Goal: Task Accomplishment & Management: Use online tool/utility

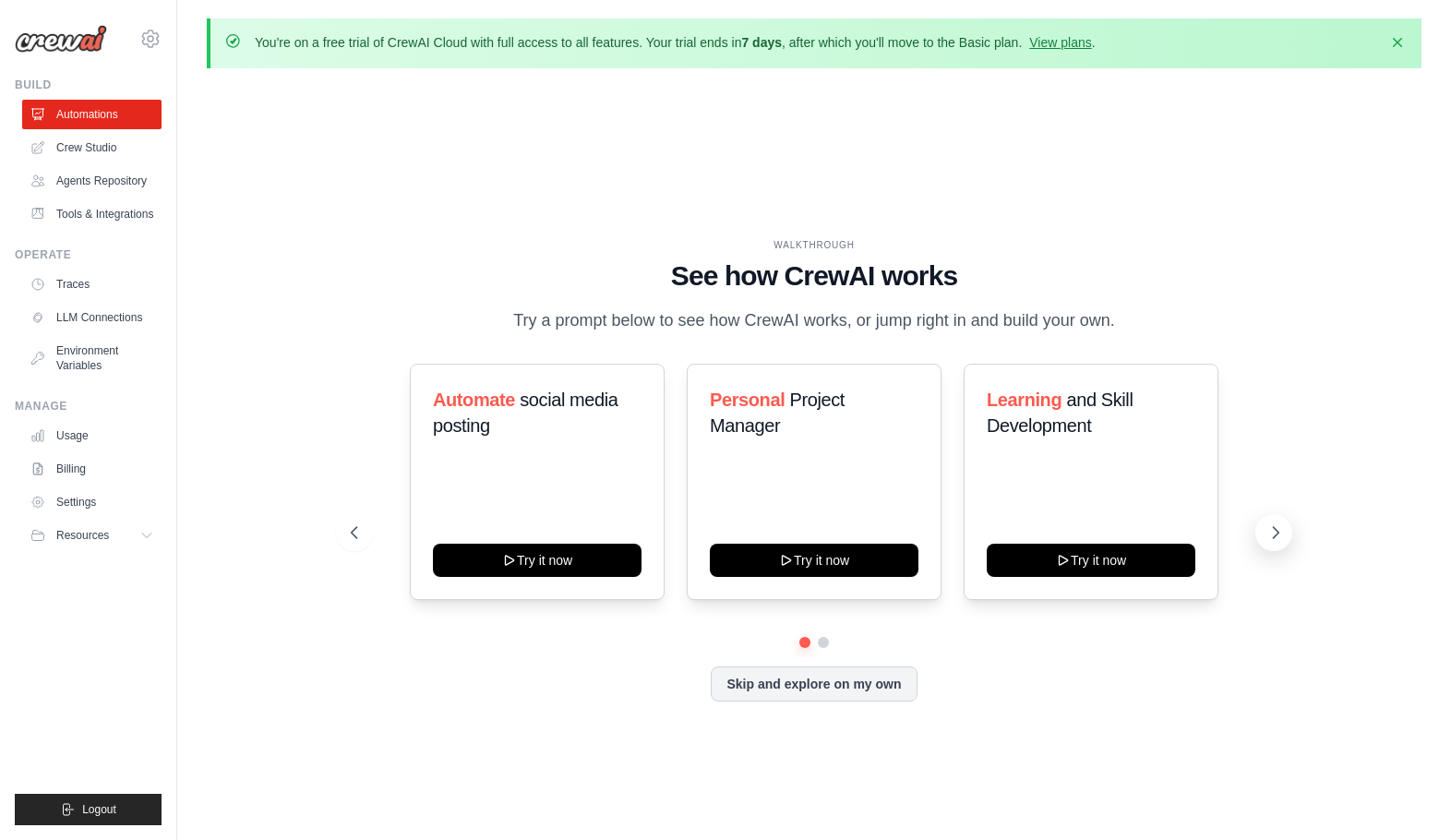
click at [1274, 532] on icon at bounding box center [1274, 532] width 18 height 18
click at [1267, 524] on button at bounding box center [1273, 532] width 37 height 37
click at [87, 140] on link "Crew Studio" at bounding box center [94, 147] width 139 height 30
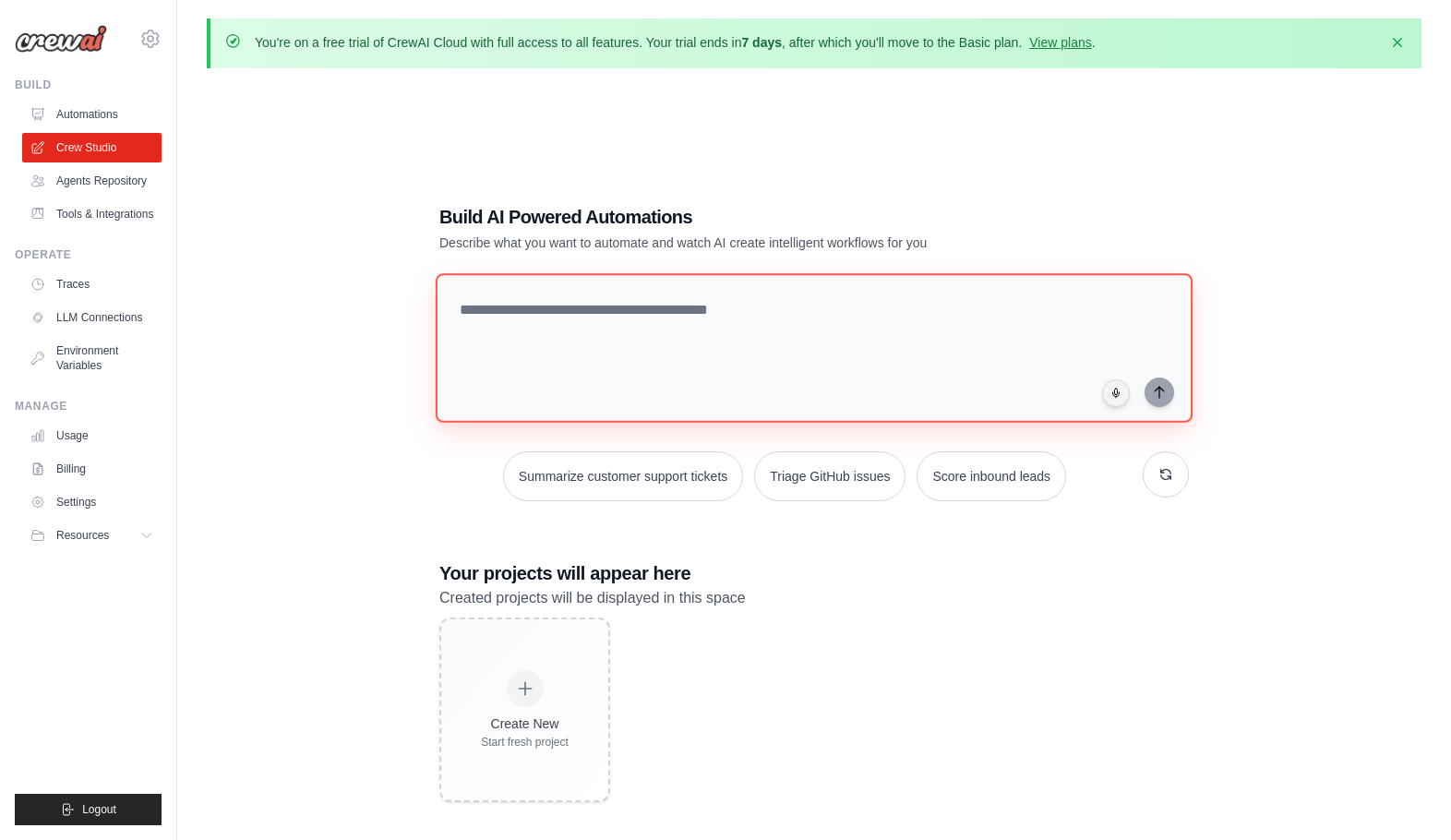
click at [603, 318] on textarea at bounding box center [813, 347] width 757 height 150
paste textarea "**********"
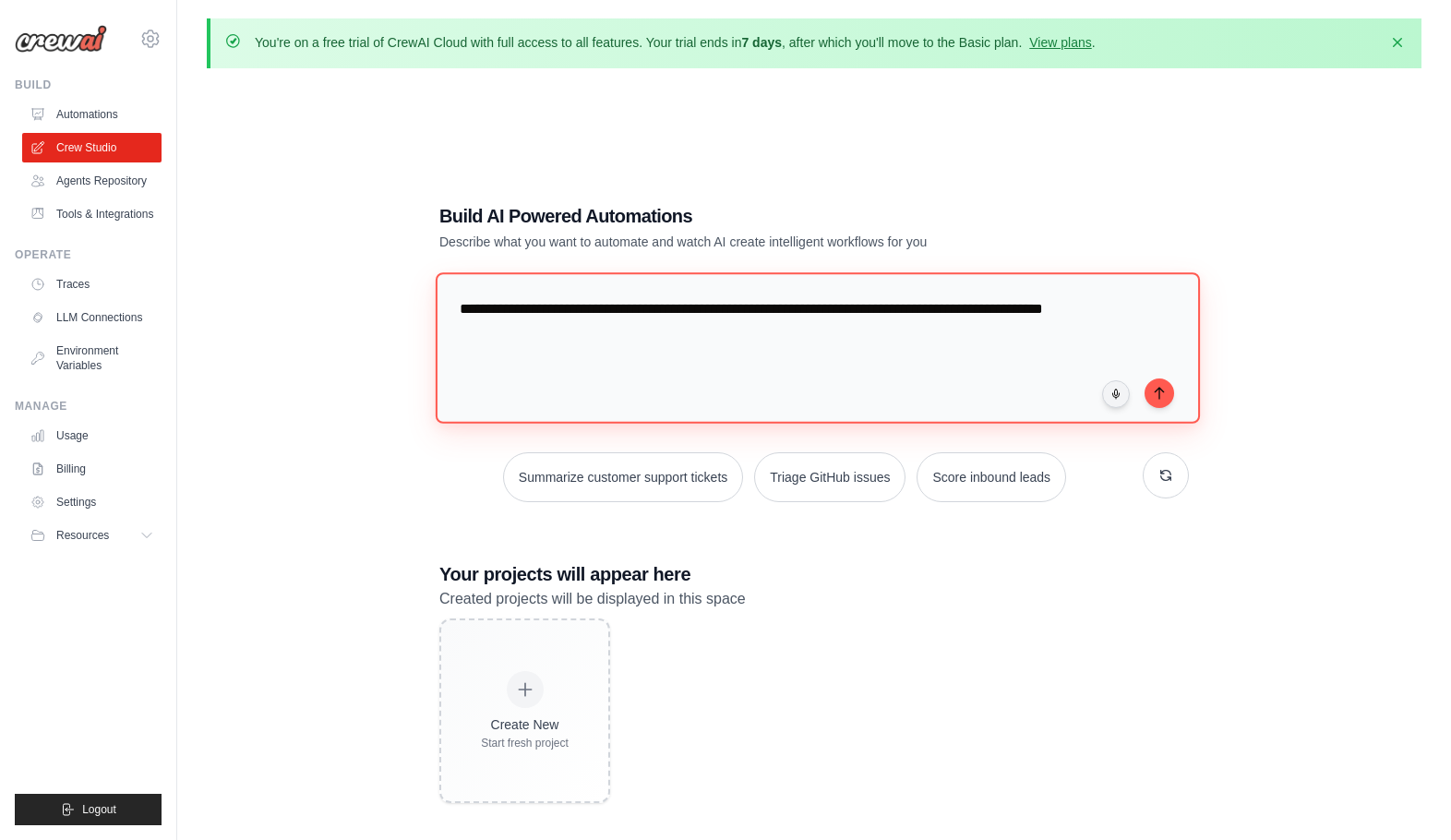
click at [470, 309] on textarea "**********" at bounding box center [817, 347] width 764 height 151
type textarea "**********"
click at [702, 333] on textarea "**********" at bounding box center [817, 347] width 764 height 151
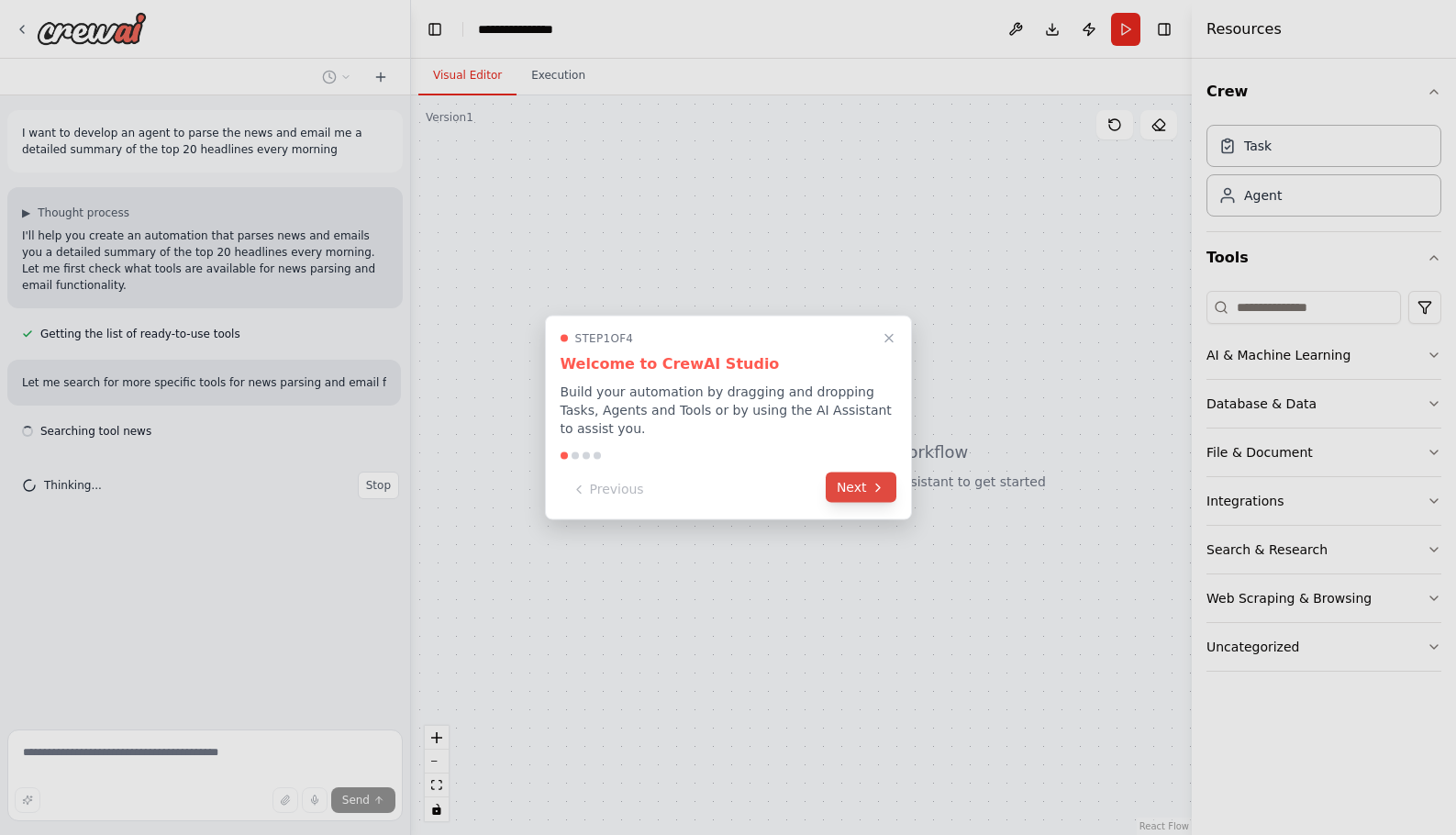
click at [854, 488] on button "Next" at bounding box center [861, 488] width 70 height 30
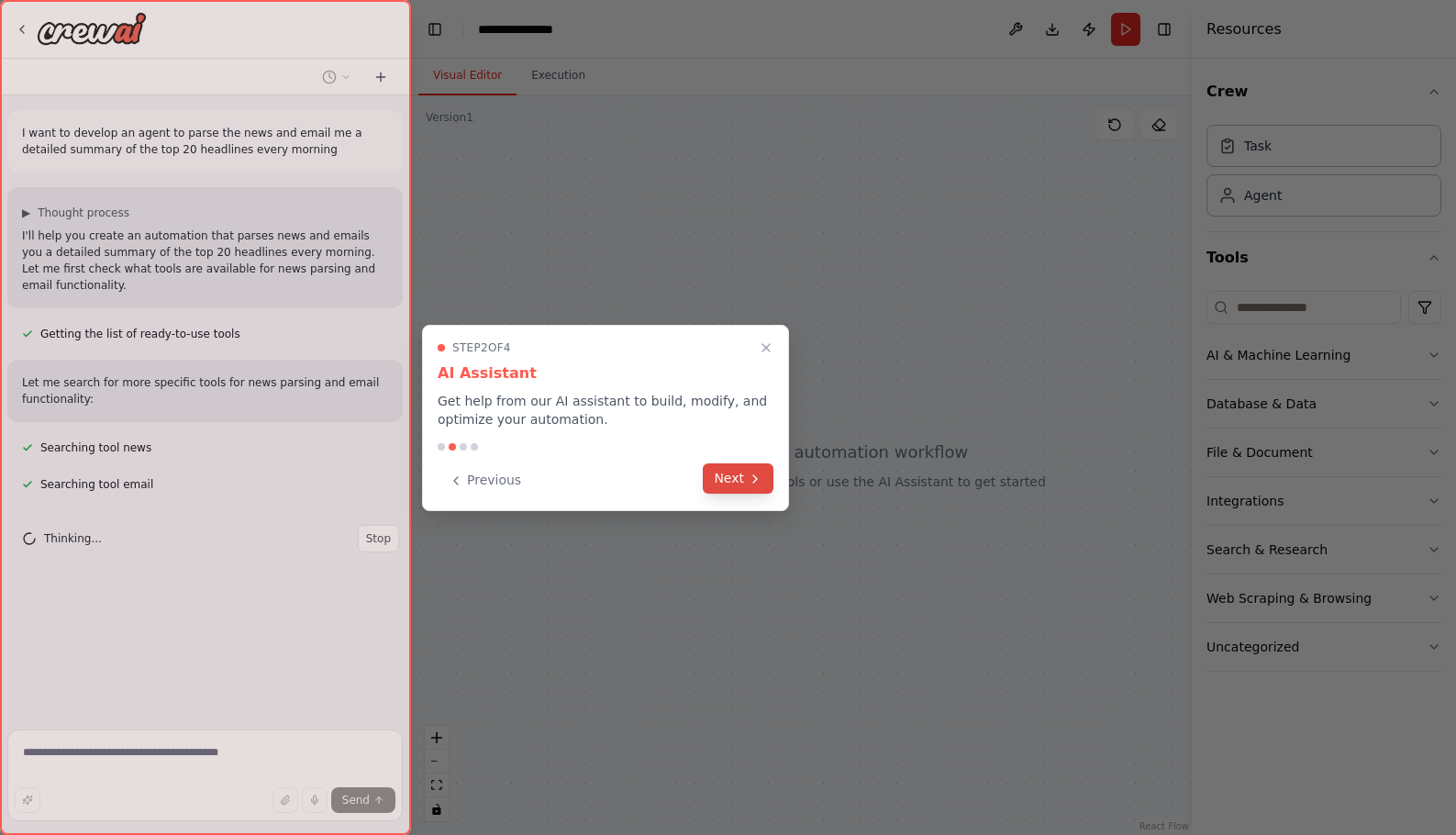
click at [741, 481] on button "Next" at bounding box center [737, 478] width 70 height 30
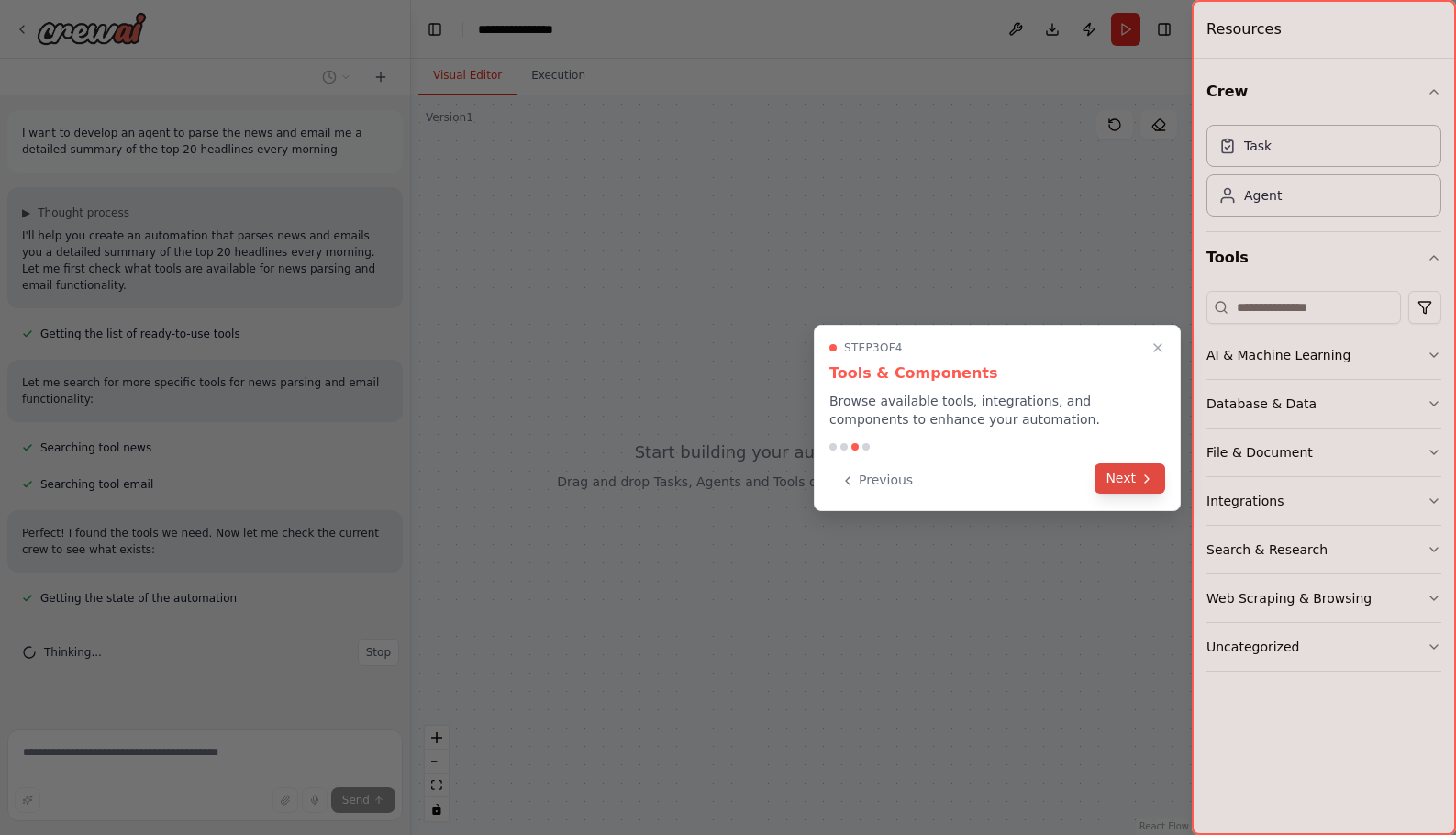
click at [1134, 484] on button "Next" at bounding box center [1129, 478] width 70 height 30
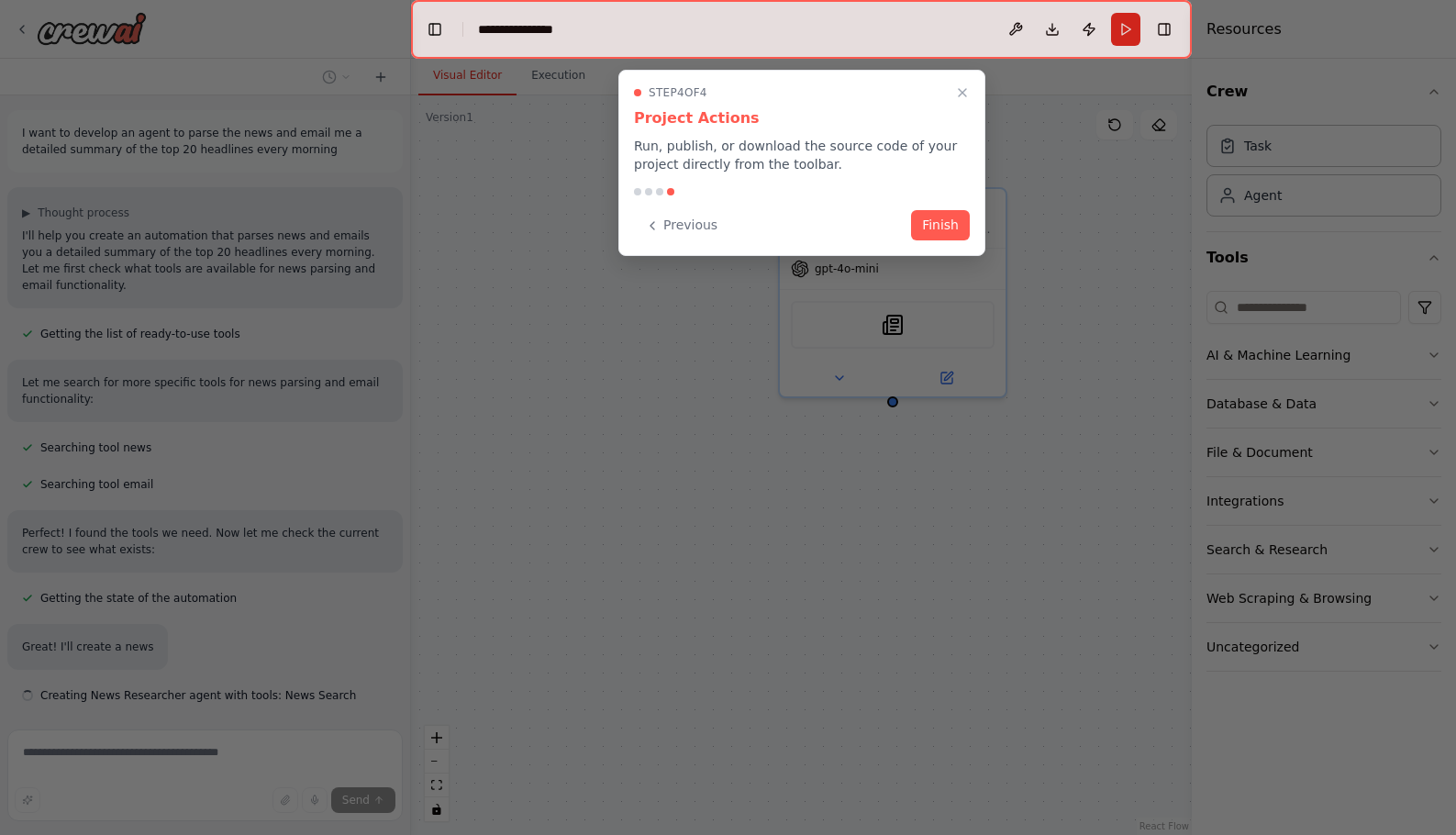
scroll to position [70, 0]
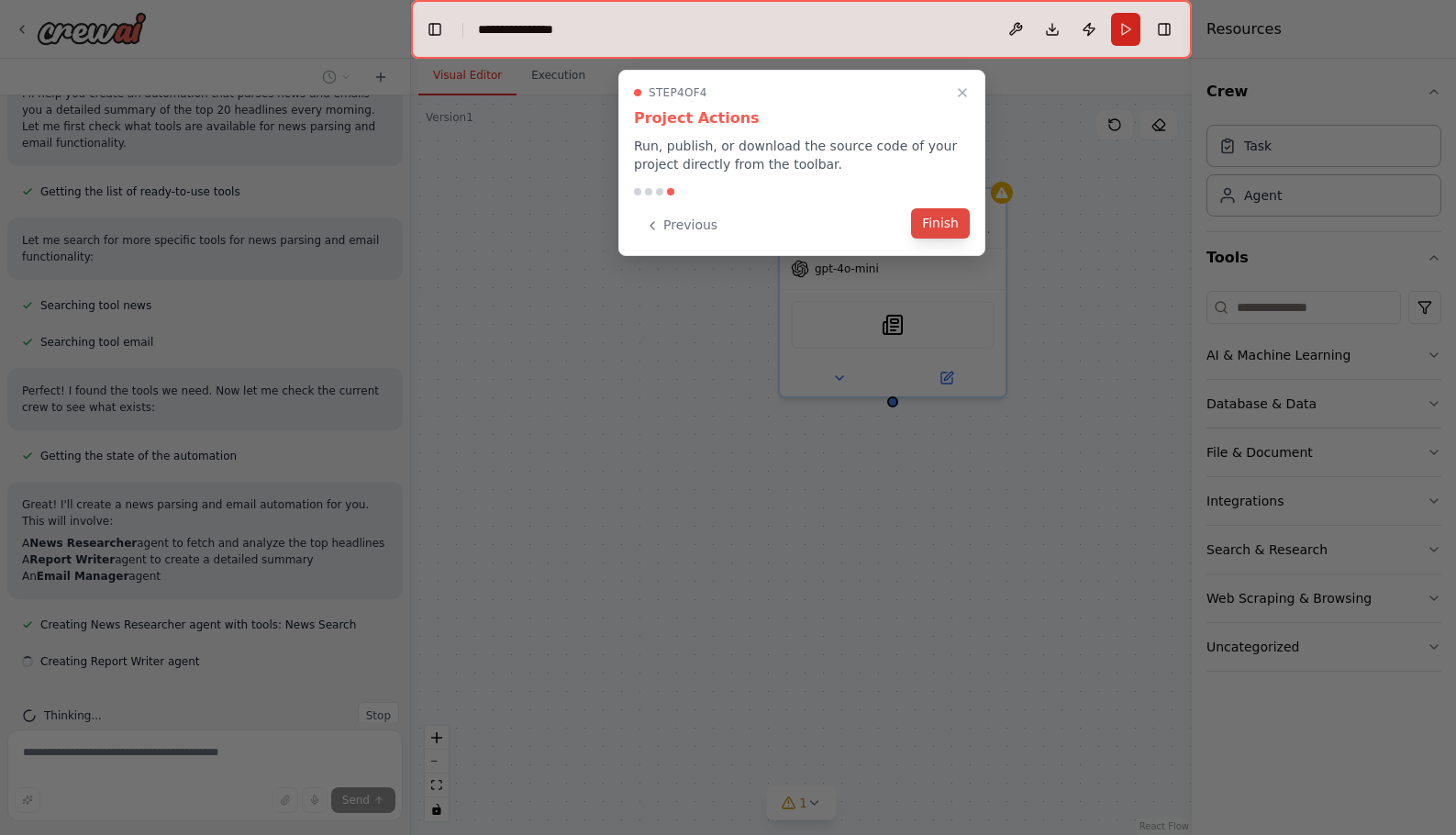
click at [945, 221] on button "Finish" at bounding box center [941, 223] width 59 height 30
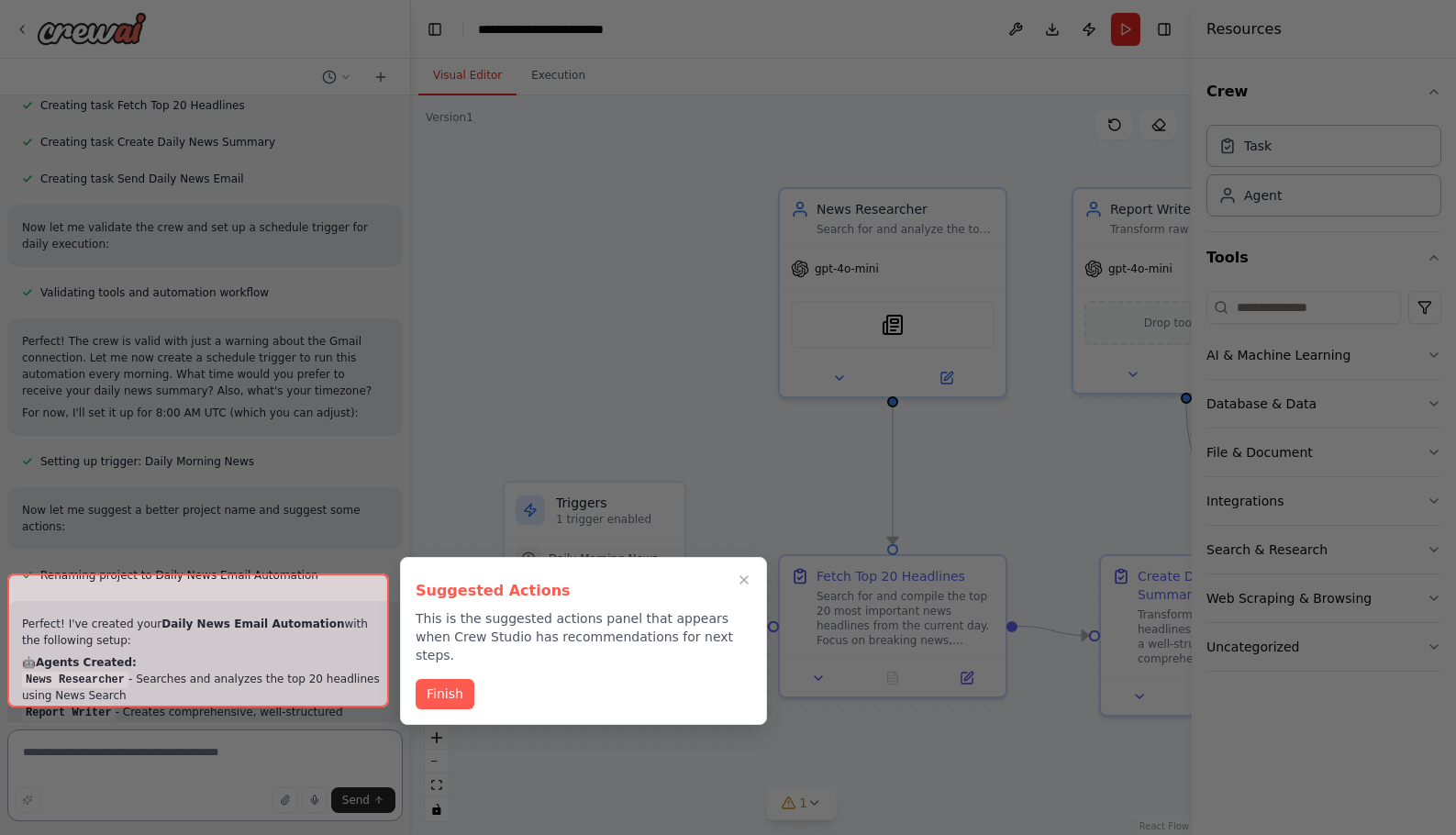
scroll to position [1617, 0]
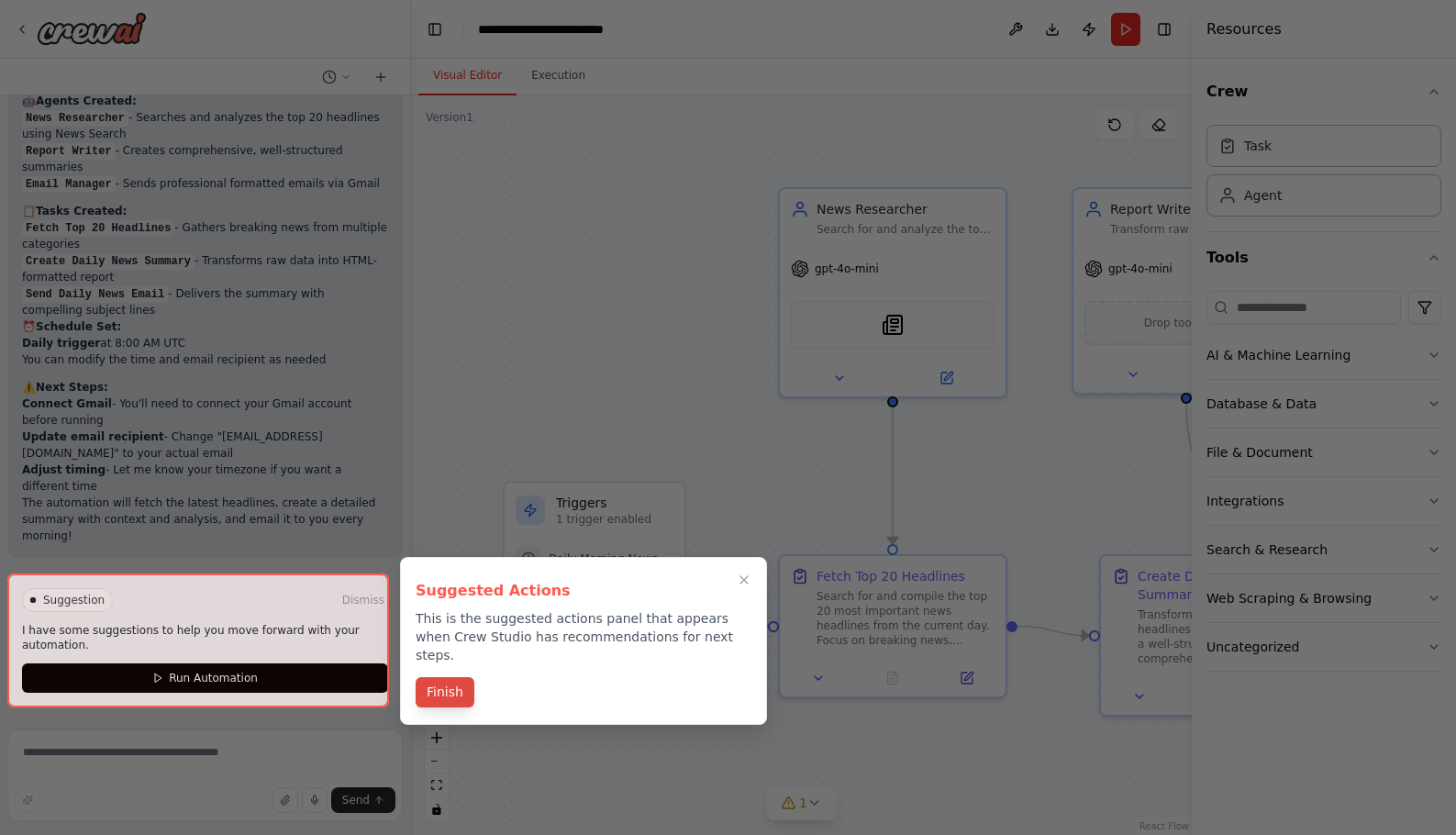
click at [456, 694] on button "Finish" at bounding box center [445, 692] width 59 height 30
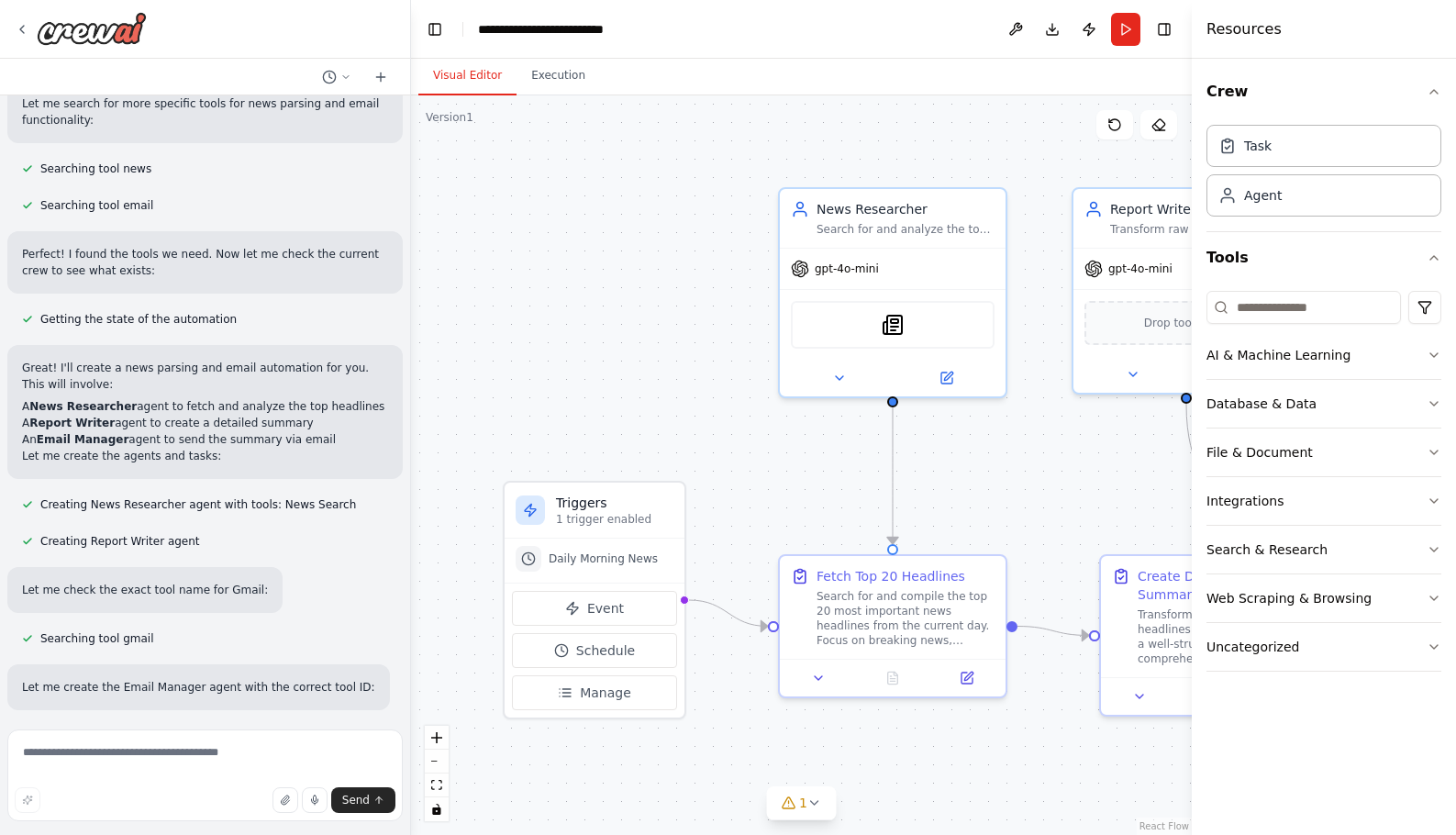
scroll to position [0, 0]
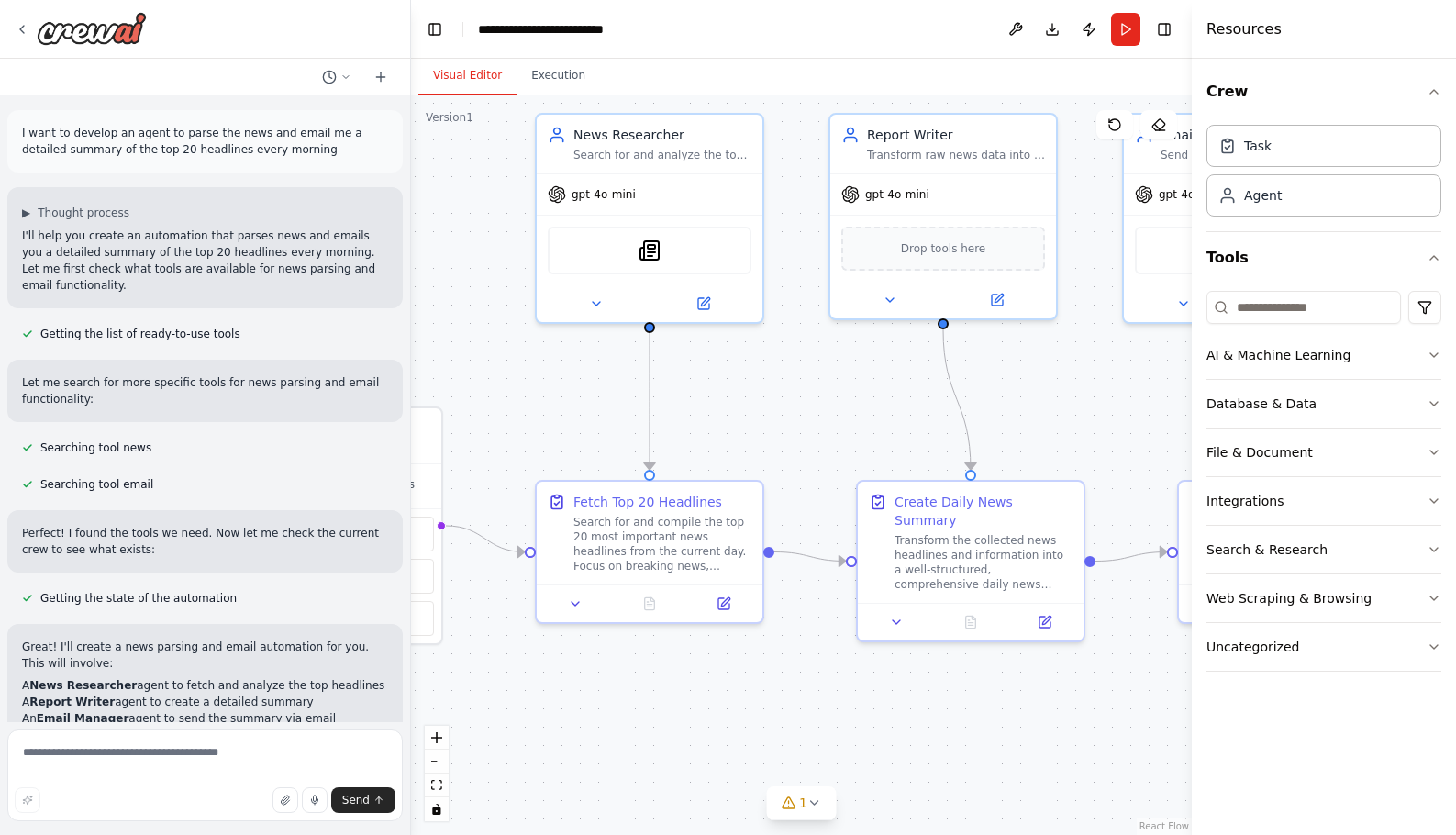
drag, startPoint x: 1029, startPoint y: 485, endPoint x: 785, endPoint y: 411, distance: 255.0
click at [785, 411] on div ".deletable-edge-delete-btn { width: 20px; height: 20px; border: 0px solid #ffff…" at bounding box center [801, 465] width 781 height 739
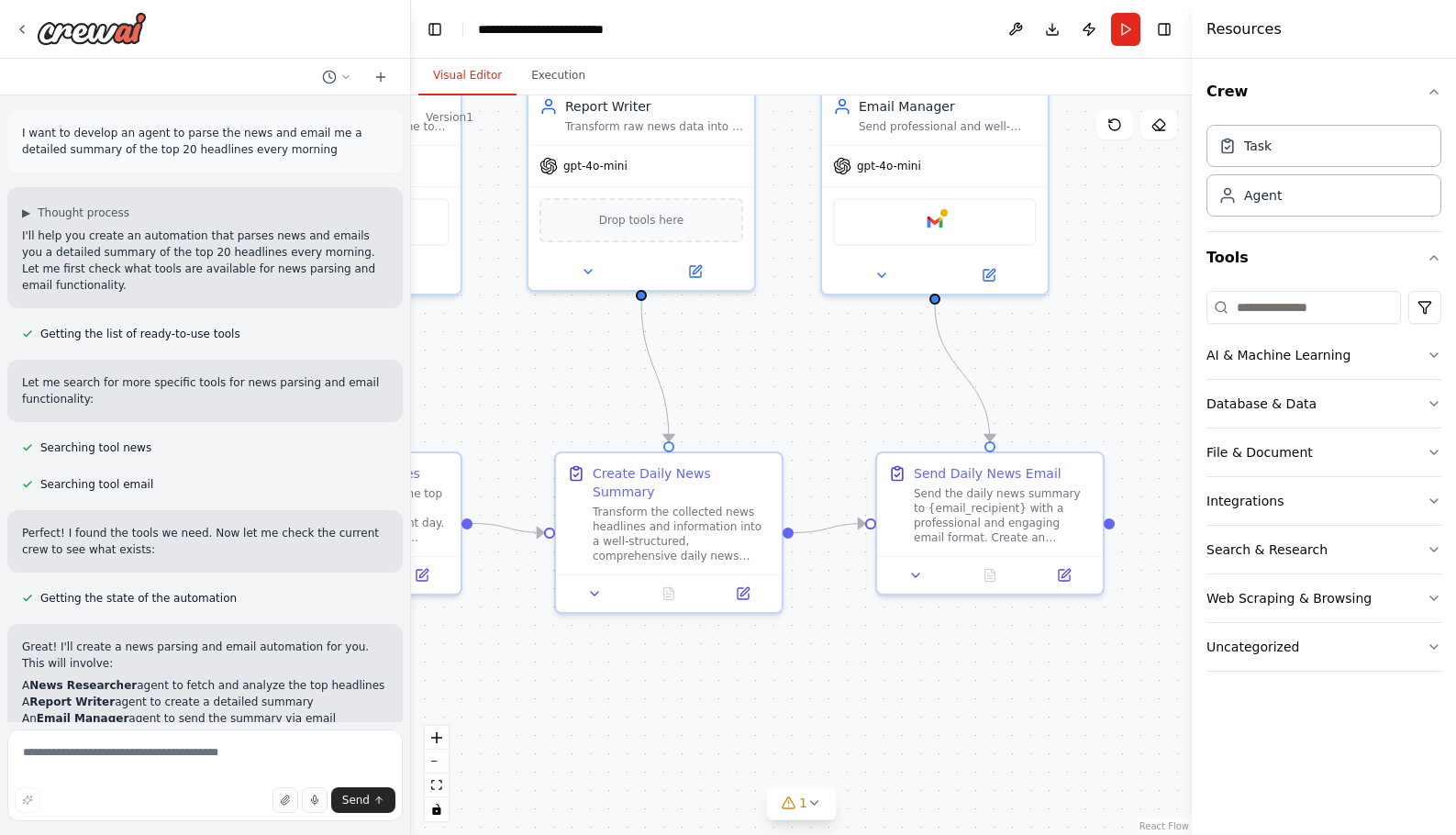
drag, startPoint x: 1073, startPoint y: 393, endPoint x: 772, endPoint y: 367, distance: 302.1
click at [772, 367] on div ".deletable-edge-delete-btn { width: 20px; height: 20px; border: 0px solid #ffff…" at bounding box center [801, 465] width 781 height 739
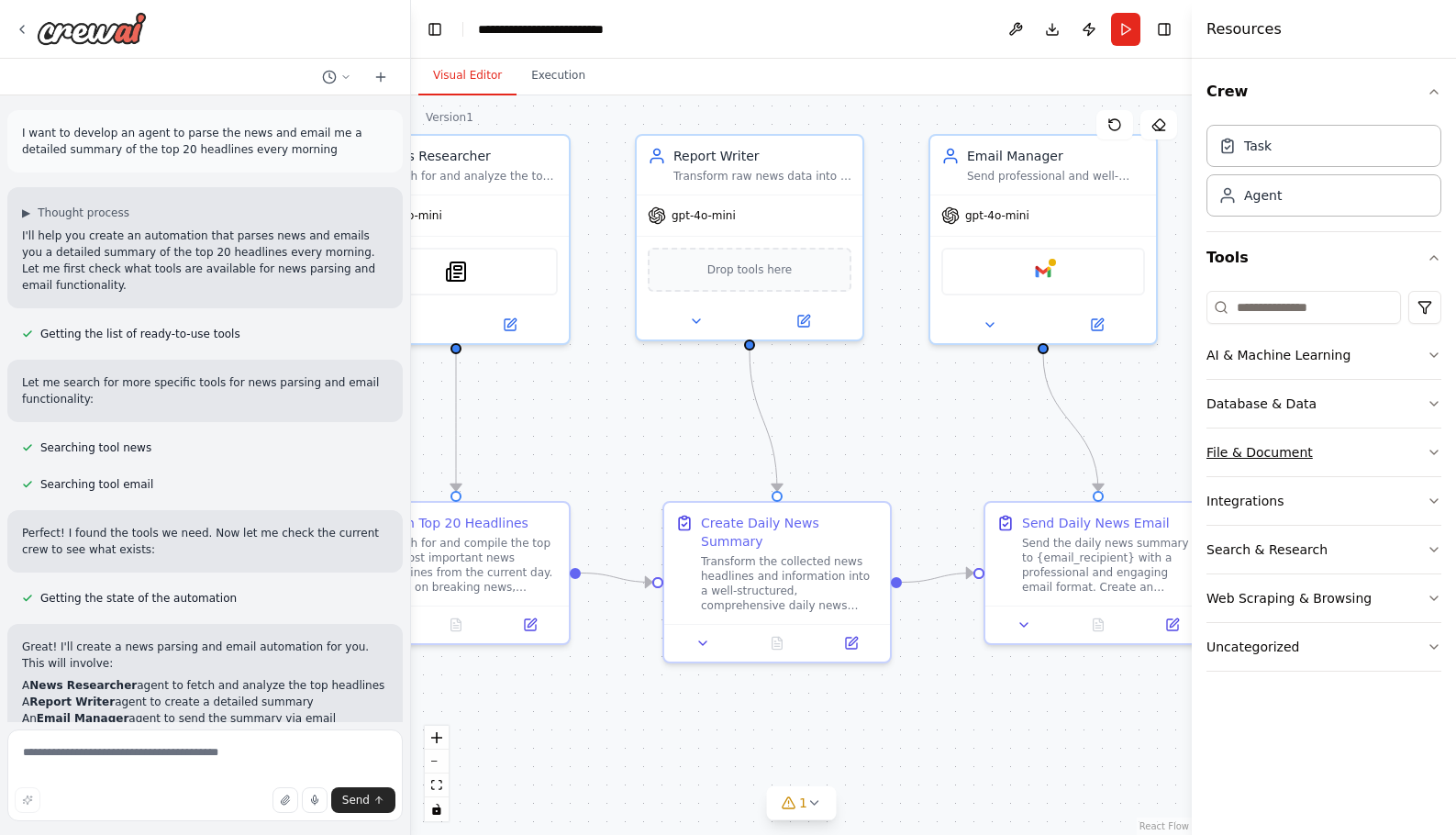
drag, startPoint x: 1105, startPoint y: 414, endPoint x: 1218, endPoint y: 463, distance: 123.2
click at [1251, 463] on div "I want to develop an agent to parse the news and email me a detailed summary of…" at bounding box center [728, 418] width 1456 height 835
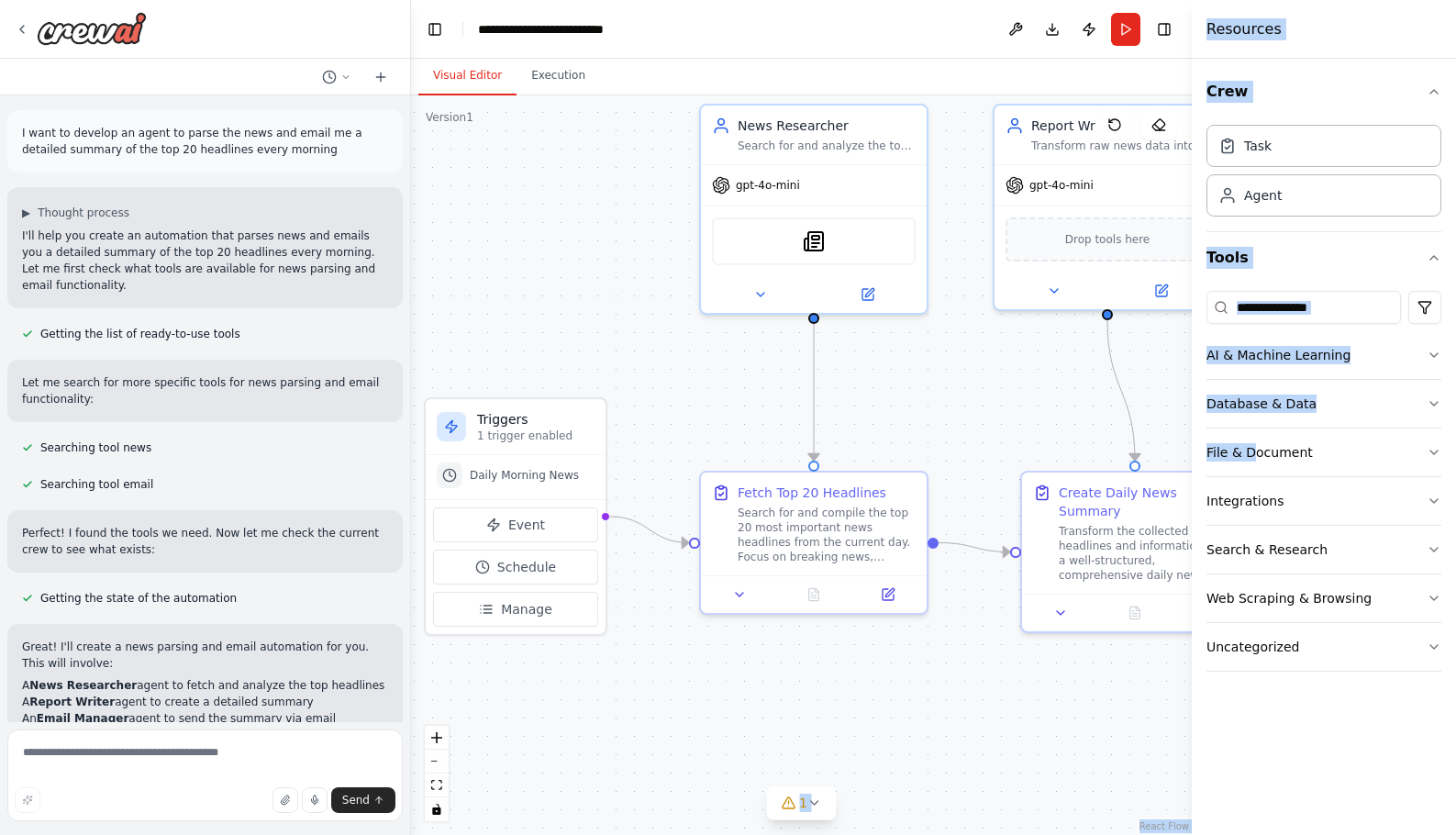
drag, startPoint x: 668, startPoint y: 412, endPoint x: 1027, endPoint y: 381, distance: 360.3
click at [1027, 381] on div ".deletable-edge-delete-btn { width: 20px; height: 20px; border: 0px solid #ffff…" at bounding box center [801, 465] width 781 height 739
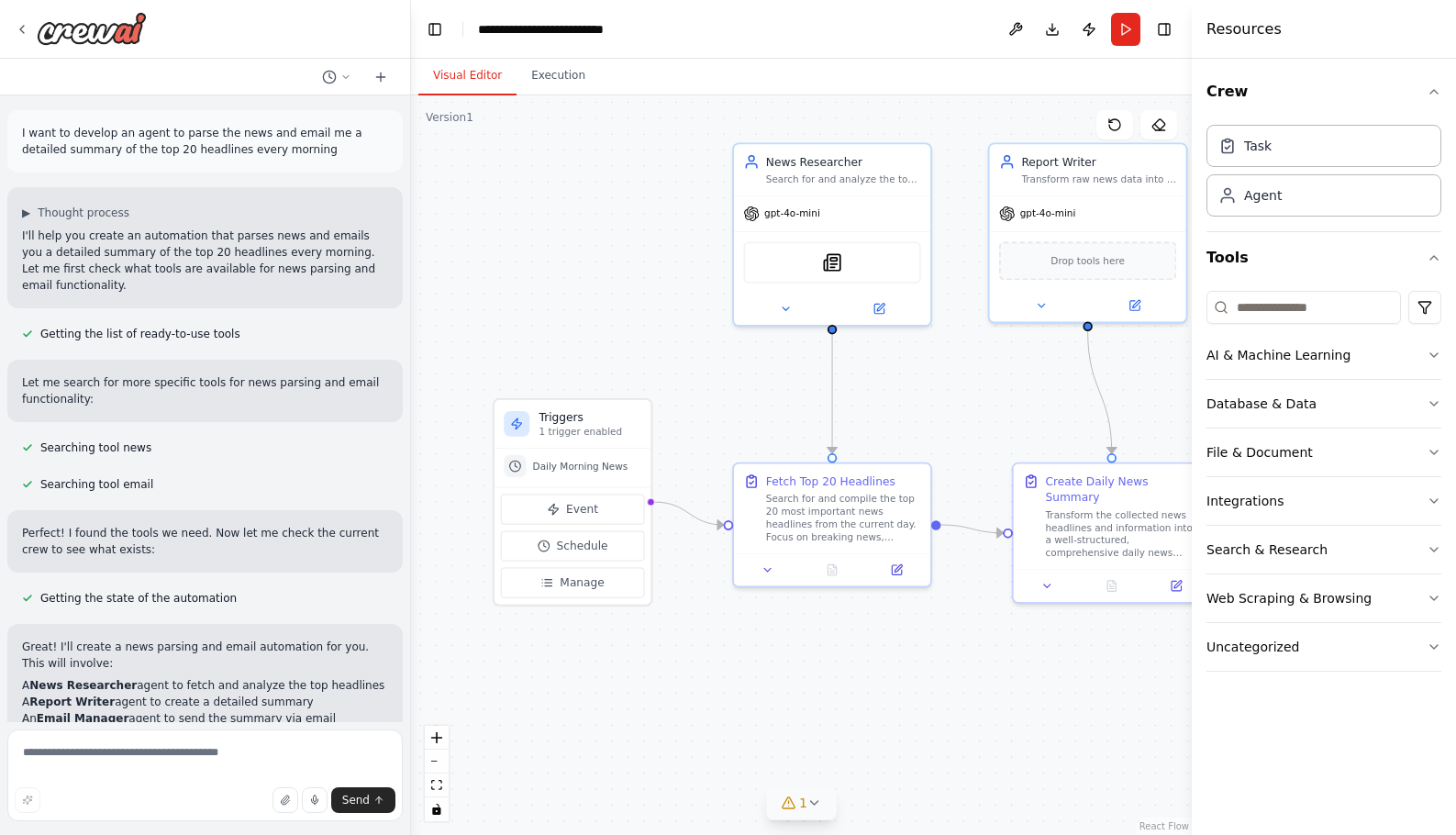
click at [796, 801] on div "1" at bounding box center [794, 802] width 27 height 18
click at [974, 704] on icon at bounding box center [974, 706] width 14 height 14
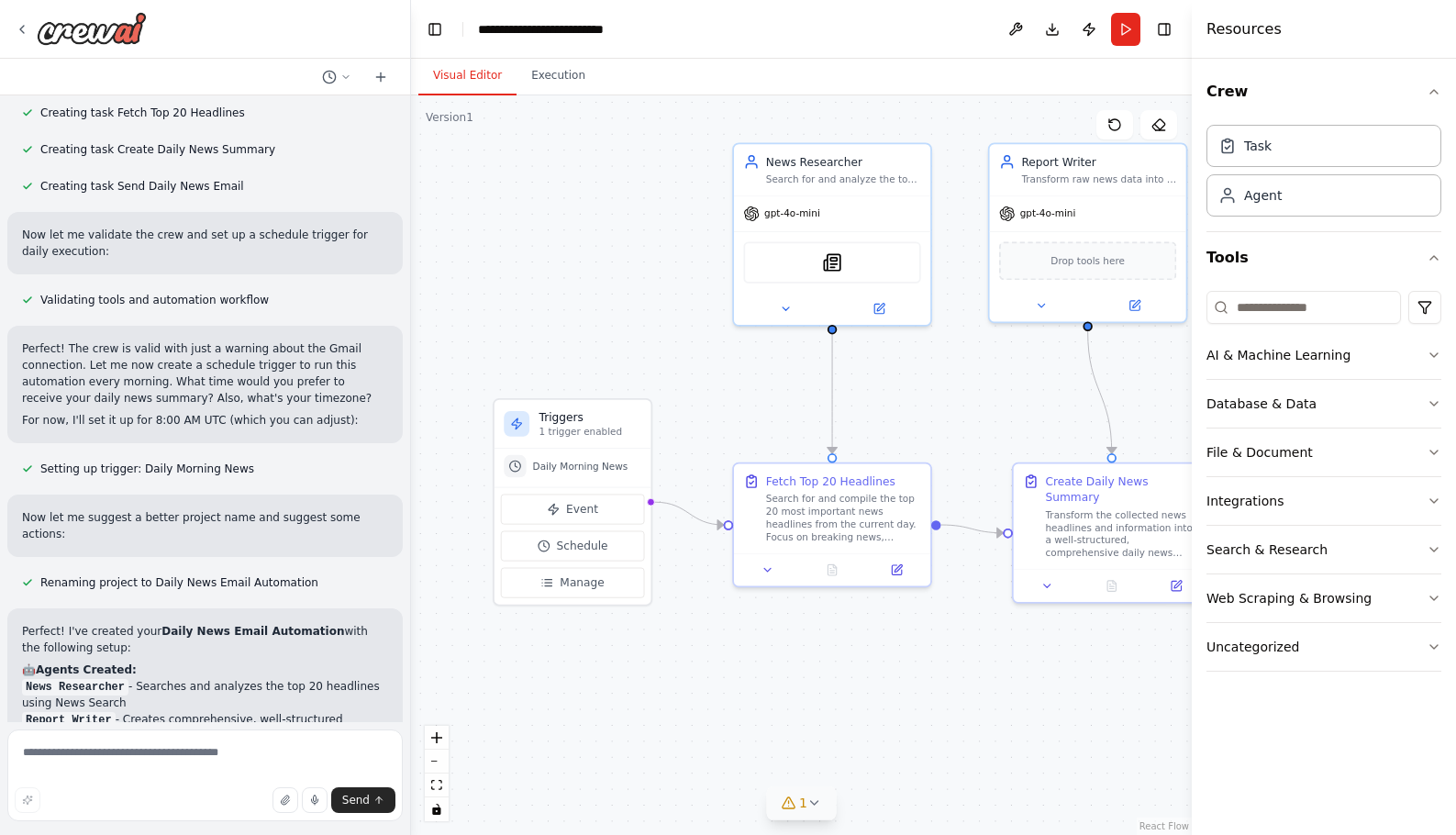
scroll to position [899, 0]
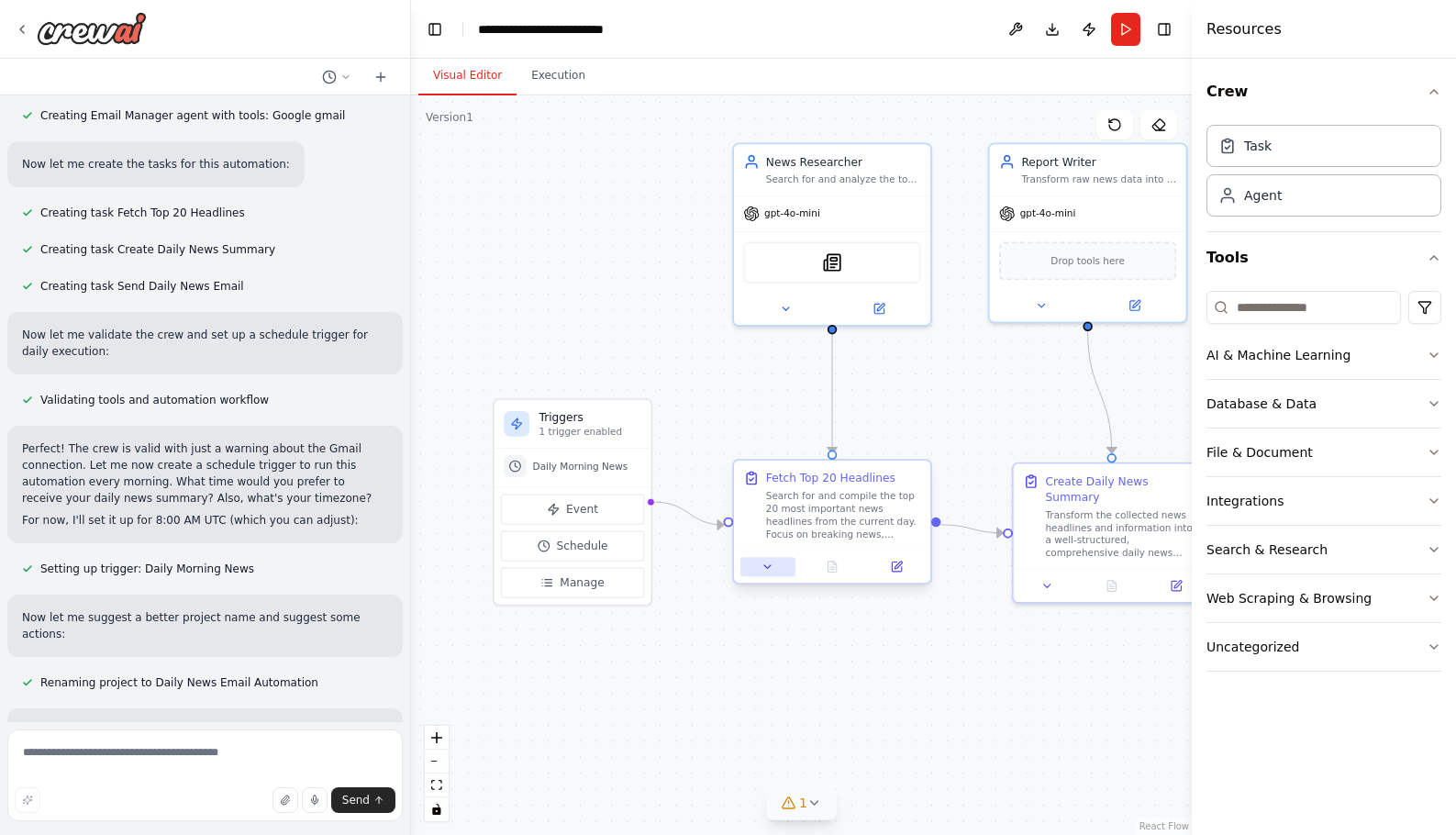
click at [761, 564] on icon at bounding box center [768, 567] width 13 height 13
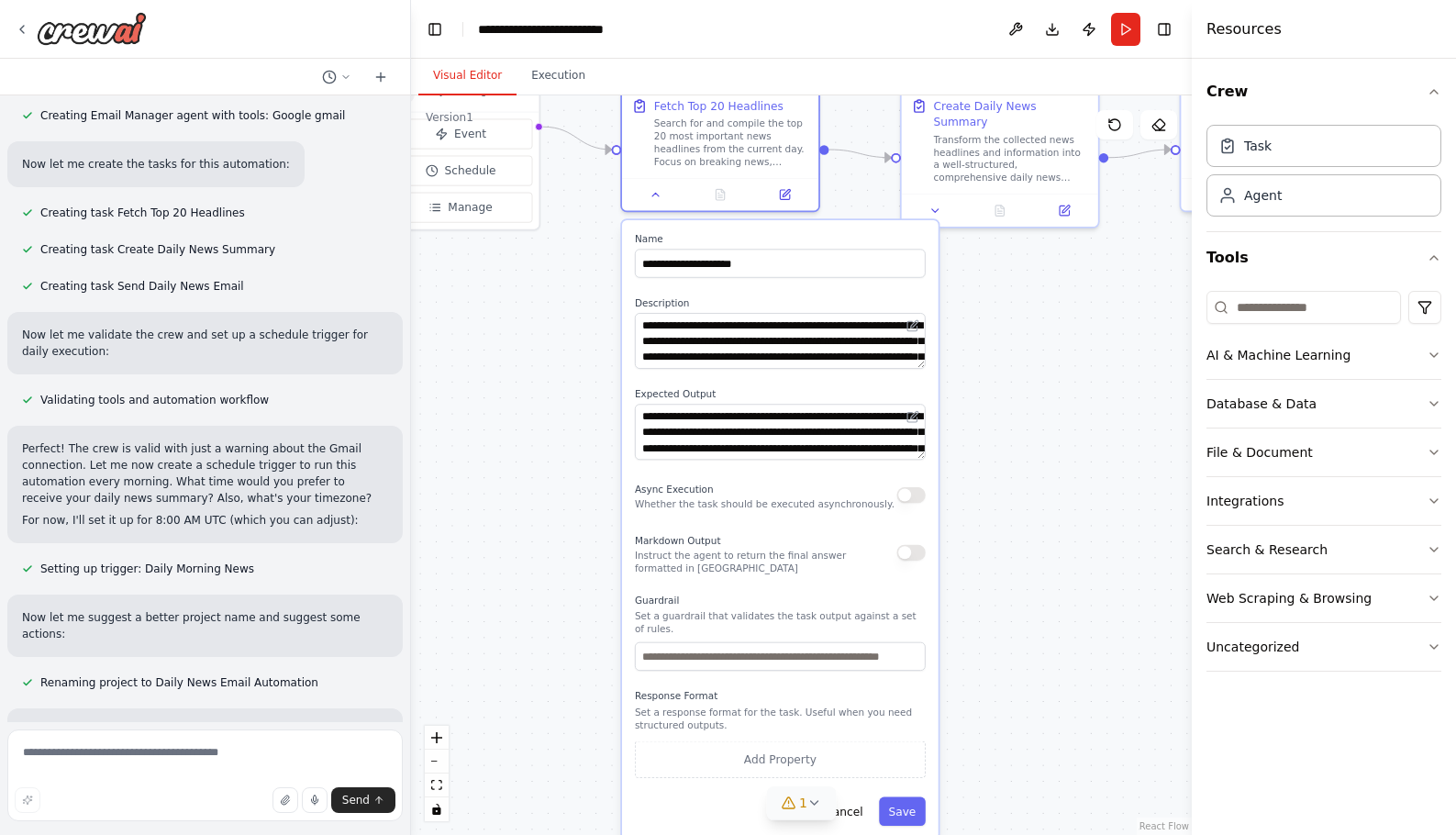
drag, startPoint x: 1128, startPoint y: 690, endPoint x: 982, endPoint y: 312, distance: 405.2
click at [1016, 312] on div ".deletable-edge-delete-btn { width: 20px; height: 20px; border: 0px solid #ffff…" at bounding box center [801, 465] width 781 height 739
click at [652, 192] on icon at bounding box center [657, 192] width 13 height 13
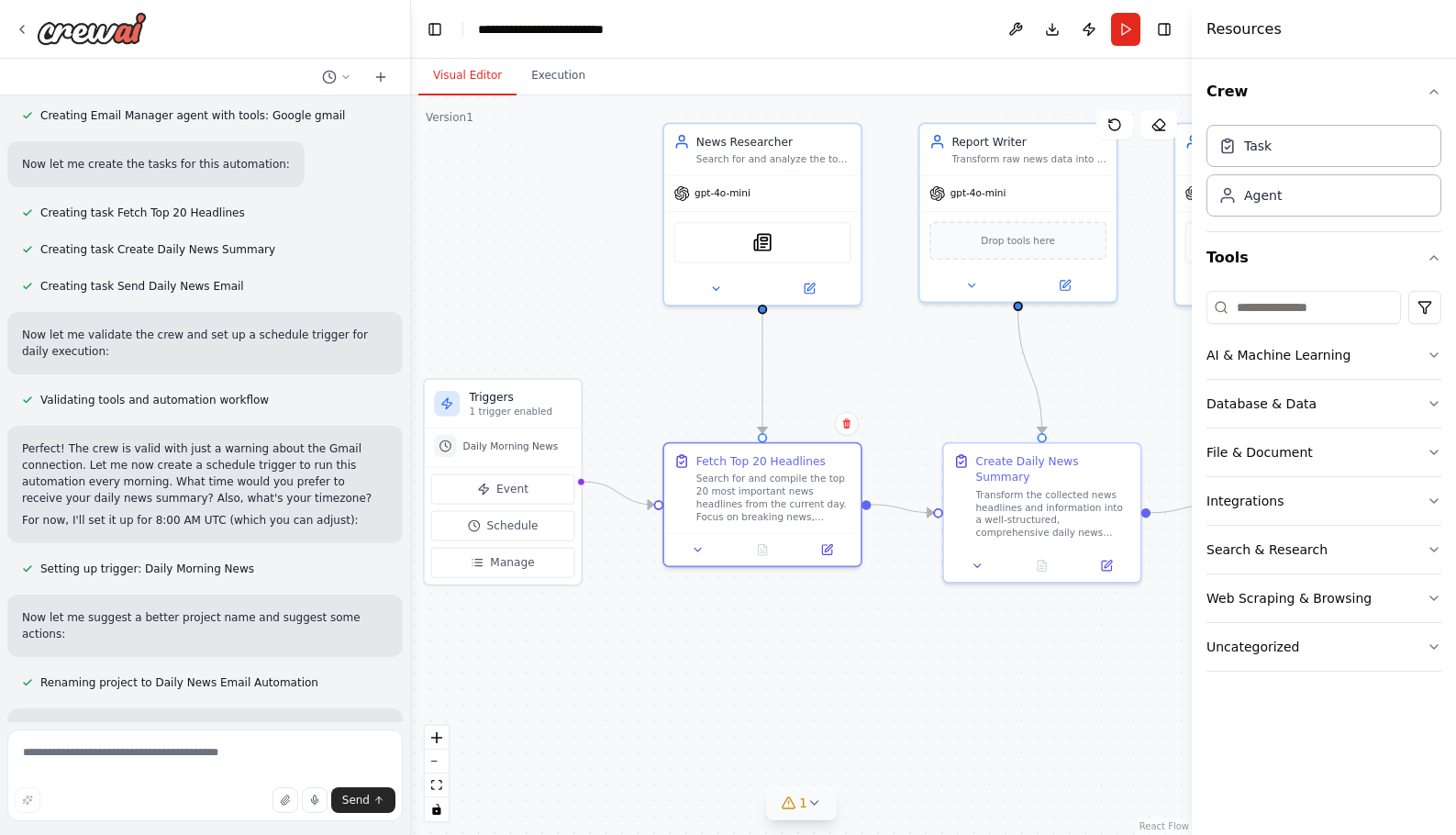
drag, startPoint x: 751, startPoint y: 292, endPoint x: 793, endPoint y: 648, distance: 358.5
click at [793, 648] on div ".deletable-edge-delete-btn { width: 20px; height: 20px; border: 0px solid #ffff…" at bounding box center [801, 465] width 781 height 739
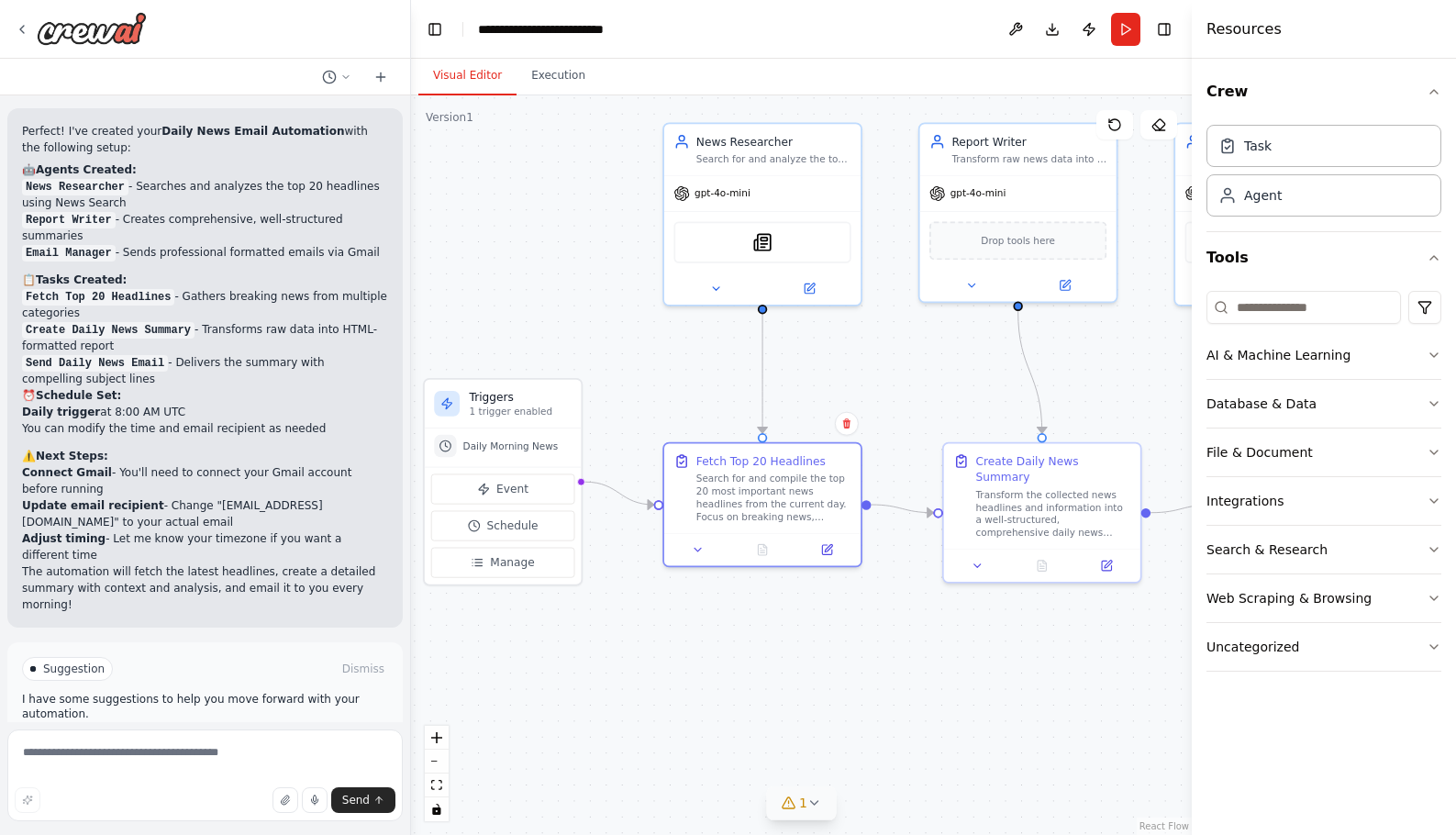
scroll to position [1599, 0]
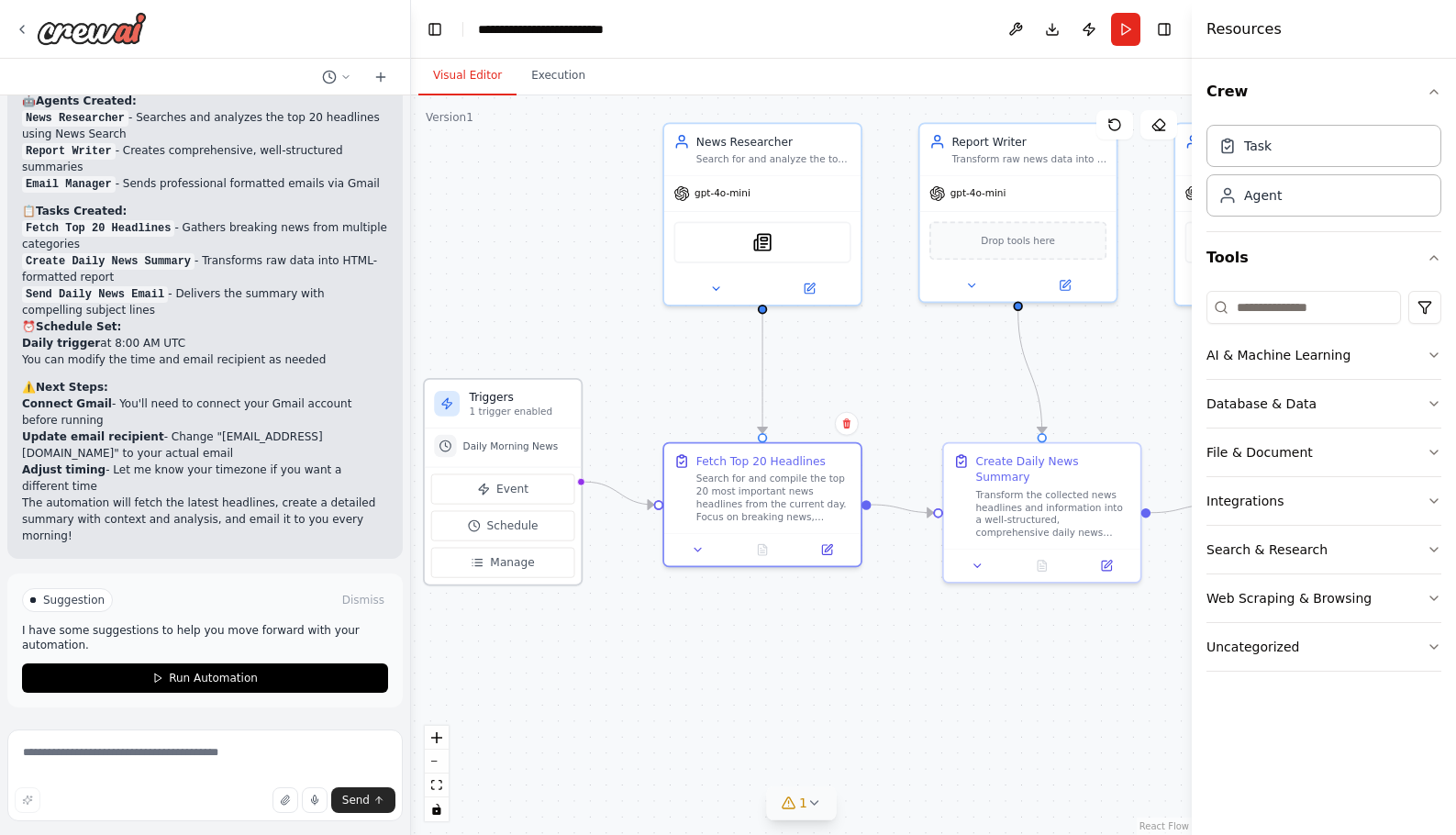
click at [478, 428] on div "Daily Morning News" at bounding box center [503, 447] width 157 height 39
click at [491, 558] on button "Manage" at bounding box center [503, 563] width 144 height 30
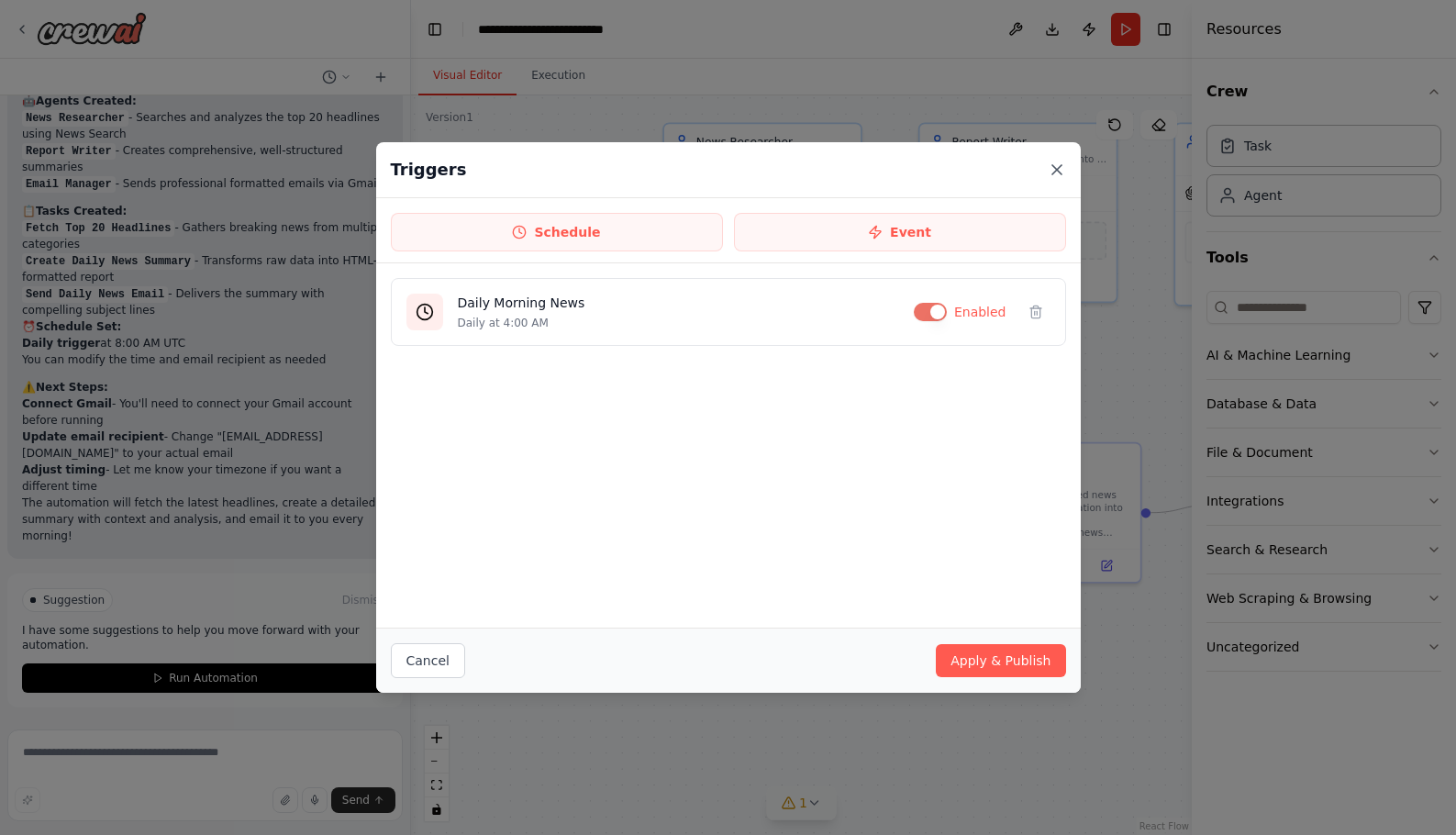
click at [1054, 171] on icon at bounding box center [1056, 169] width 18 height 18
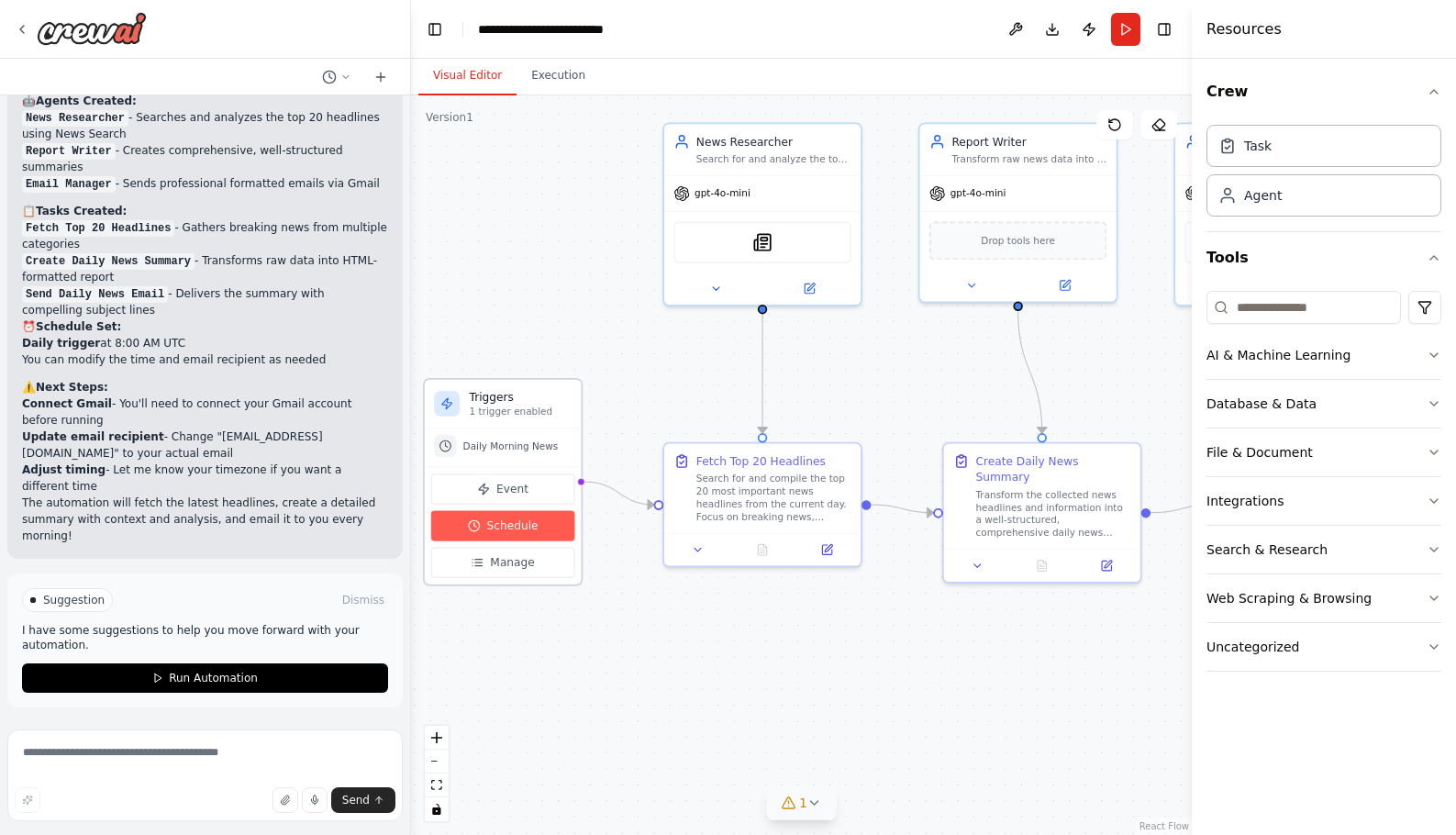
click at [501, 526] on span "Schedule" at bounding box center [513, 525] width 51 height 15
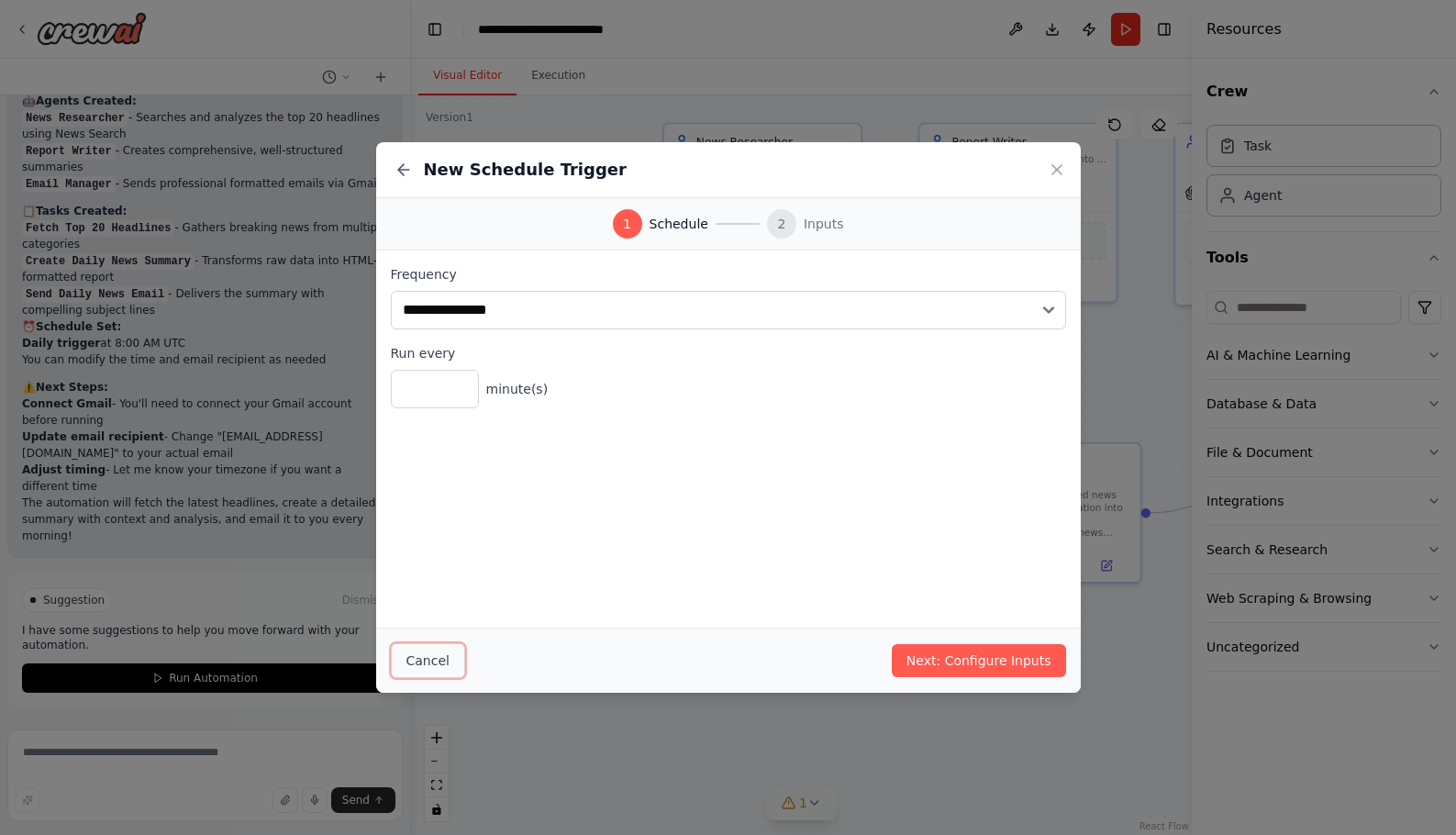
click at [425, 669] on button "Cancel" at bounding box center [428, 660] width 74 height 35
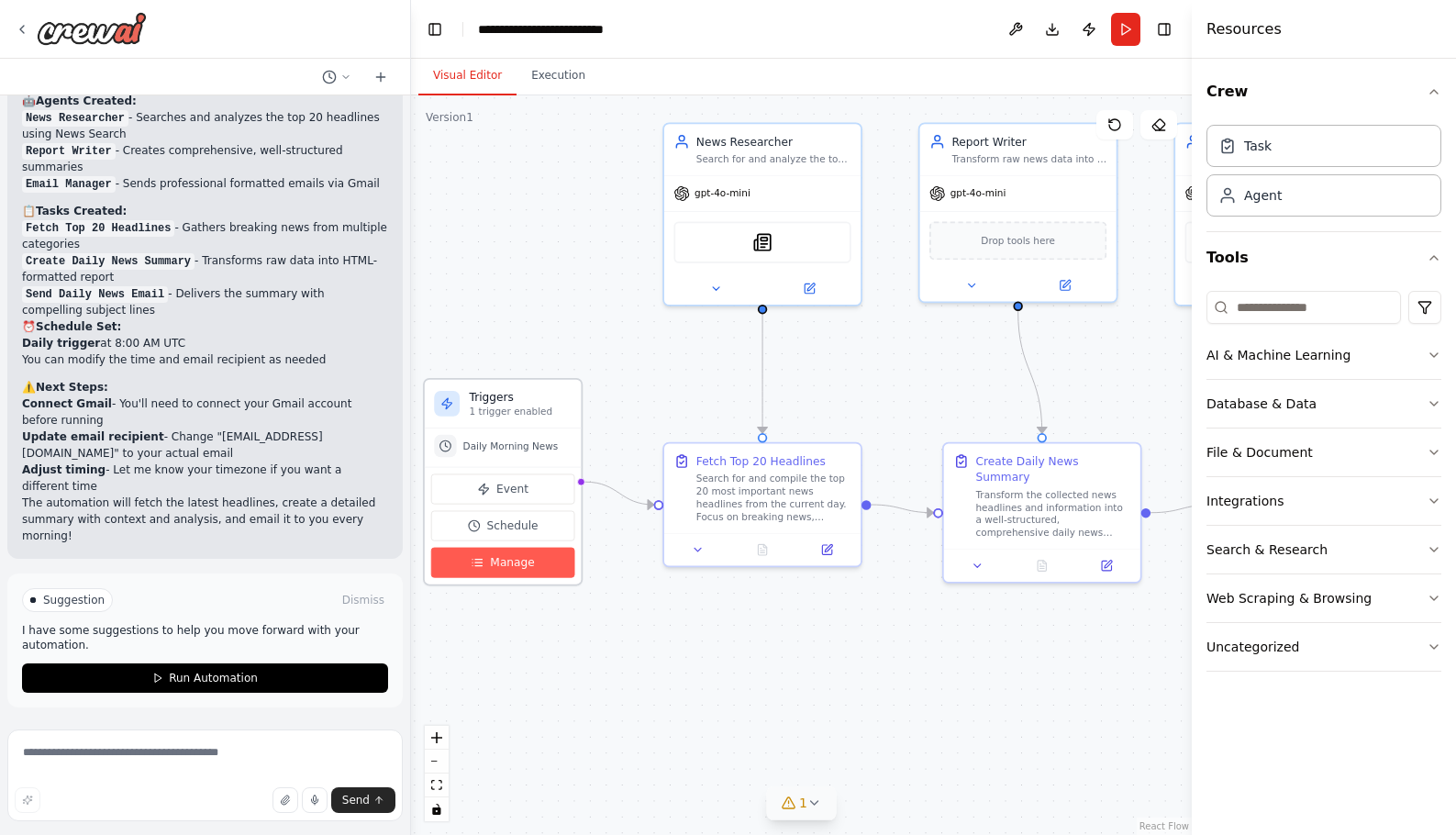
click at [502, 561] on span "Manage" at bounding box center [512, 562] width 44 height 15
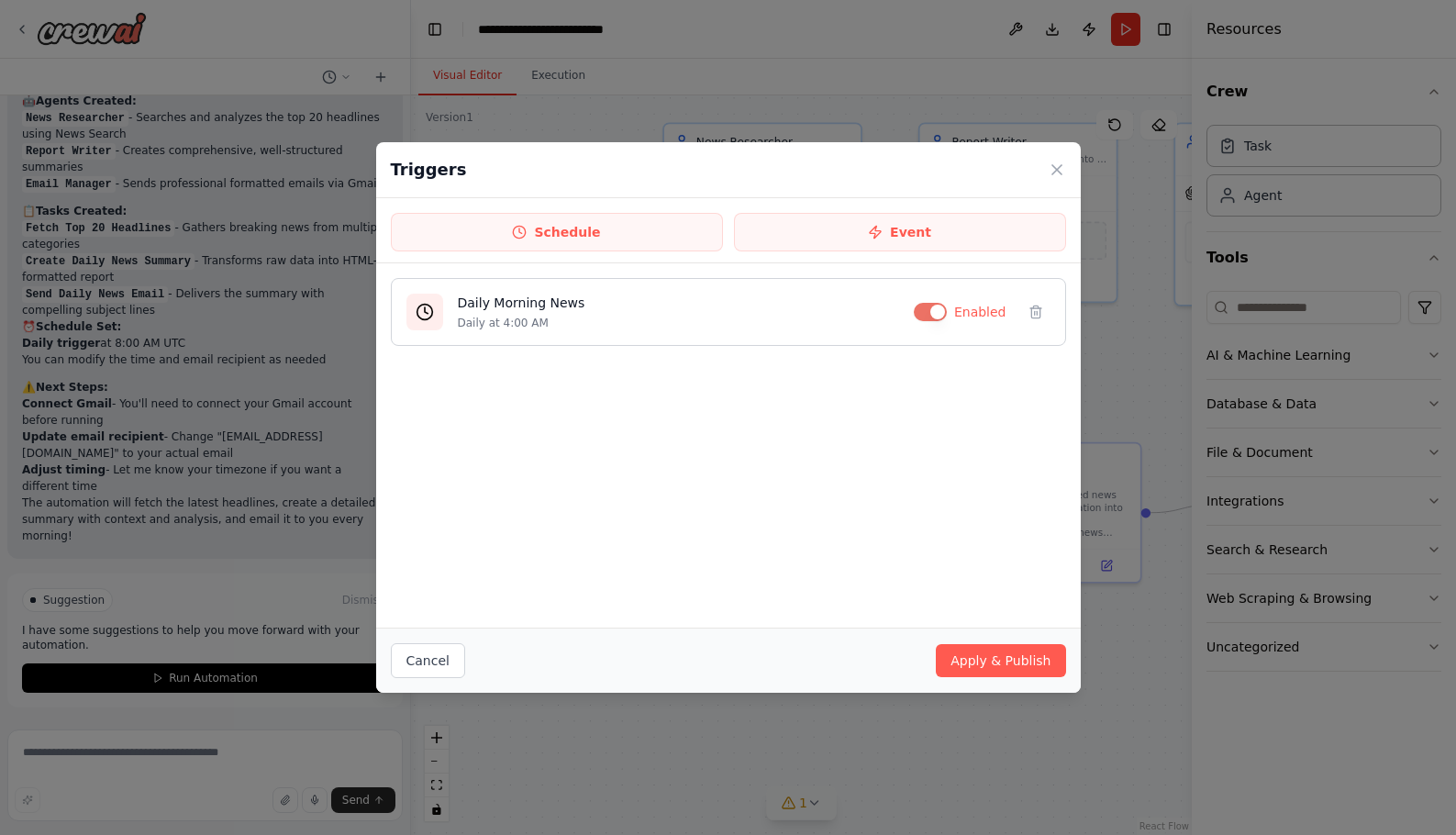
click at [514, 304] on h4 "Daily Morning News" at bounding box center [678, 302] width 441 height 18
click at [500, 332] on div "Daily Morning News Daily at 4:00 AM Enabled" at bounding box center [728, 312] width 675 height 68
click at [405, 307] on div "Daily Morning News Daily at 4:00 AM Enabled" at bounding box center [728, 312] width 675 height 68
click at [426, 310] on icon at bounding box center [424, 311] width 18 height 18
click at [481, 301] on h4 "Daily Morning News" at bounding box center [678, 302] width 441 height 18
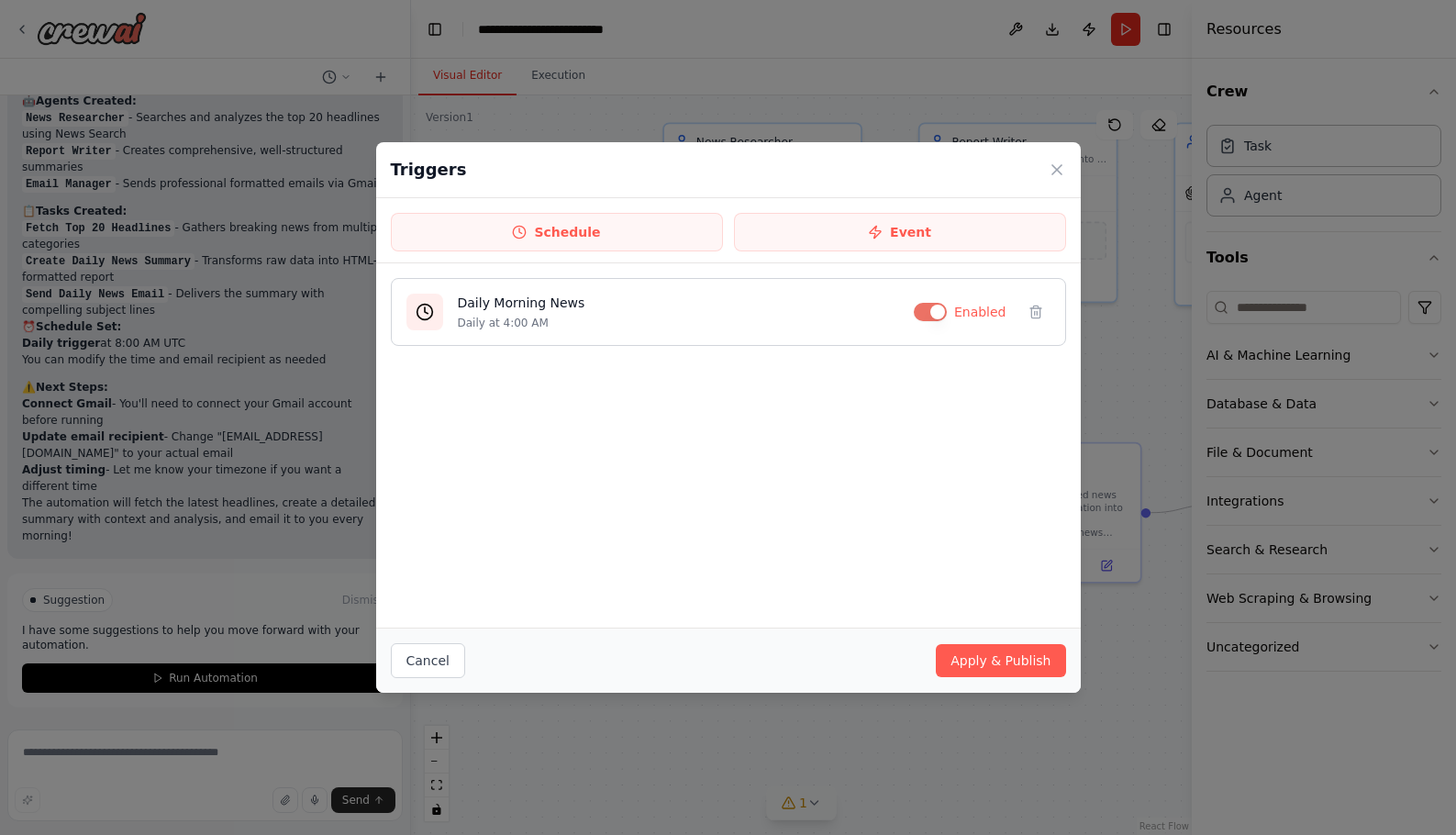
drag, startPoint x: 507, startPoint y: 308, endPoint x: 542, endPoint y: 308, distance: 35.0
click at [509, 308] on h4 "Daily Morning News" at bounding box center [678, 302] width 441 height 18
click at [434, 666] on button "Cancel" at bounding box center [428, 660] width 74 height 35
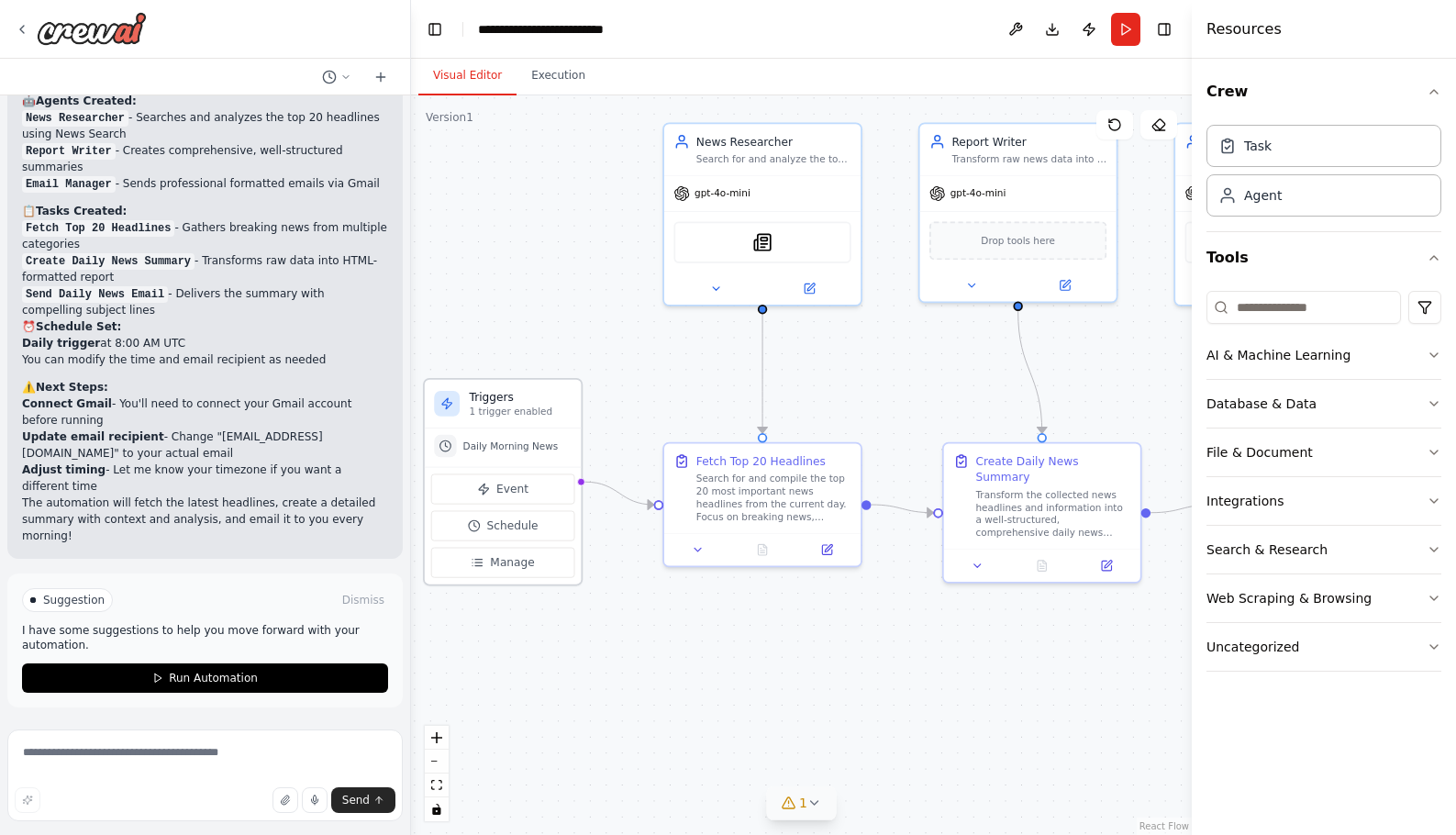
click at [485, 398] on h3 "Triggers" at bounding box center [520, 397] width 102 height 15
click at [527, 484] on button "Event" at bounding box center [503, 490] width 144 height 30
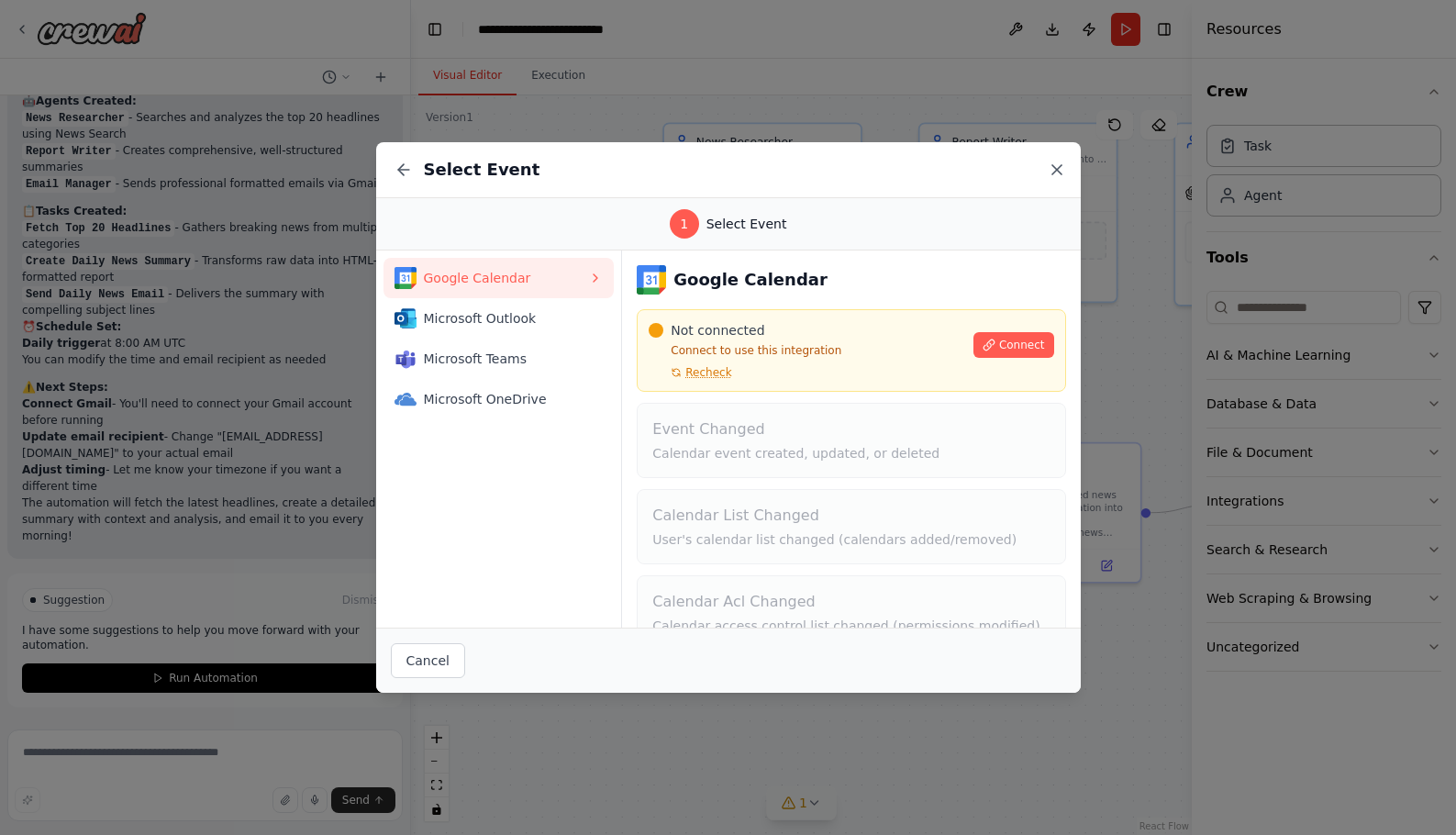
click at [1065, 169] on icon at bounding box center [1056, 169] width 18 height 18
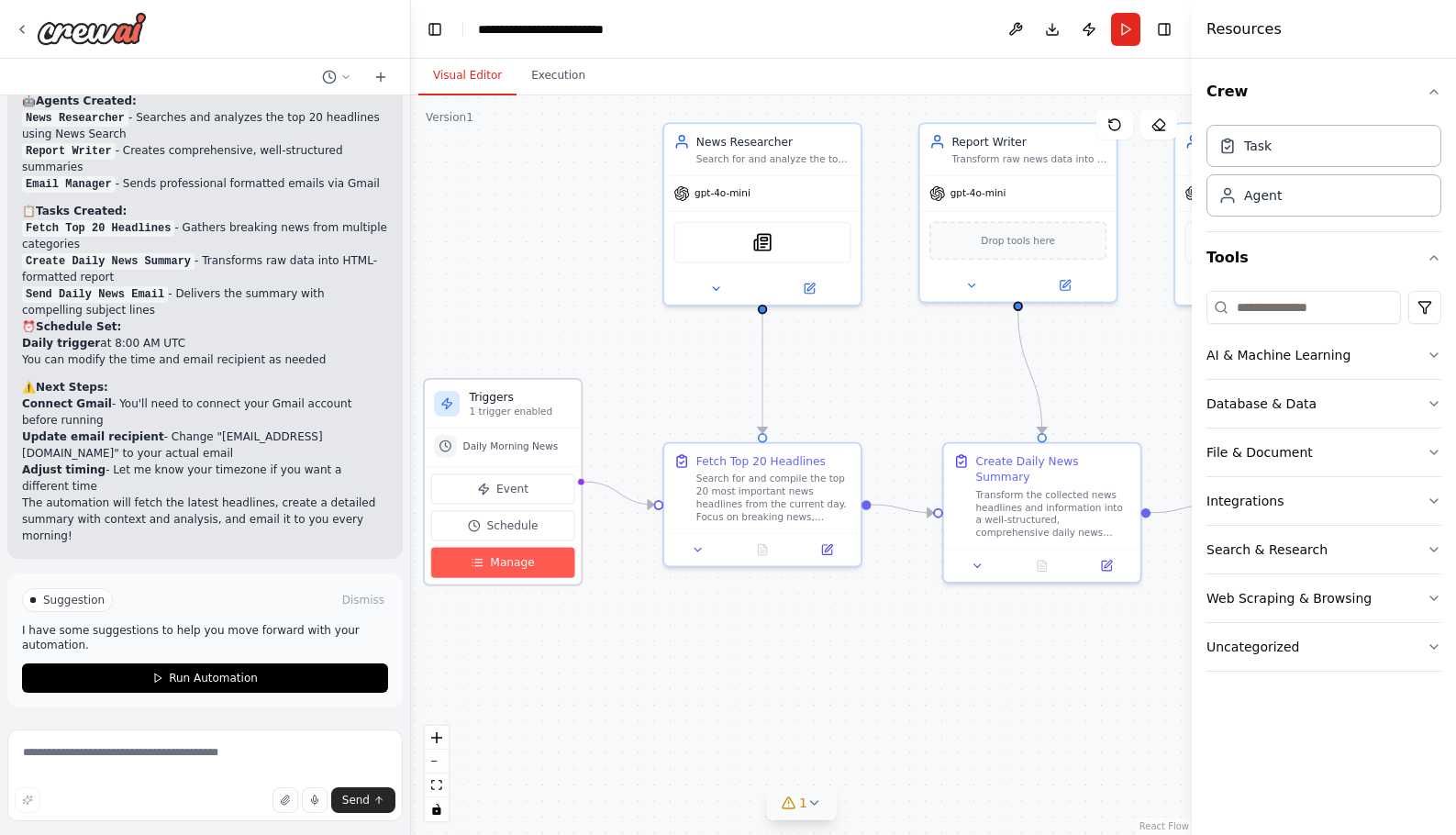
click at [500, 564] on span "Manage" at bounding box center [512, 562] width 44 height 15
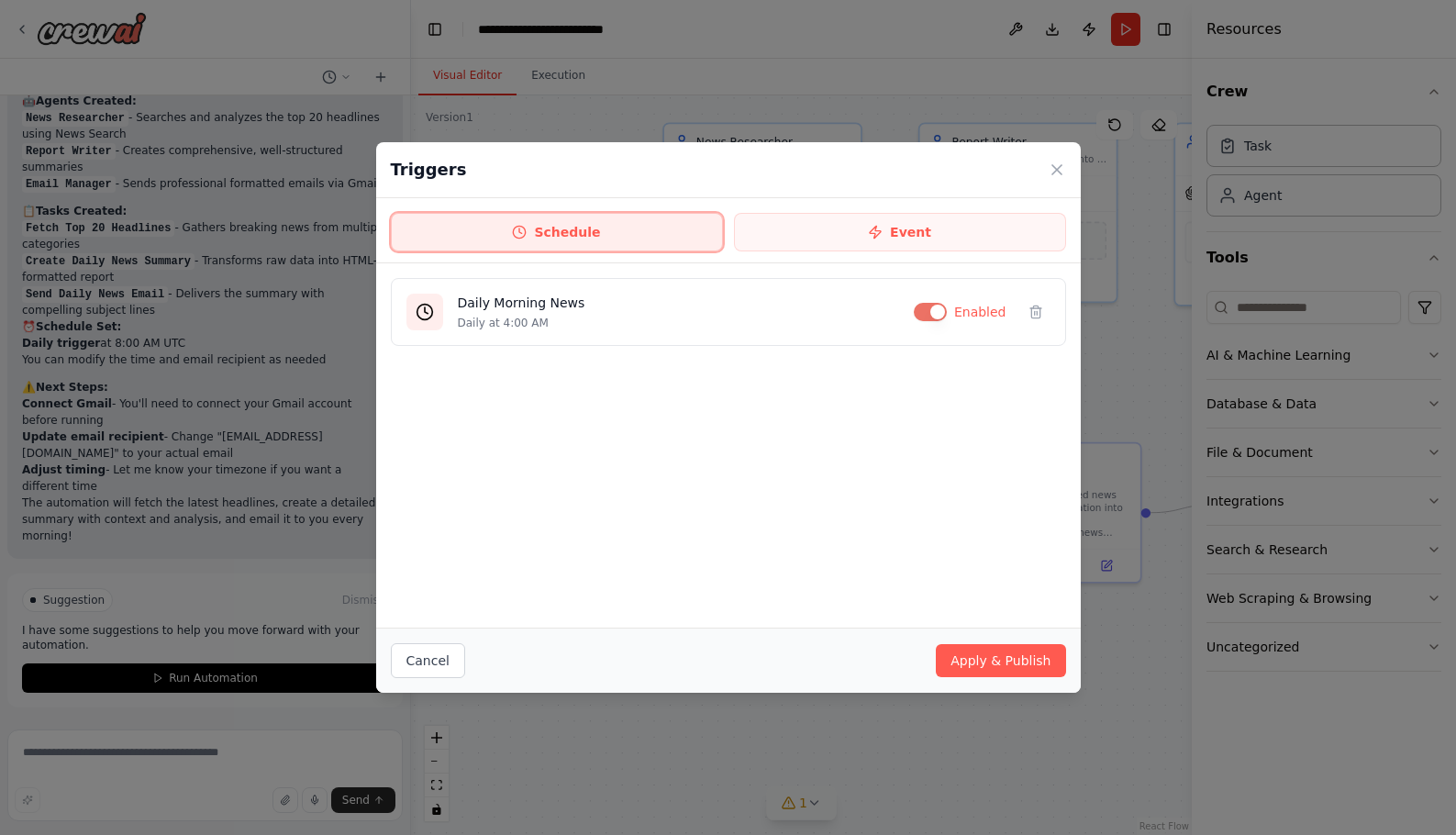
click at [580, 234] on button "Schedule" at bounding box center [557, 232] width 332 height 39
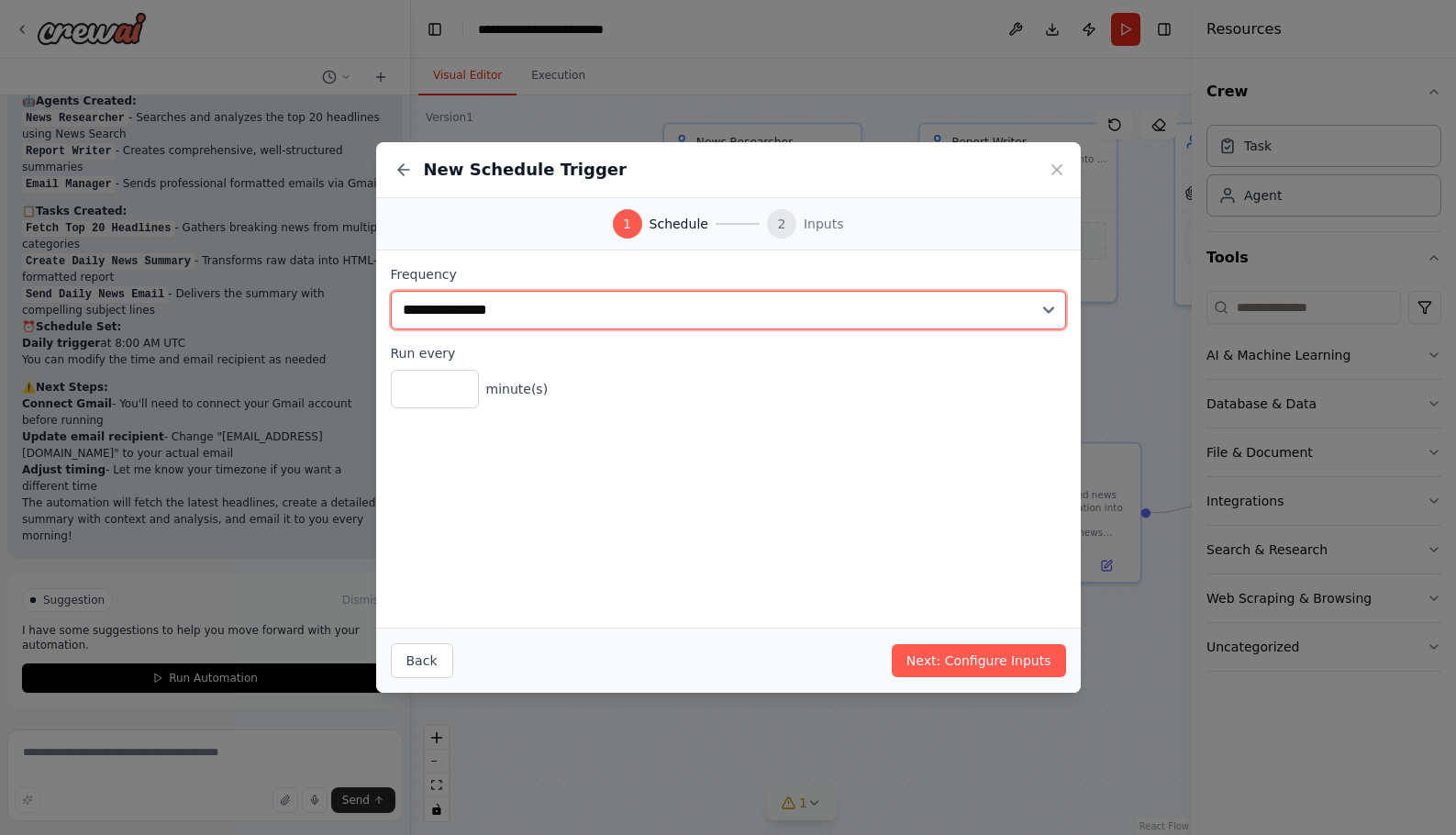
select select "*****"
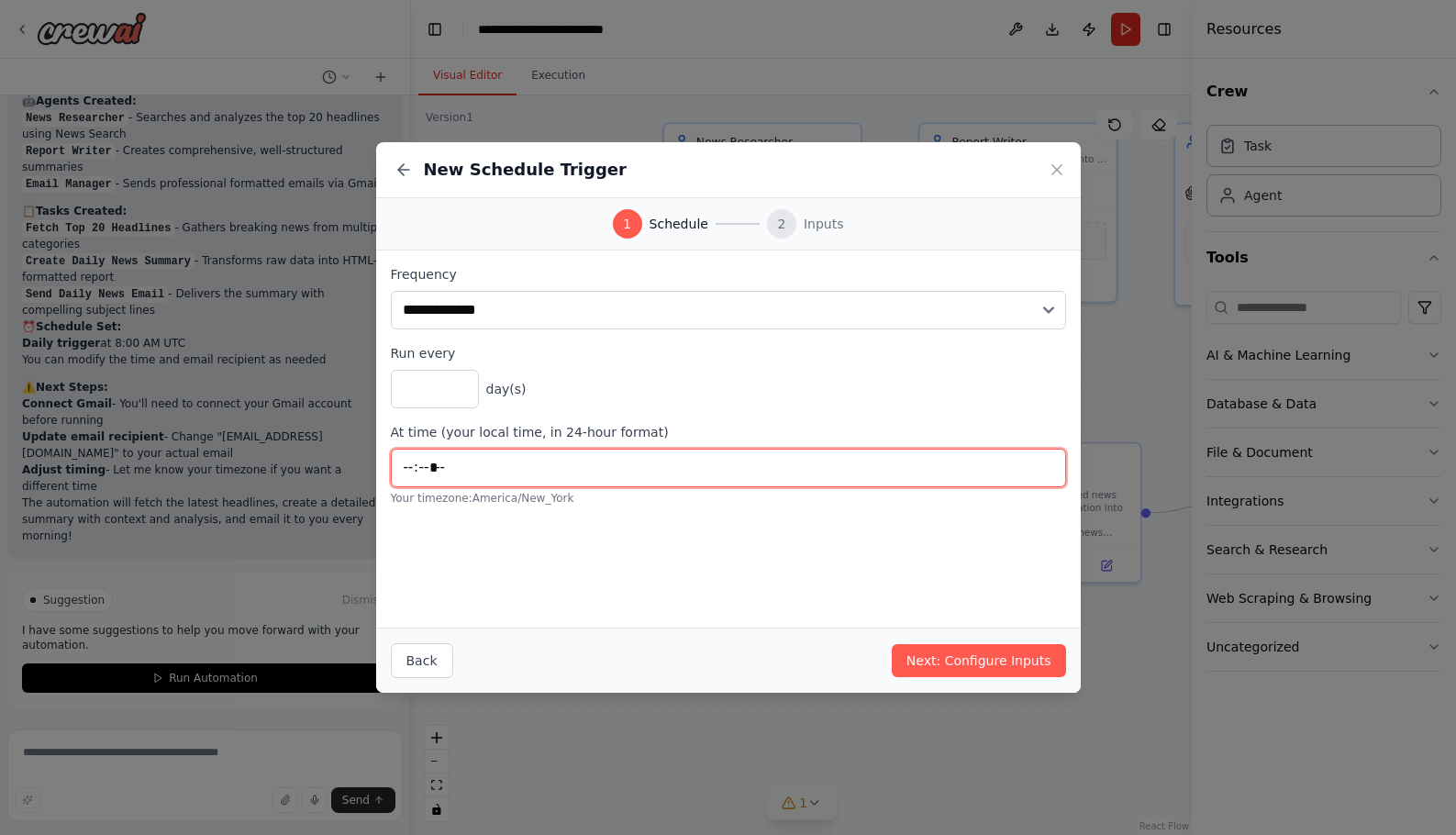
click at [427, 467] on input "*****" at bounding box center [728, 468] width 675 height 39
click at [462, 469] on input "*****" at bounding box center [728, 468] width 675 height 39
click at [413, 469] on input "*****" at bounding box center [728, 468] width 675 height 39
type input "*****"
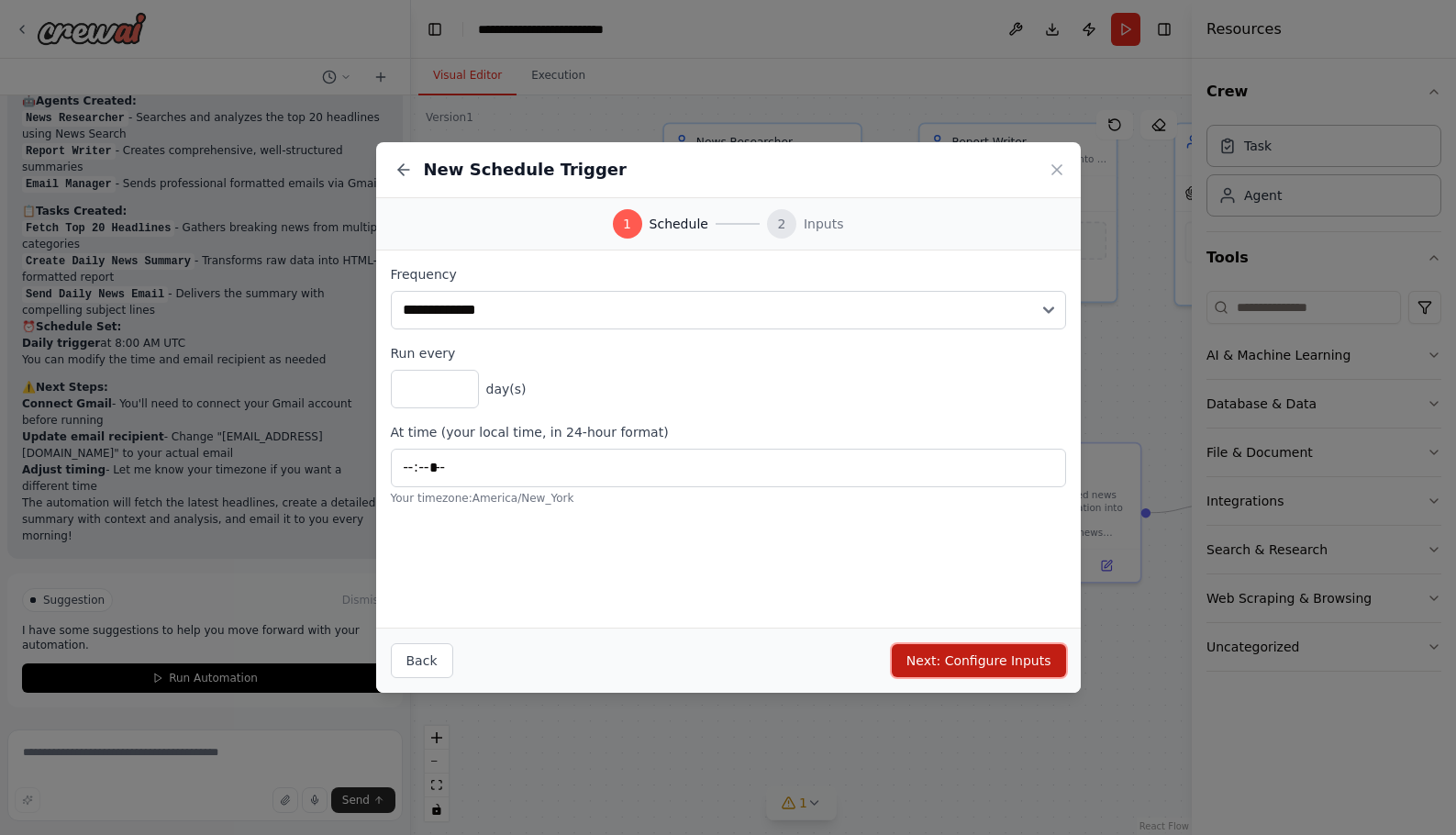
click at [996, 661] on button "Next: Configure Inputs" at bounding box center [980, 660] width 175 height 33
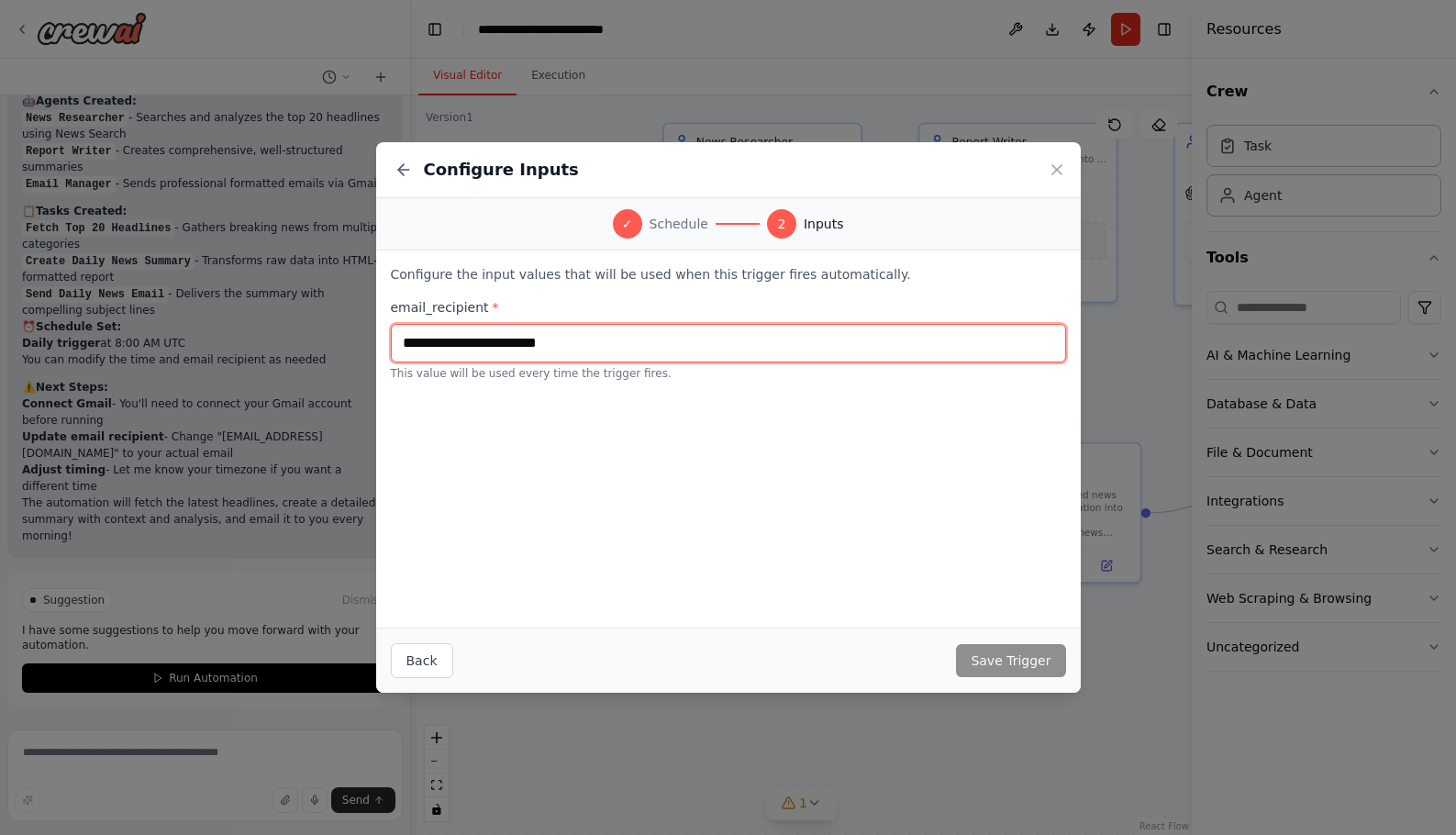
click at [483, 342] on input "text" at bounding box center [728, 343] width 675 height 39
type input "**********"
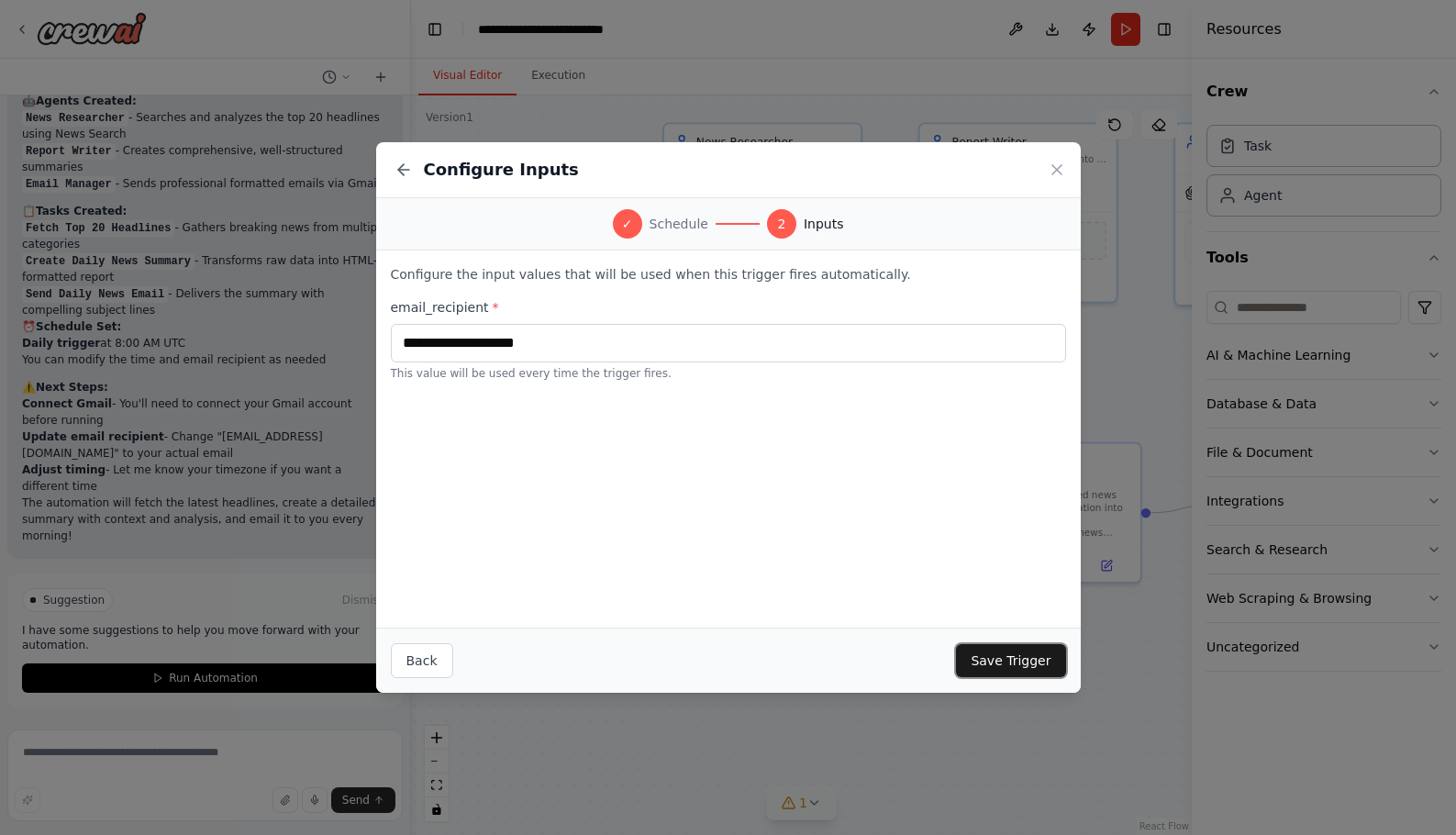
click at [1004, 659] on button "Save Trigger" at bounding box center [1010, 660] width 109 height 33
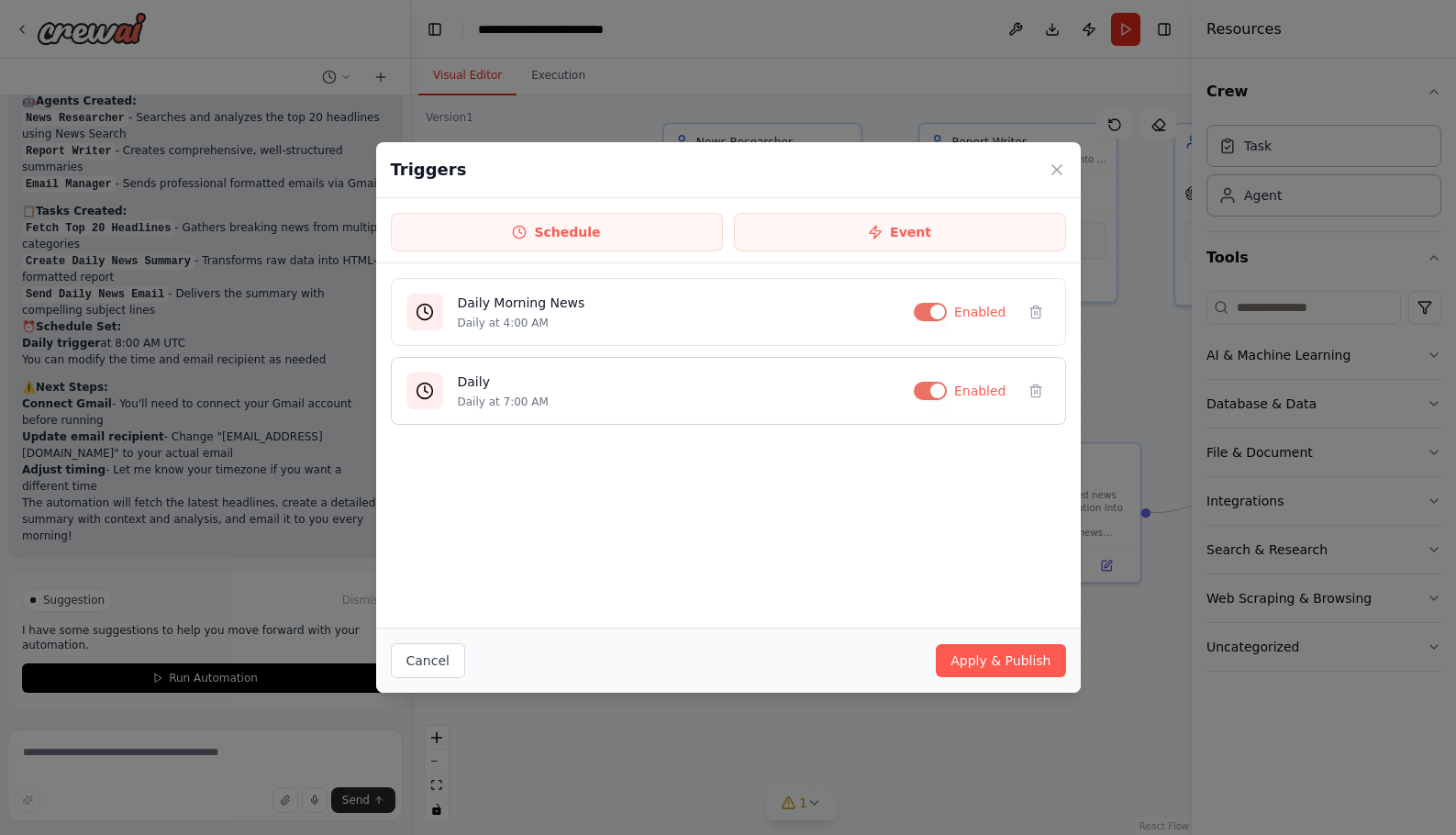
click at [475, 378] on h4 "Daily" at bounding box center [678, 380] width 441 height 18
click at [427, 386] on icon at bounding box center [424, 390] width 18 height 18
click at [515, 397] on p "Daily at 7:00 AM" at bounding box center [678, 401] width 441 height 14
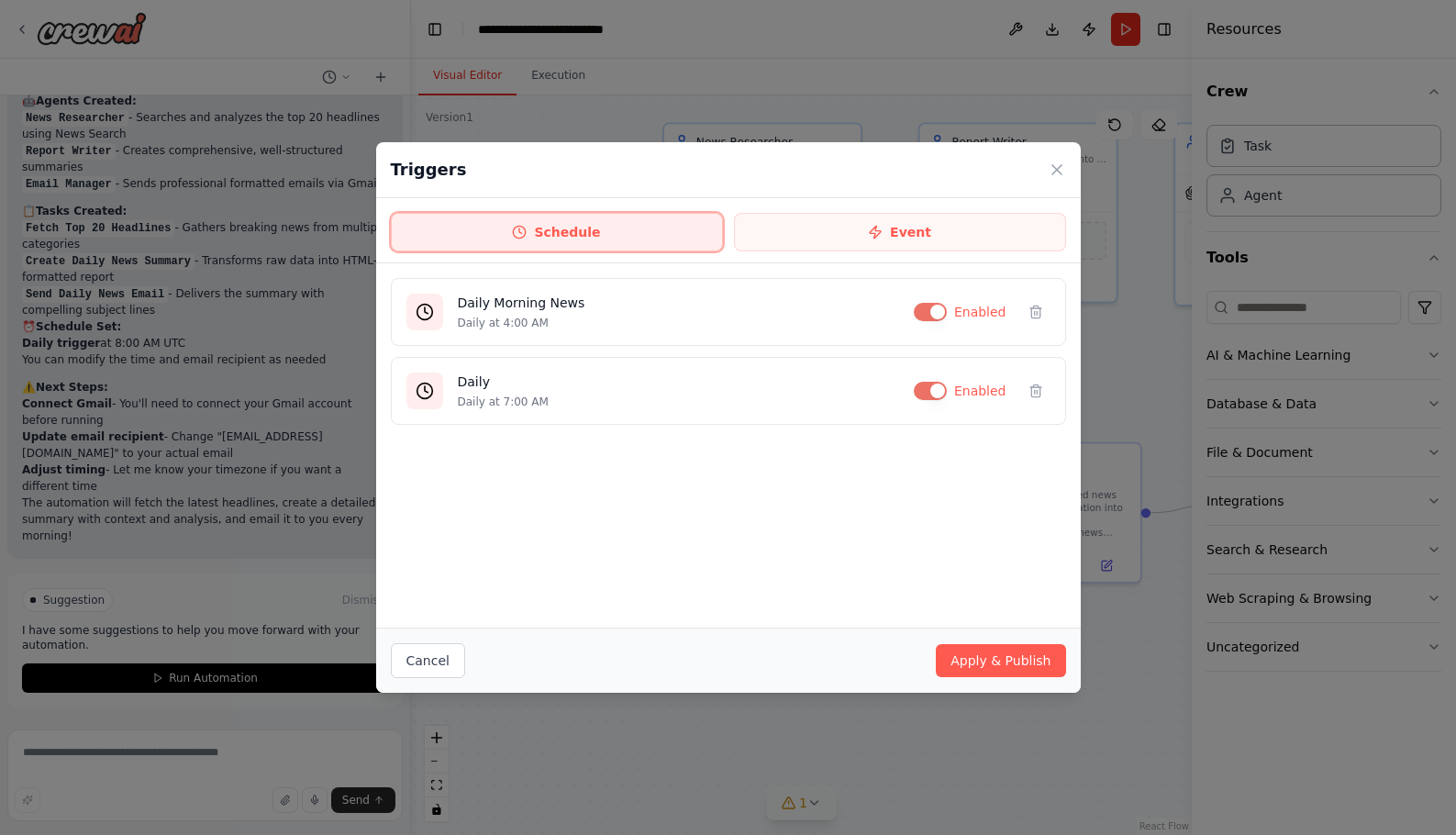
click at [564, 235] on button "Schedule" at bounding box center [557, 232] width 332 height 39
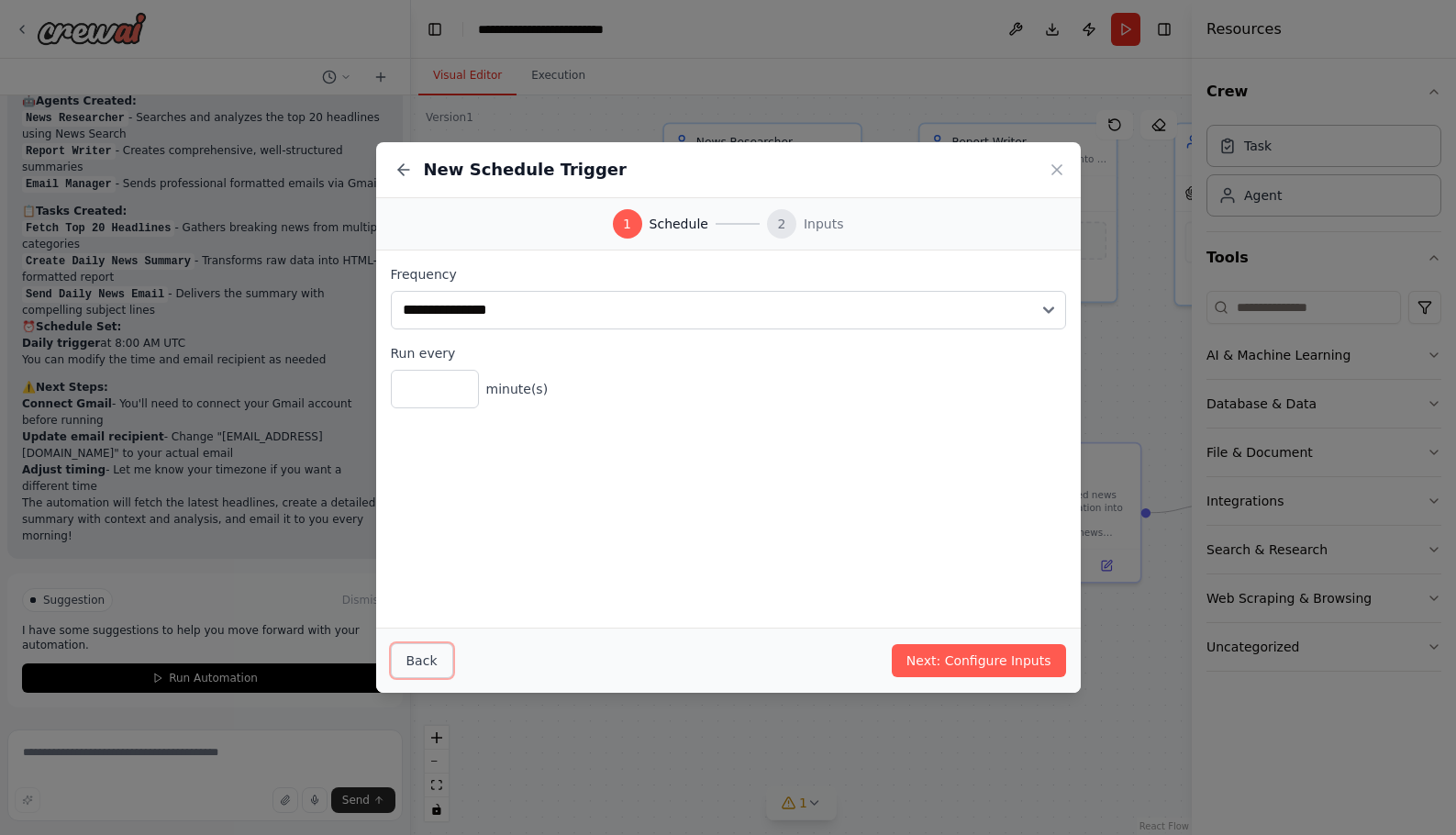
click at [404, 667] on button "Back" at bounding box center [422, 660] width 63 height 35
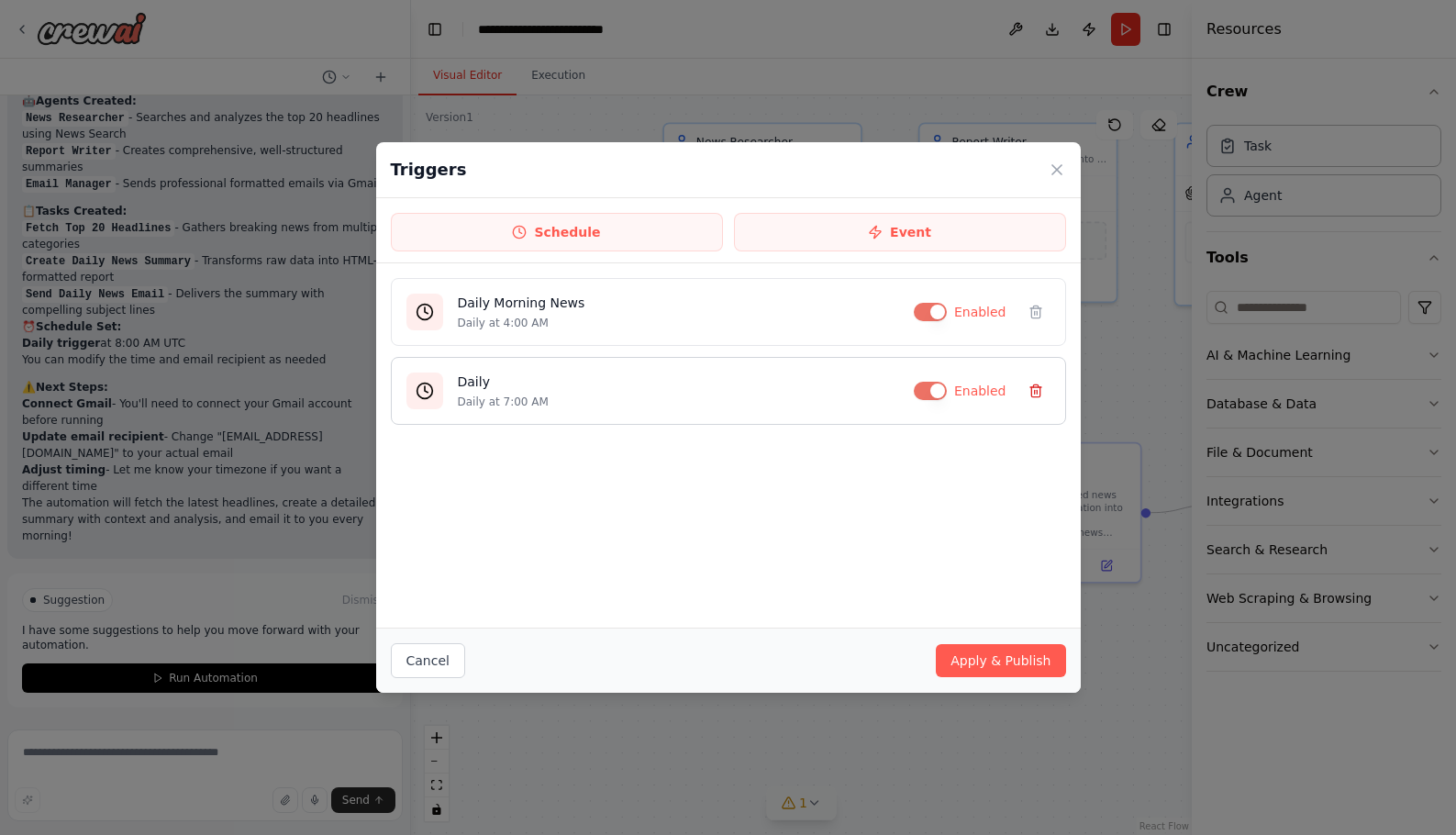
click at [1032, 390] on icon at bounding box center [1036, 390] width 14 height 14
click at [1056, 173] on icon at bounding box center [1056, 169] width 18 height 18
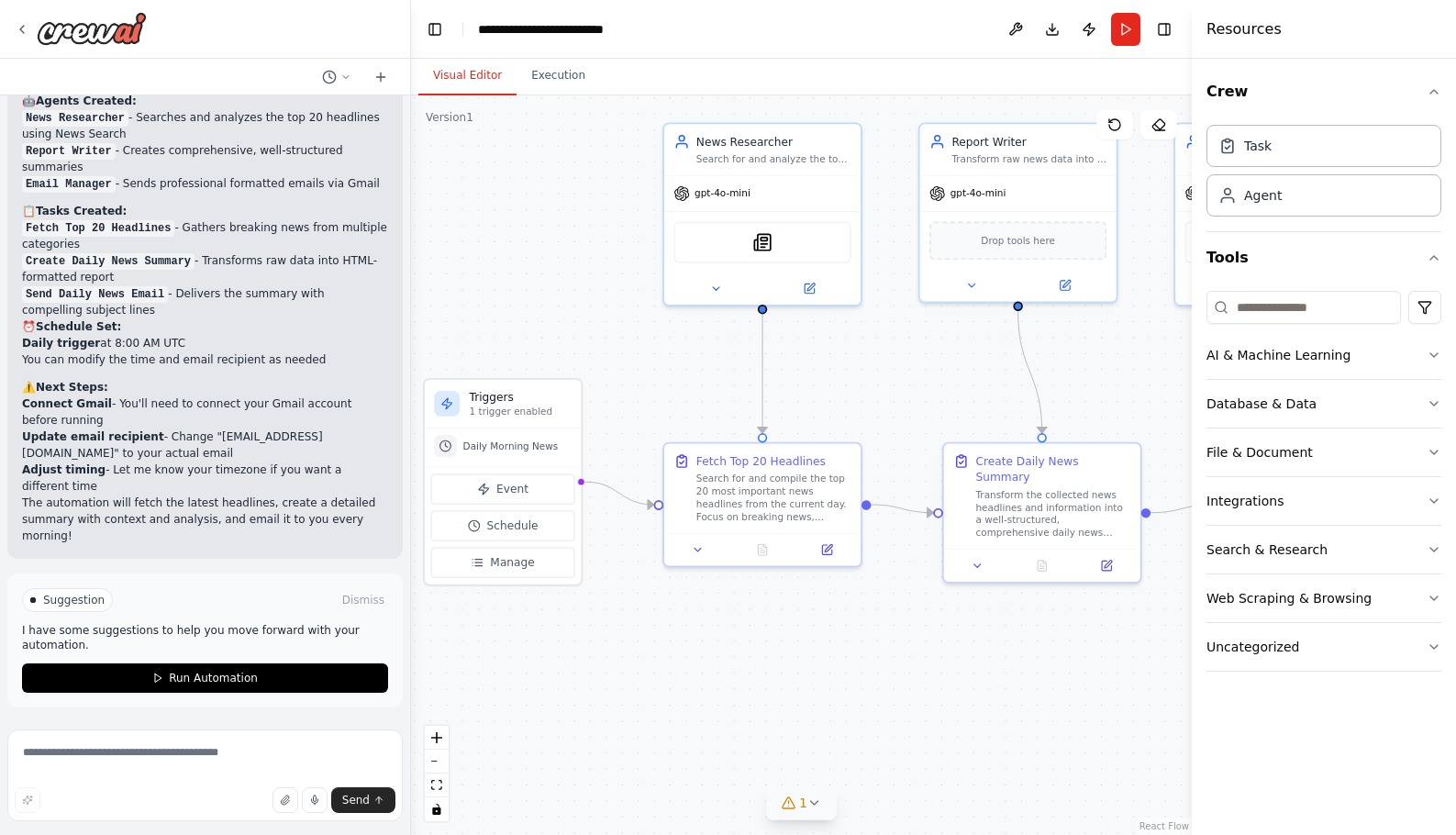
scroll to position [1617, 0]
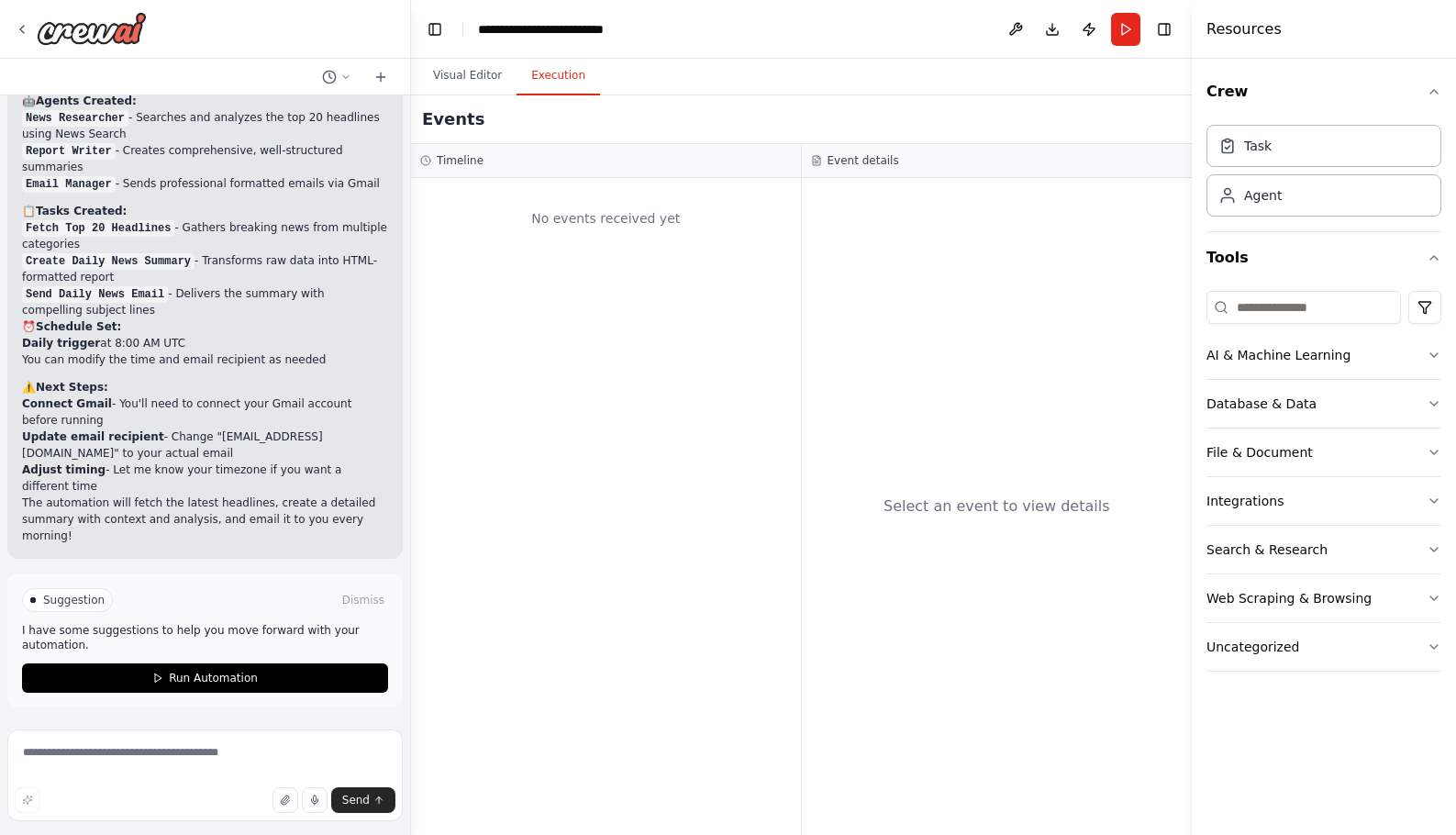
click at [557, 72] on button "Execution" at bounding box center [558, 76] width 84 height 39
click at [452, 75] on button "Visual Editor" at bounding box center [467, 76] width 98 height 39
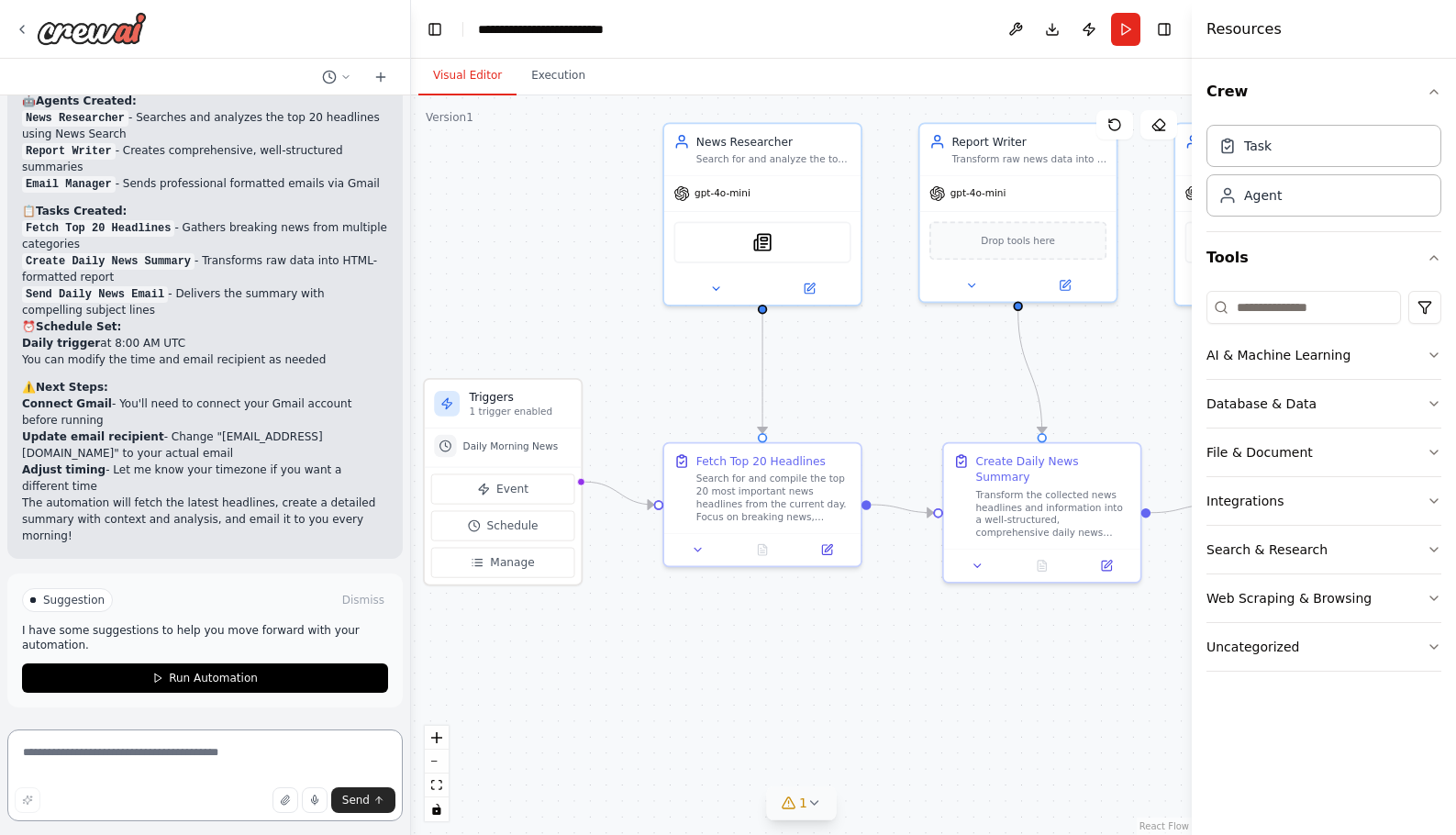
click at [100, 752] on textarea at bounding box center [205, 774] width 396 height 92
type textarea "**********"
click at [355, 801] on span "Send" at bounding box center [356, 799] width 28 height 14
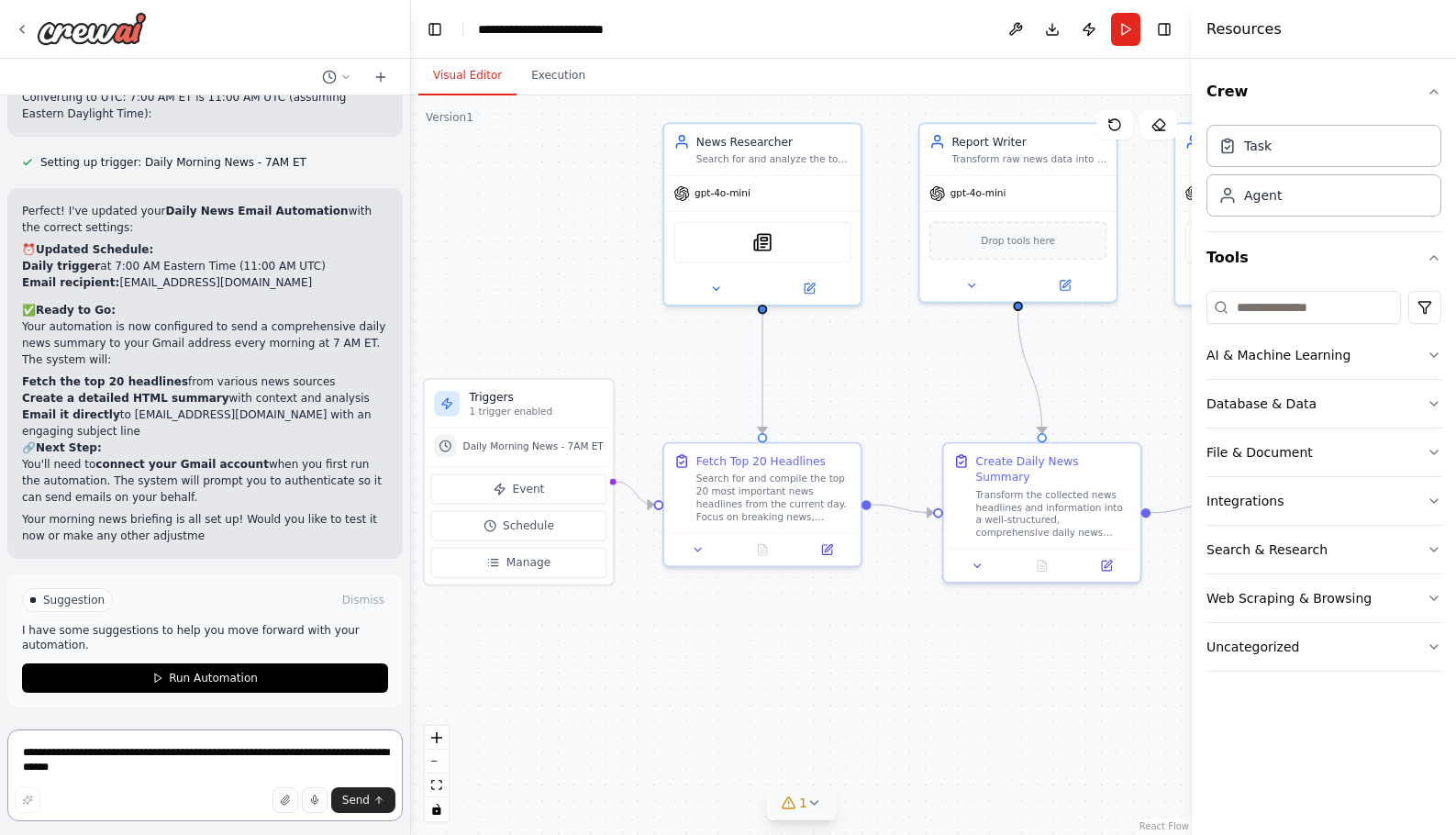
scroll to position [2395, 0]
click at [98, 681] on button "Run Automation" at bounding box center [205, 677] width 366 height 29
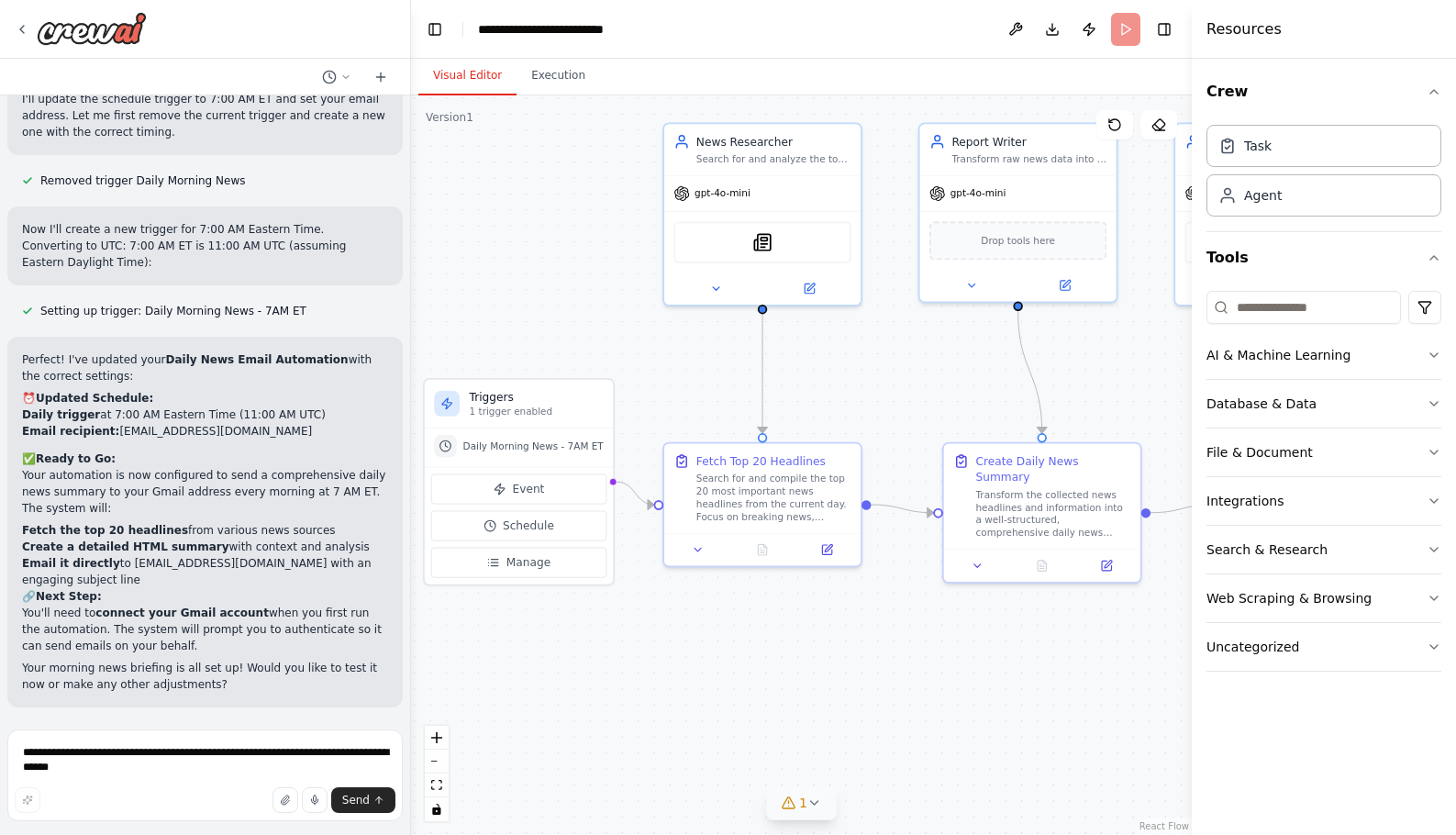
scroll to position [2246, 0]
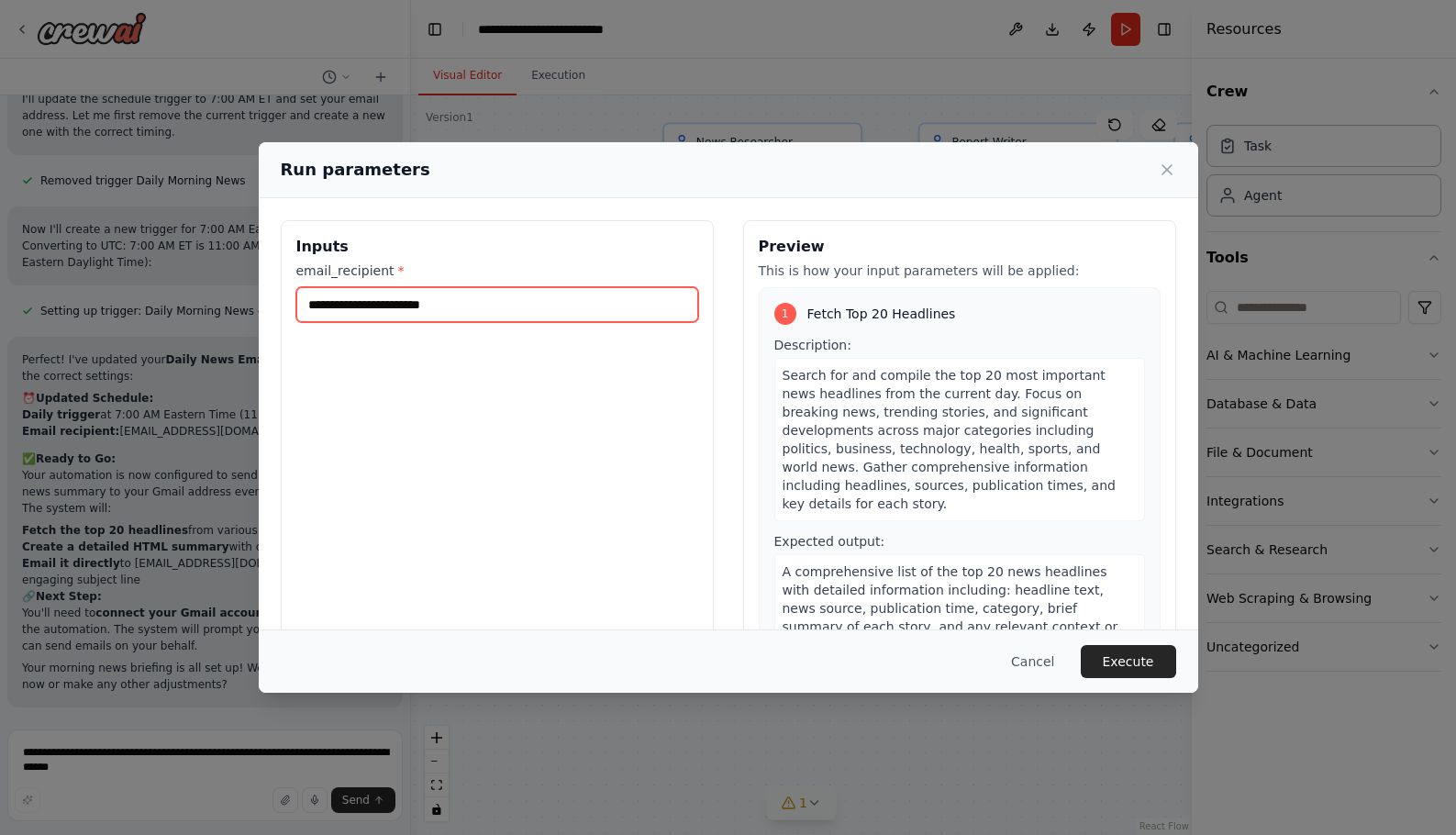
click at [447, 307] on input "email_recipient *" at bounding box center [496, 305] width 401 height 35
type input "**********"
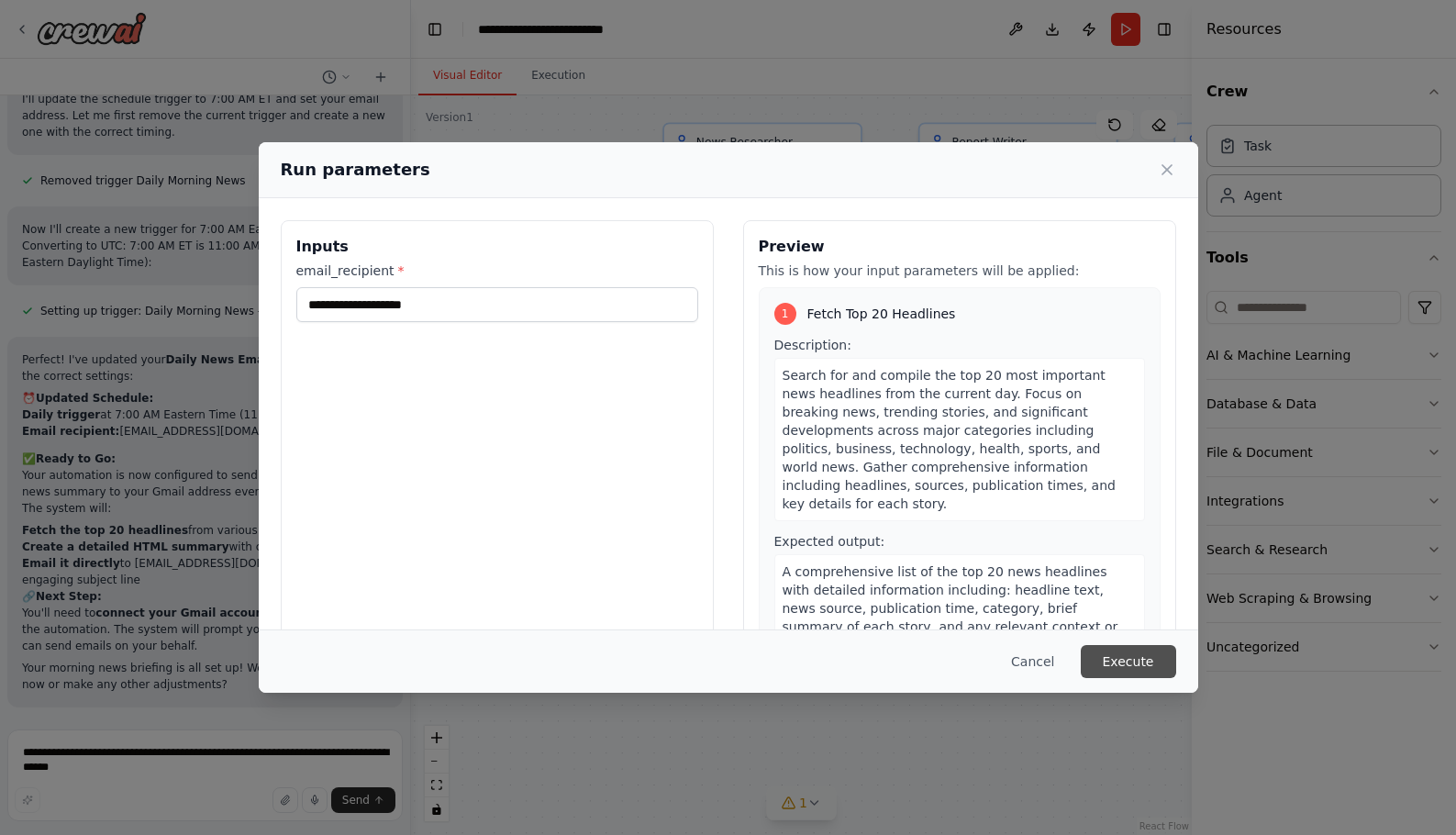
click at [1139, 662] on button "Execute" at bounding box center [1129, 661] width 96 height 33
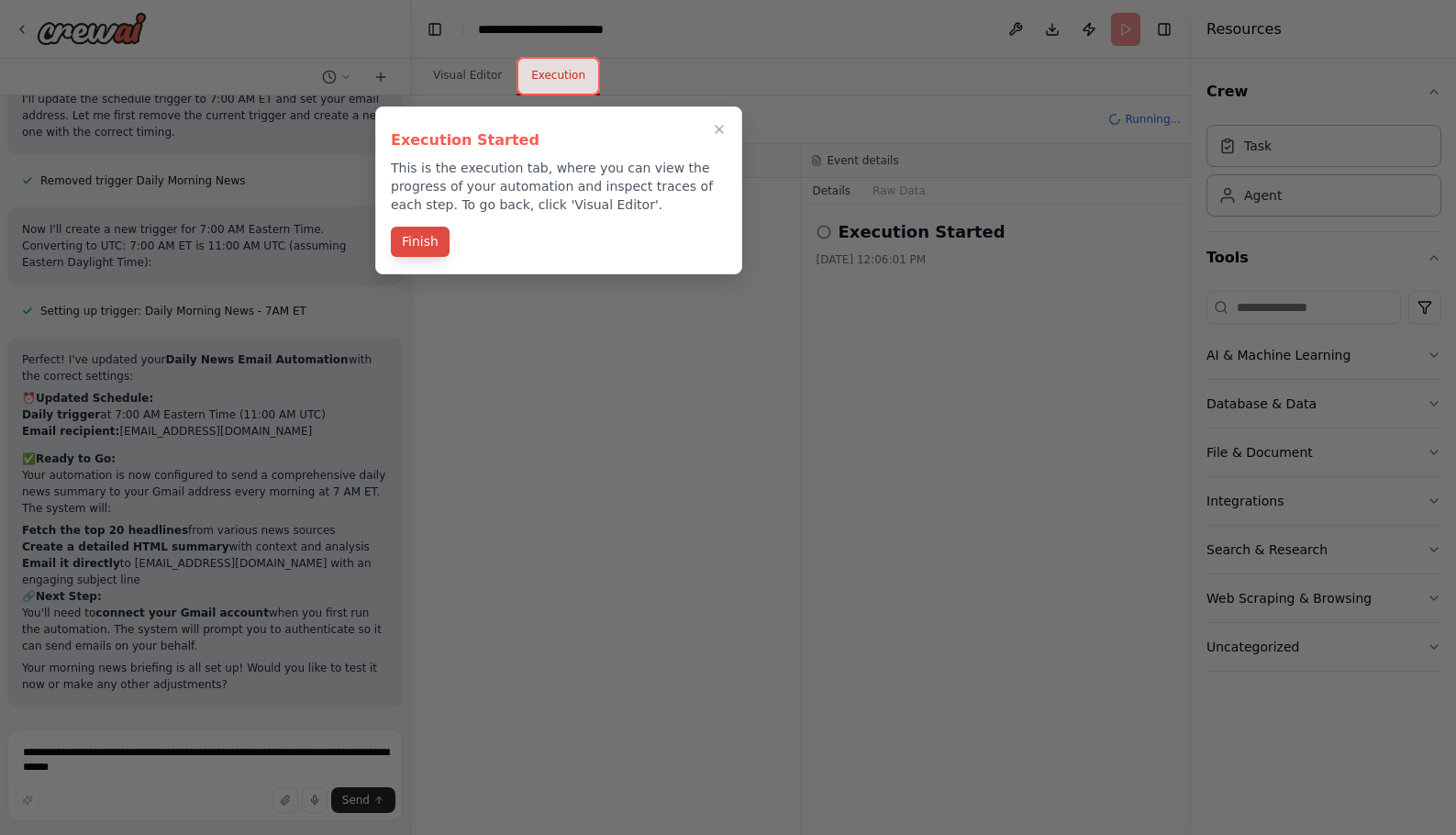
click at [420, 241] on button "Finish" at bounding box center [420, 242] width 59 height 30
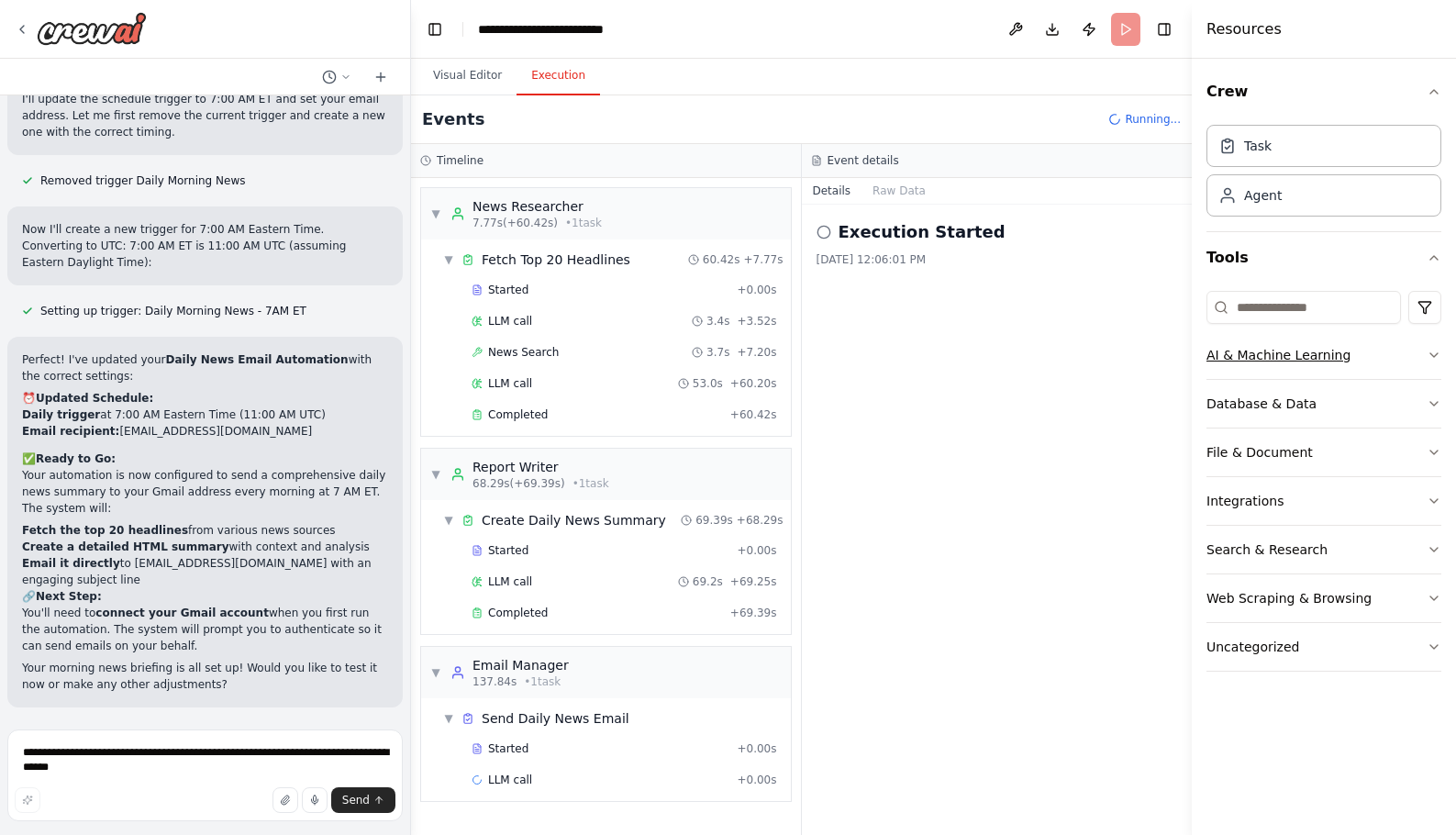
click at [1431, 358] on icon "button" at bounding box center [1433, 354] width 14 height 14
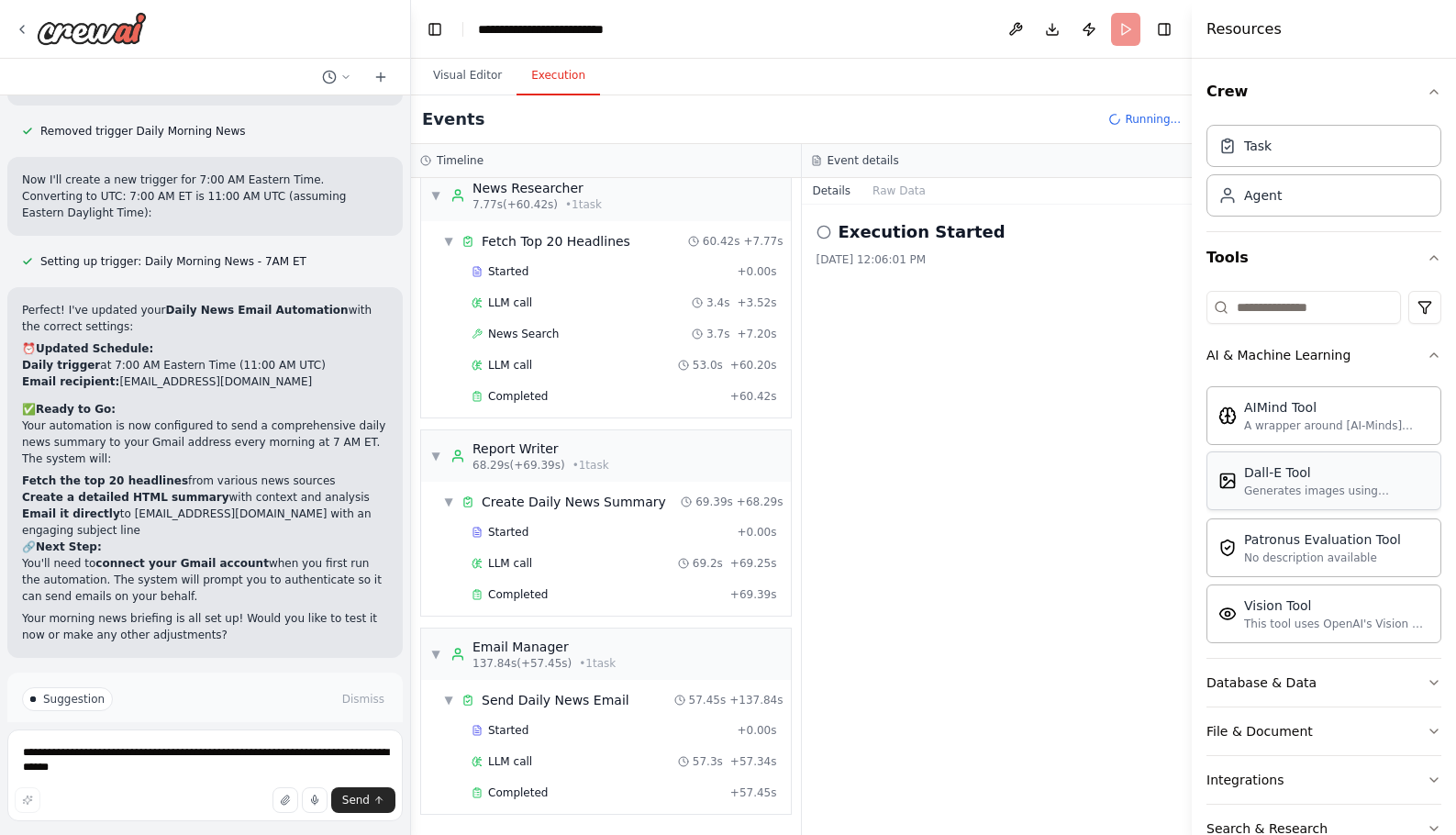
scroll to position [2395, 0]
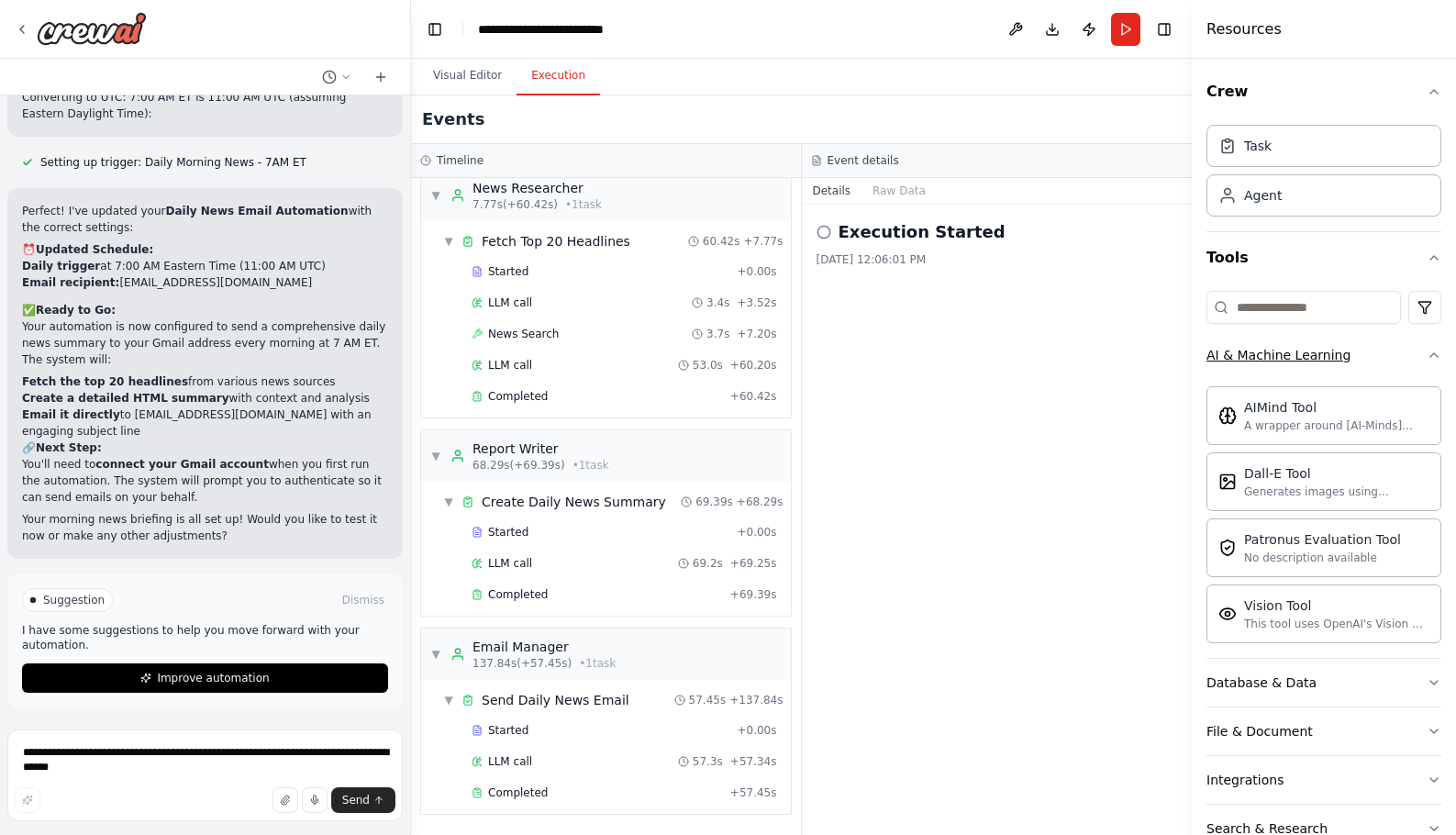
click at [1427, 350] on icon "button" at bounding box center [1433, 354] width 14 height 14
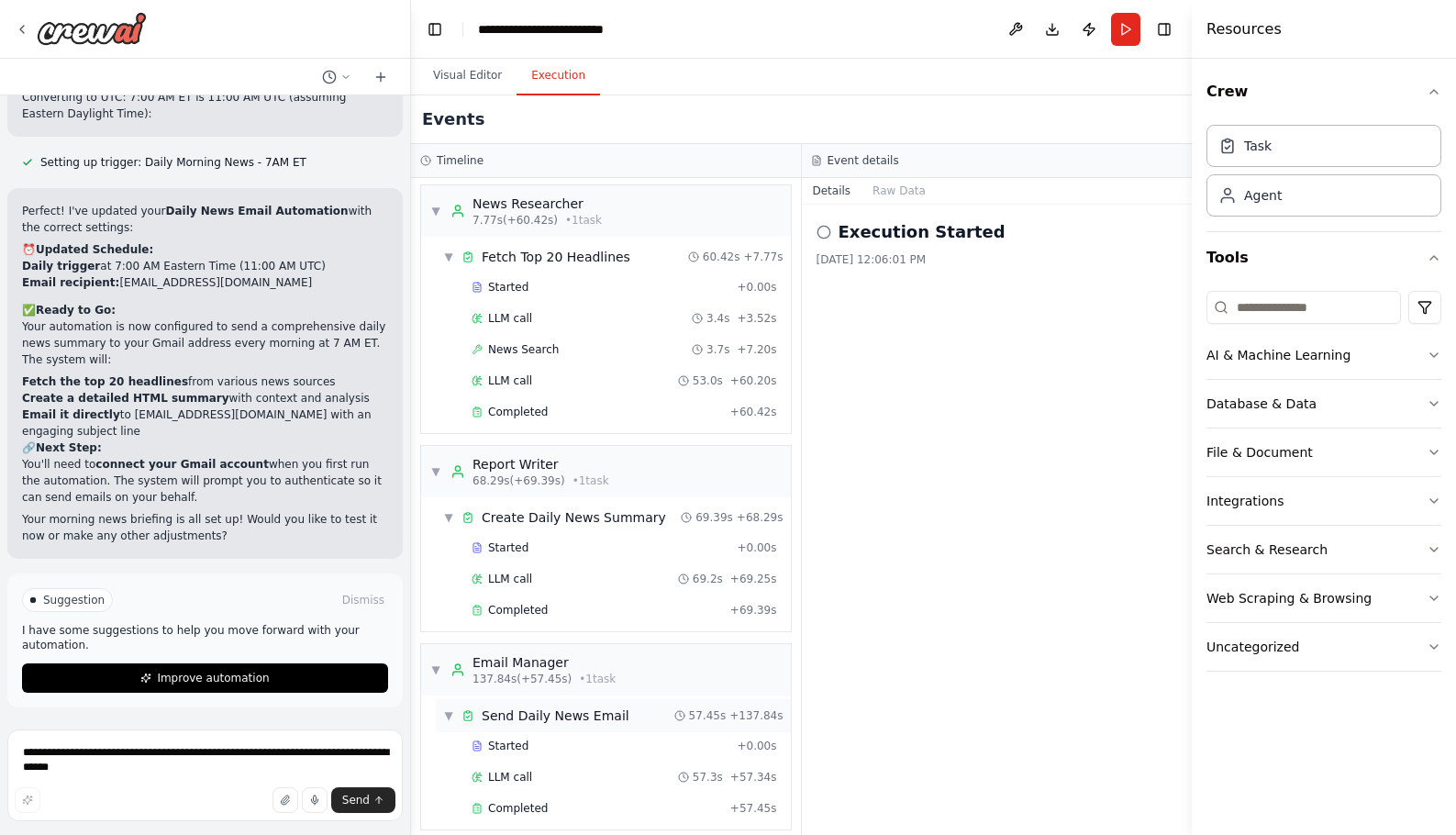
scroll to position [18, 0]
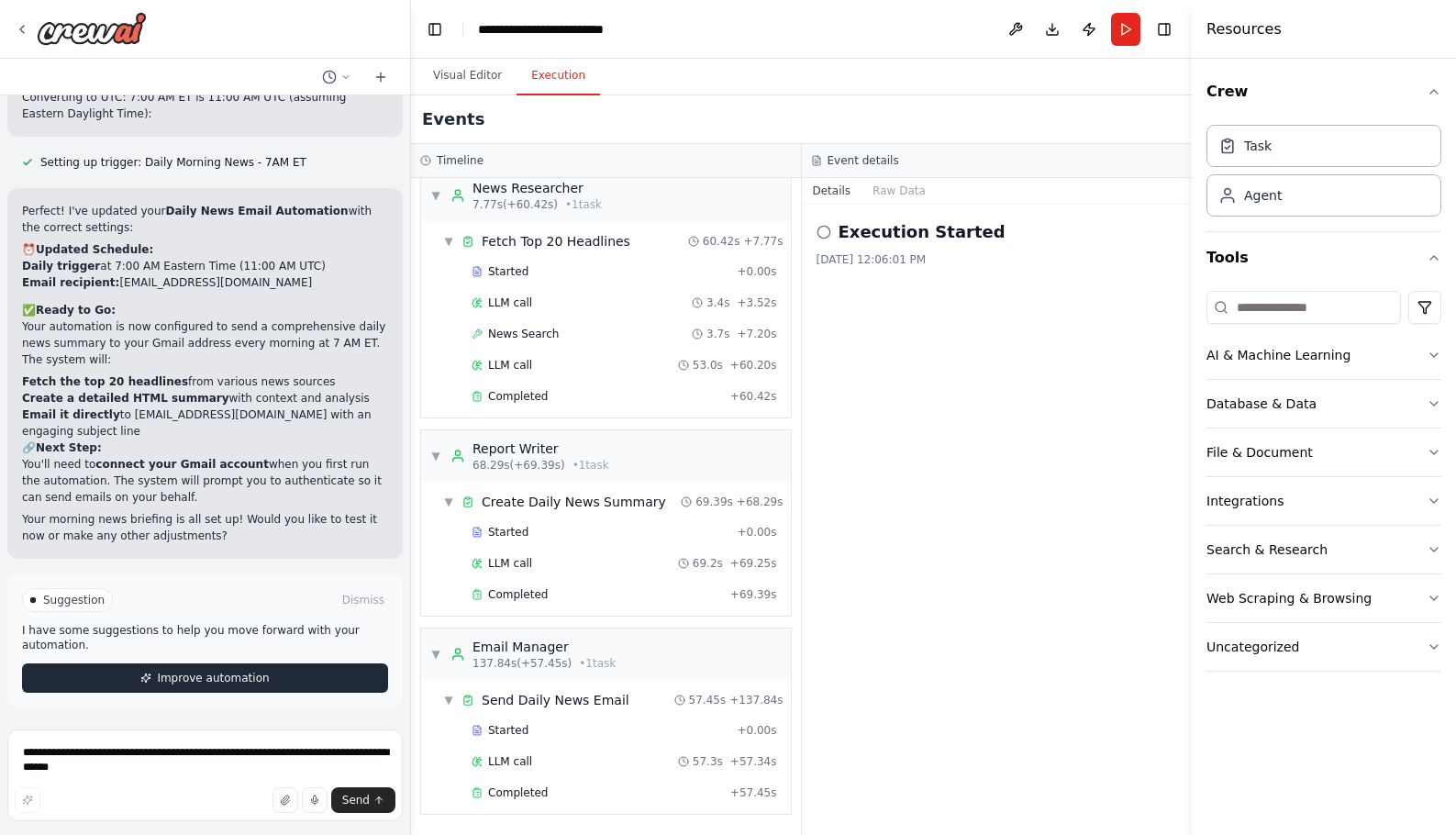
click at [140, 677] on icon at bounding box center [146, 678] width 11 height 11
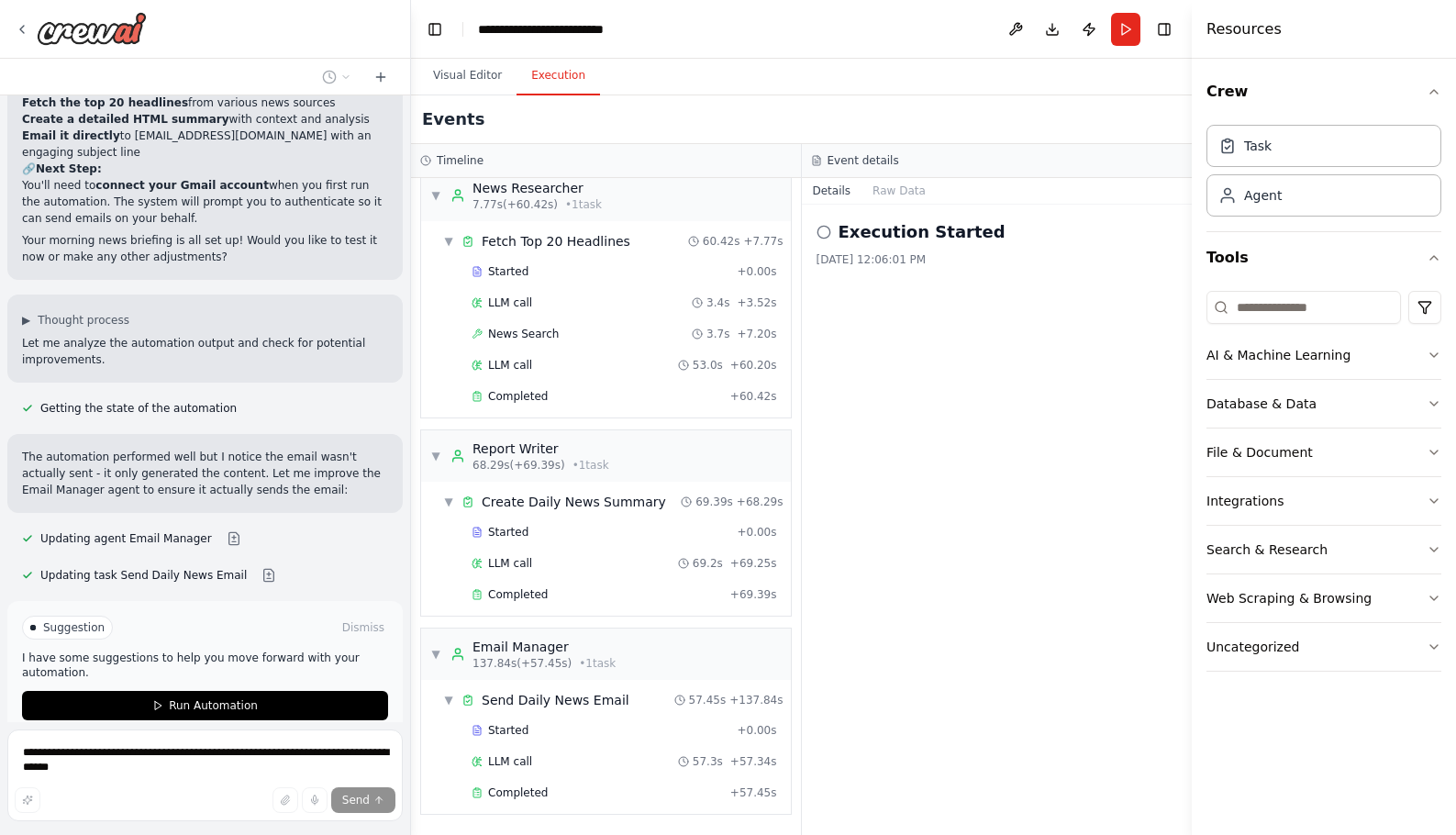
scroll to position [2773, 0]
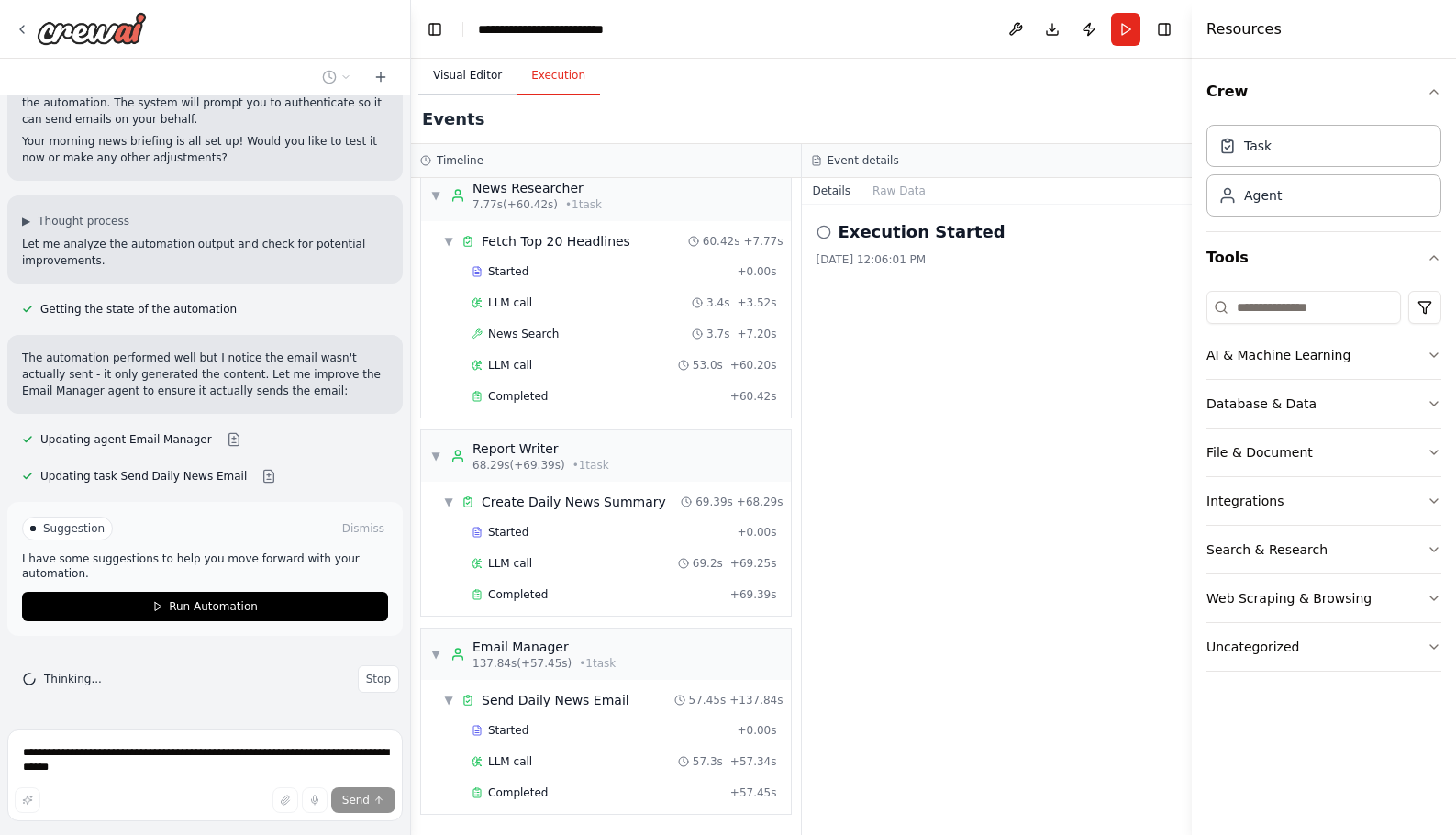
click at [476, 78] on button "Visual Editor" at bounding box center [467, 76] width 98 height 39
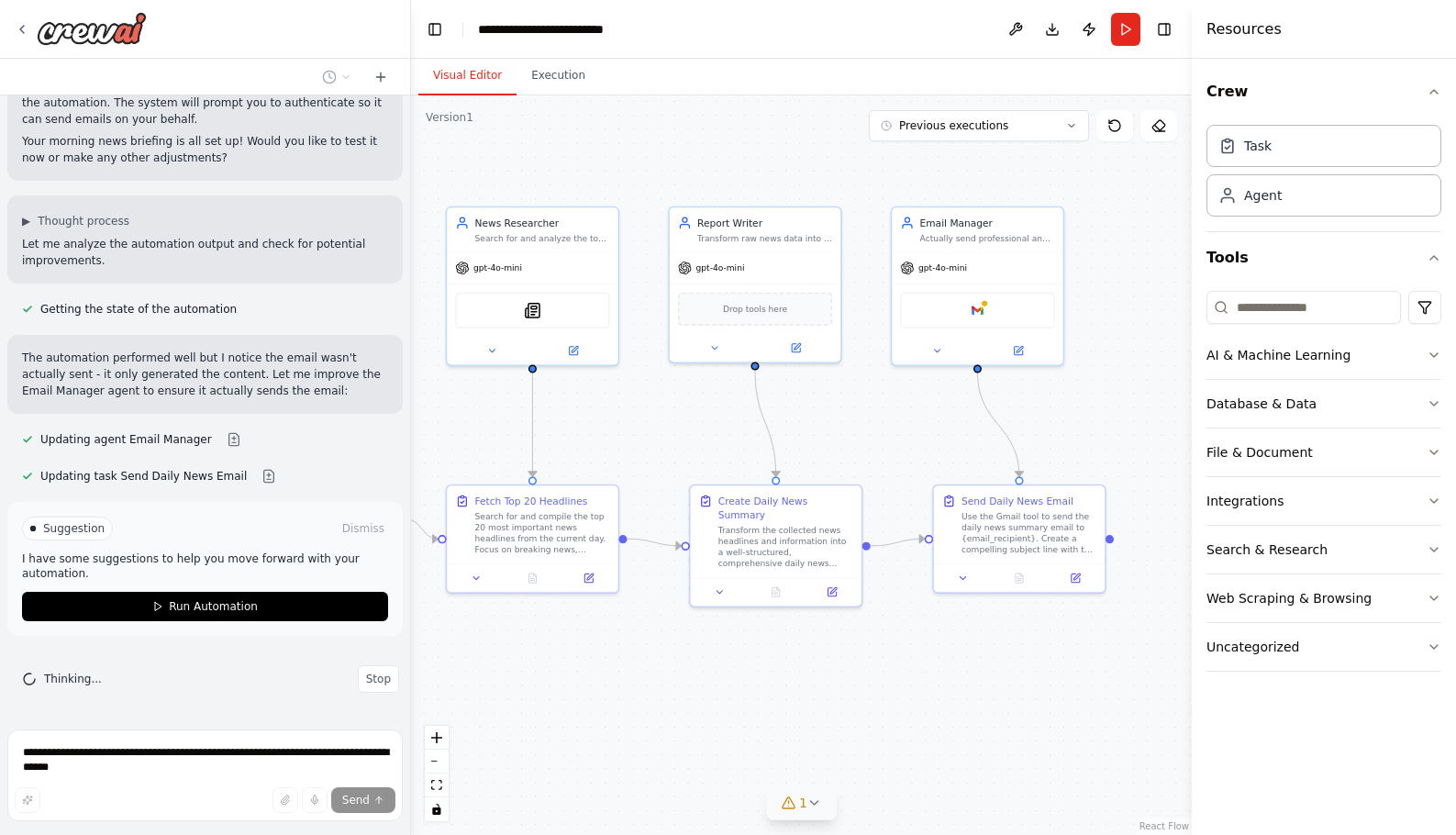
drag, startPoint x: 1112, startPoint y: 411, endPoint x: 842, endPoint y: 452, distance: 273.1
click at [842, 452] on div ".deletable-edge-delete-btn { width: 20px; height: 20px; border: 0px solid #ffff…" at bounding box center [801, 465] width 781 height 739
click at [968, 312] on div "Google gmail" at bounding box center [977, 307] width 154 height 36
click at [977, 309] on img at bounding box center [977, 306] width 16 height 16
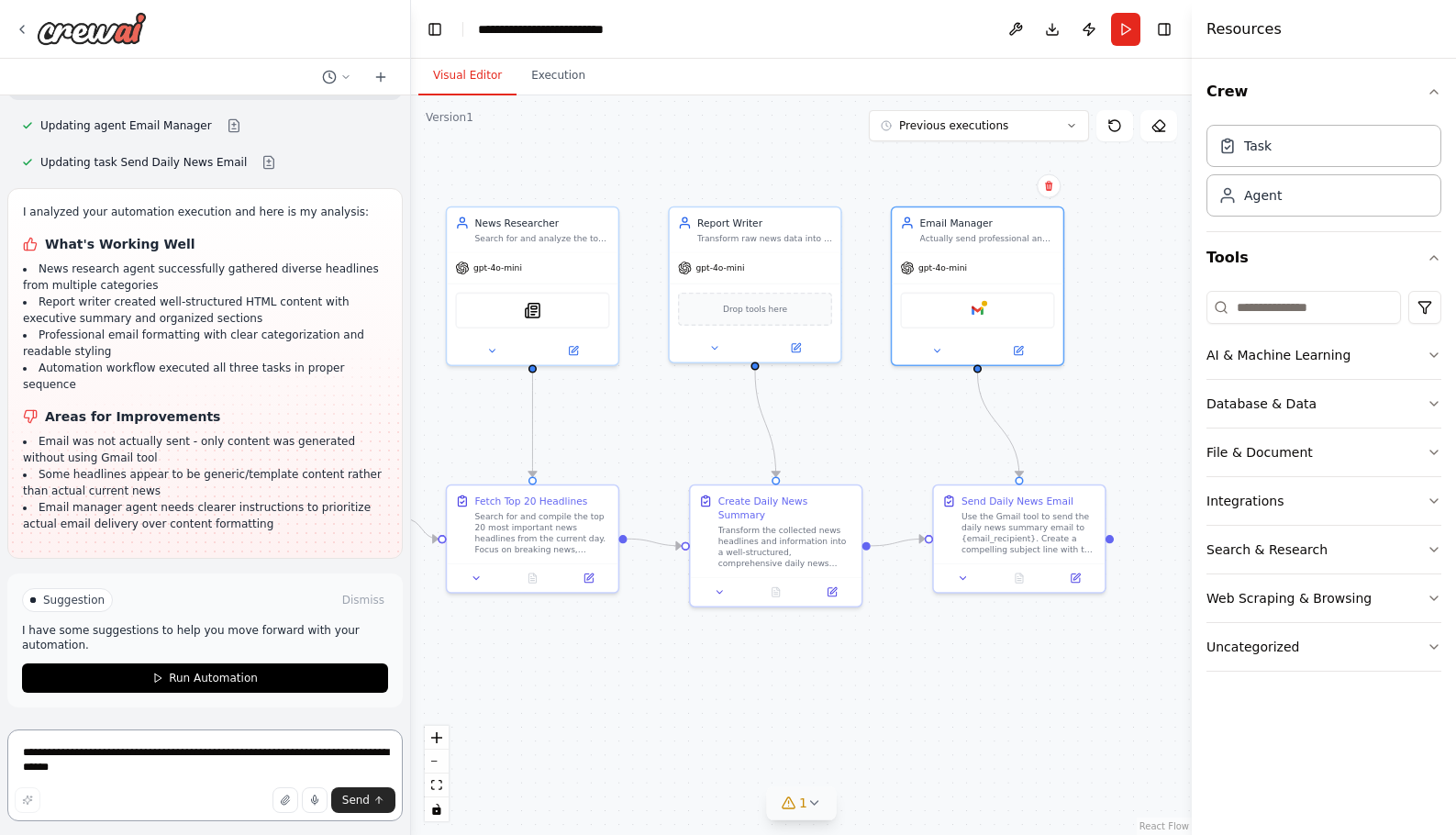
scroll to position [3087, 0]
click at [977, 310] on img at bounding box center [977, 306] width 16 height 16
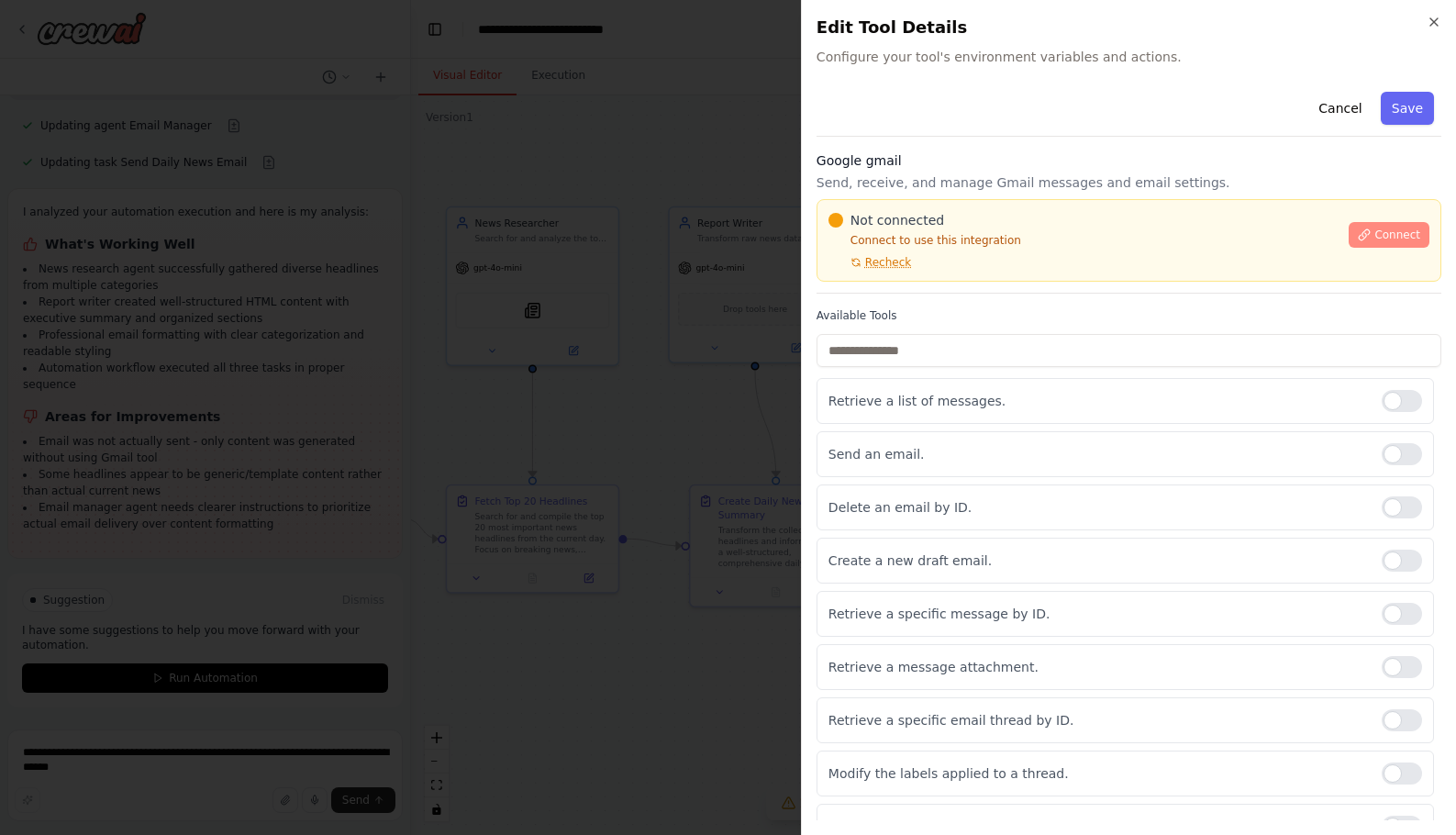
click at [1374, 237] on span "Connect" at bounding box center [1397, 234] width 46 height 14
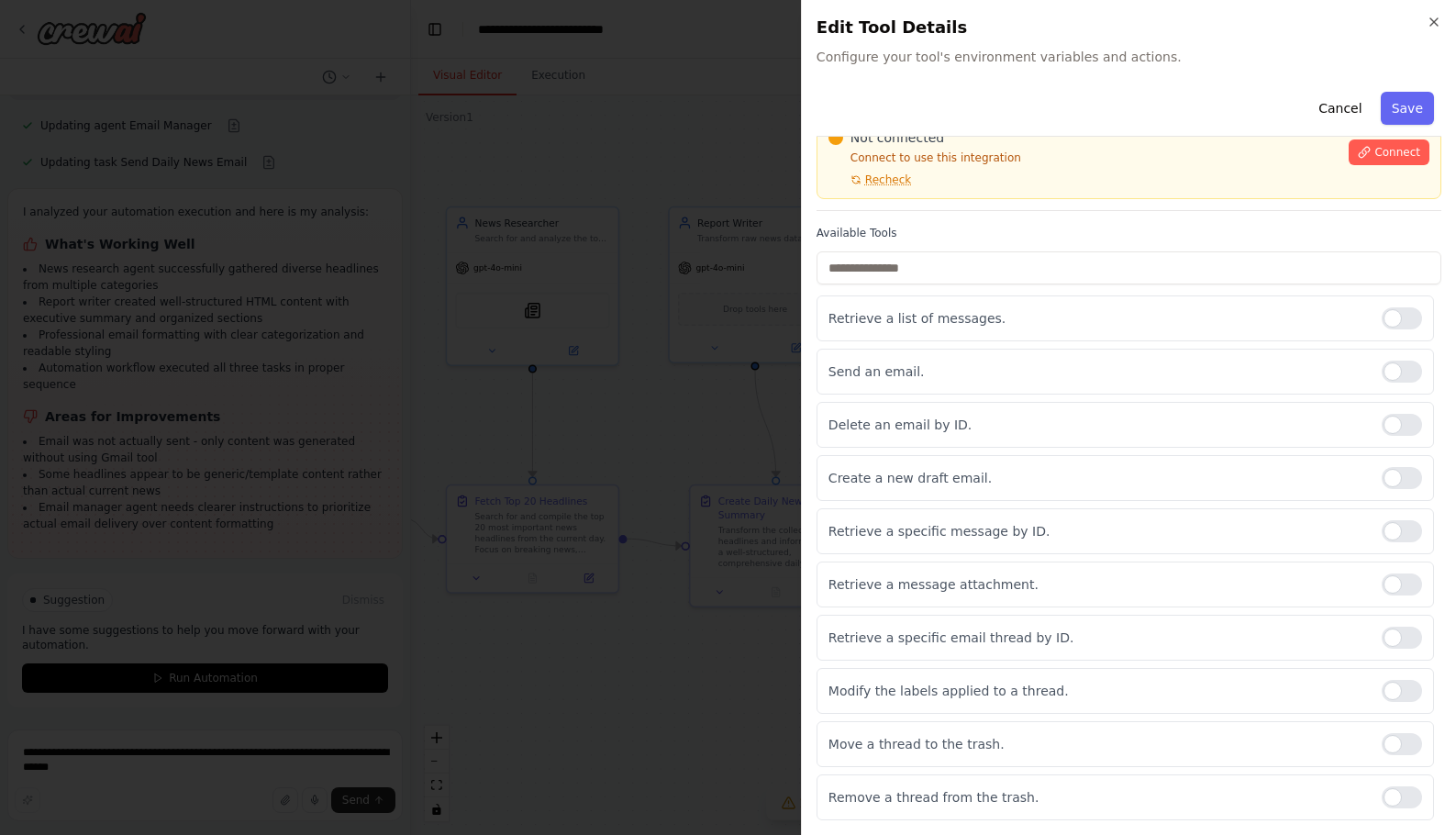
scroll to position [0, 0]
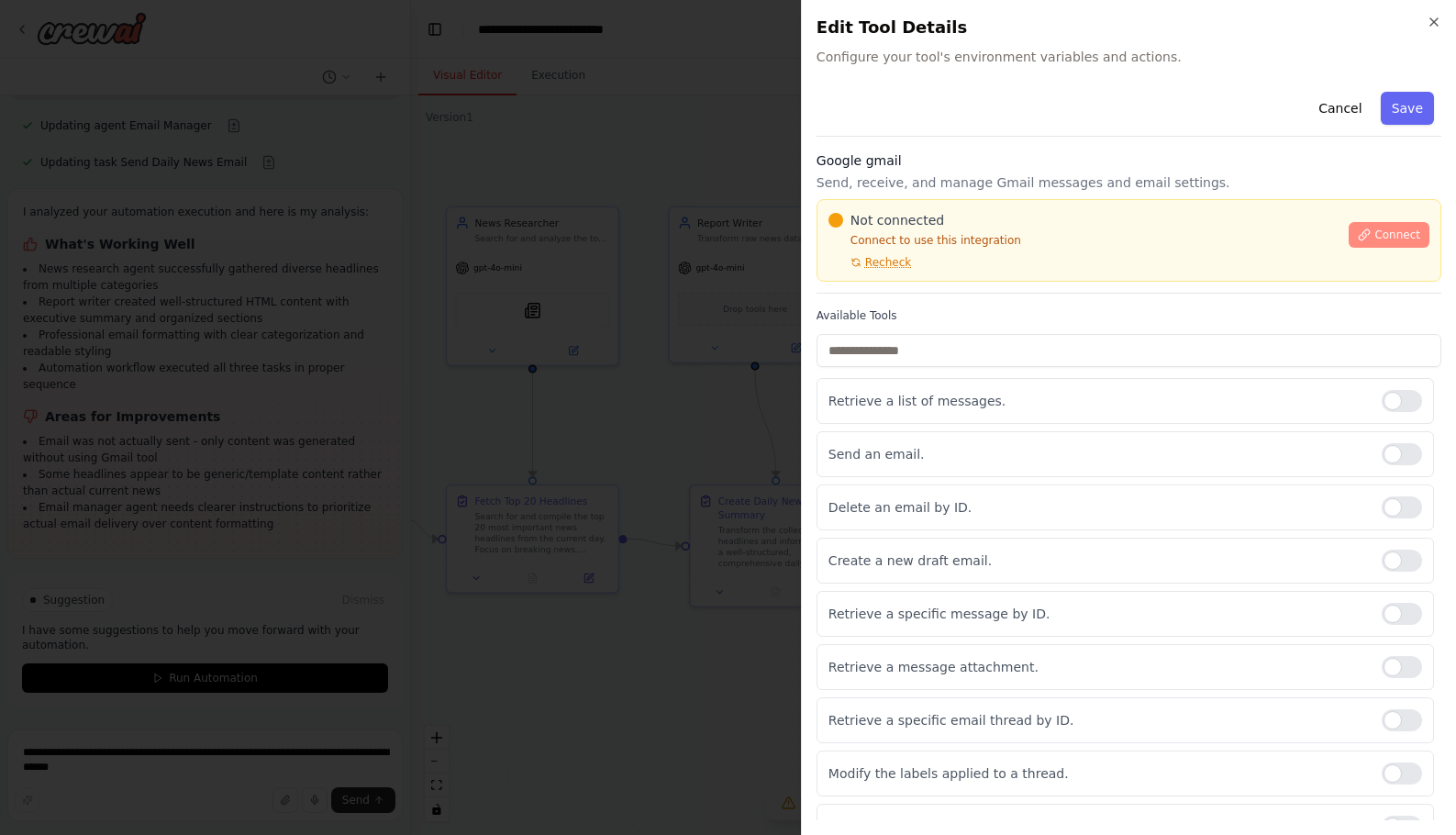
click at [1374, 232] on span "Connect" at bounding box center [1397, 234] width 46 height 14
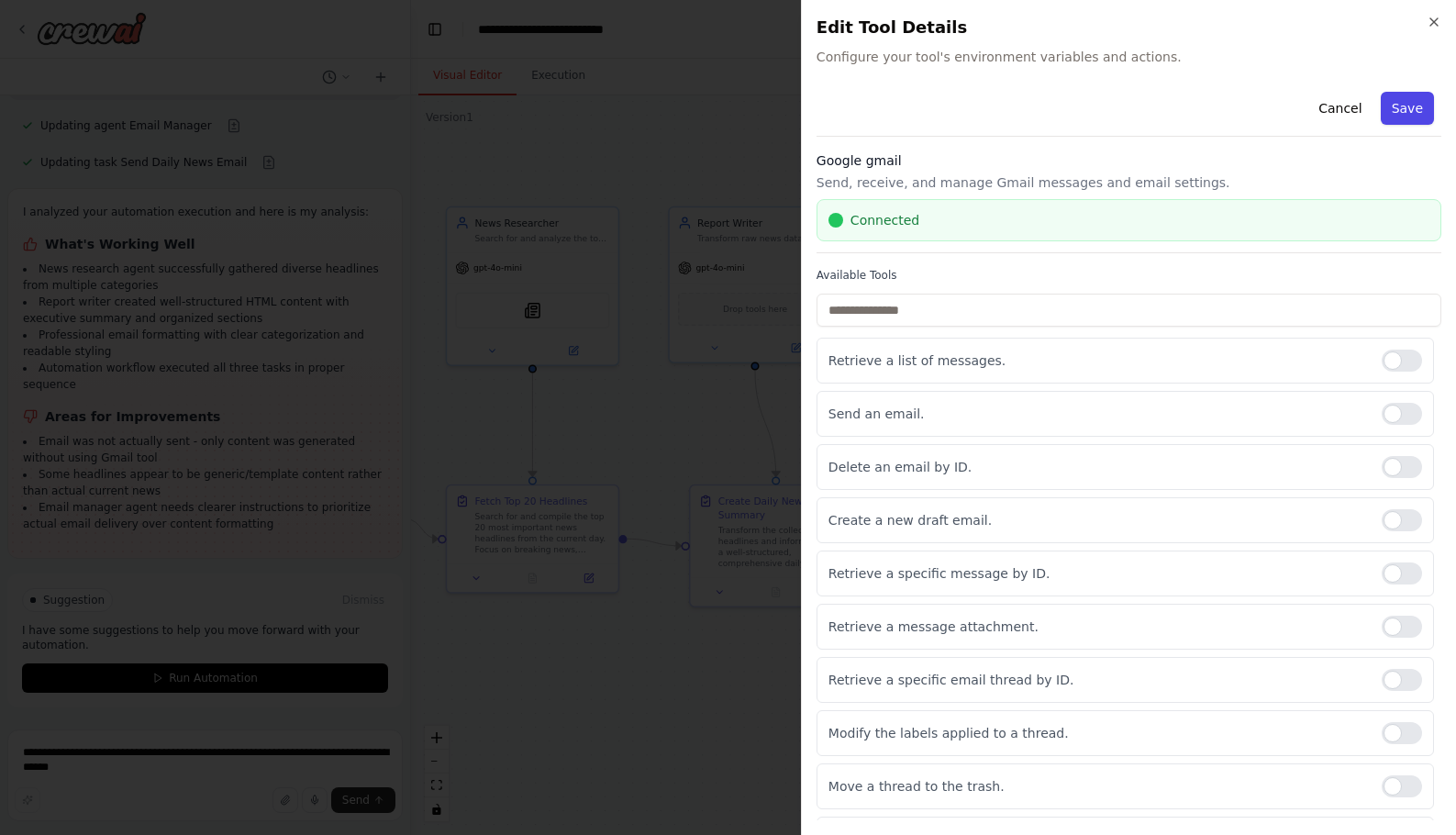
click at [1390, 113] on button "Save" at bounding box center [1408, 108] width 53 height 33
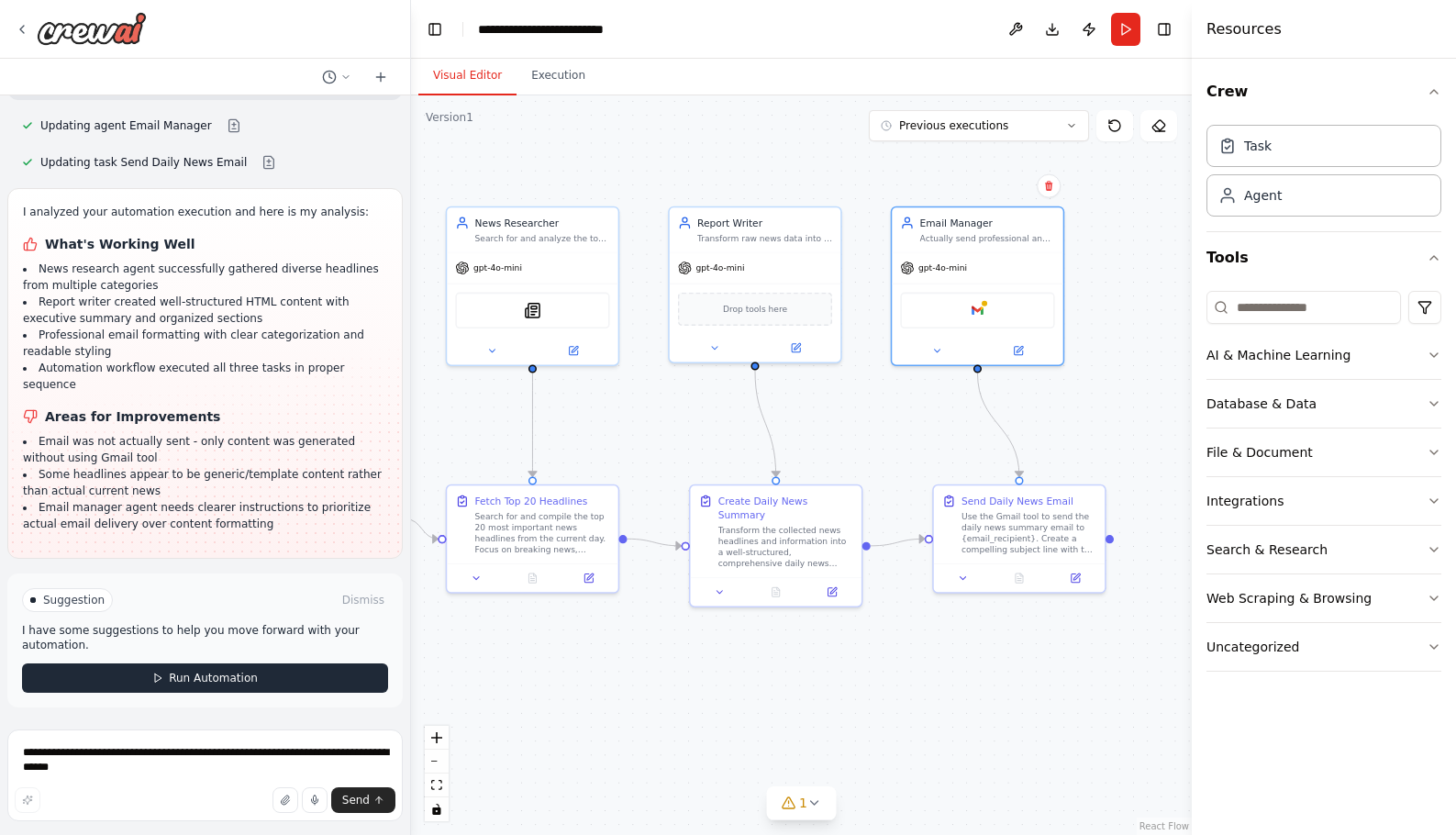
click at [162, 675] on button "Run Automation" at bounding box center [205, 677] width 366 height 29
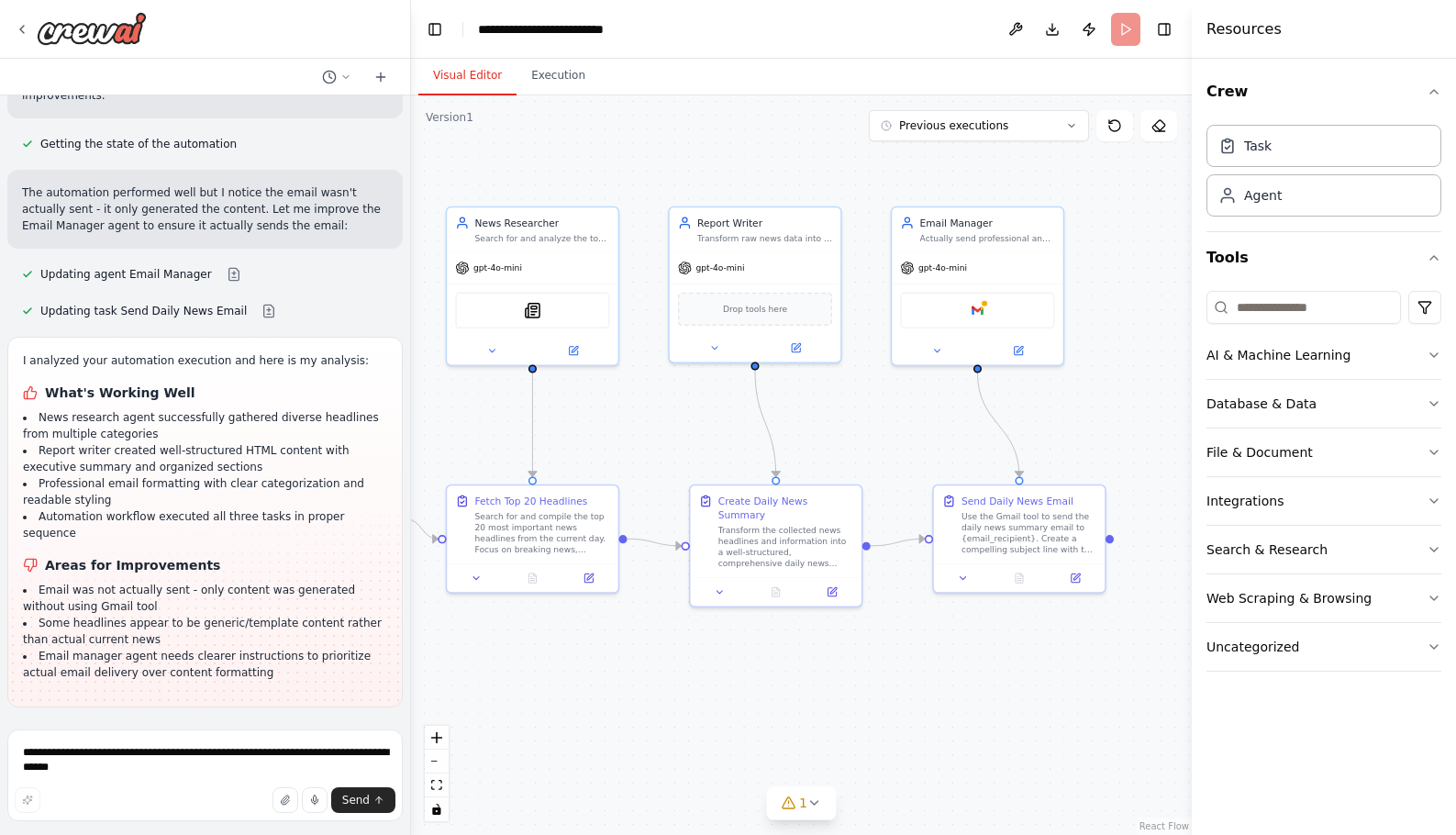
scroll to position [2938, 0]
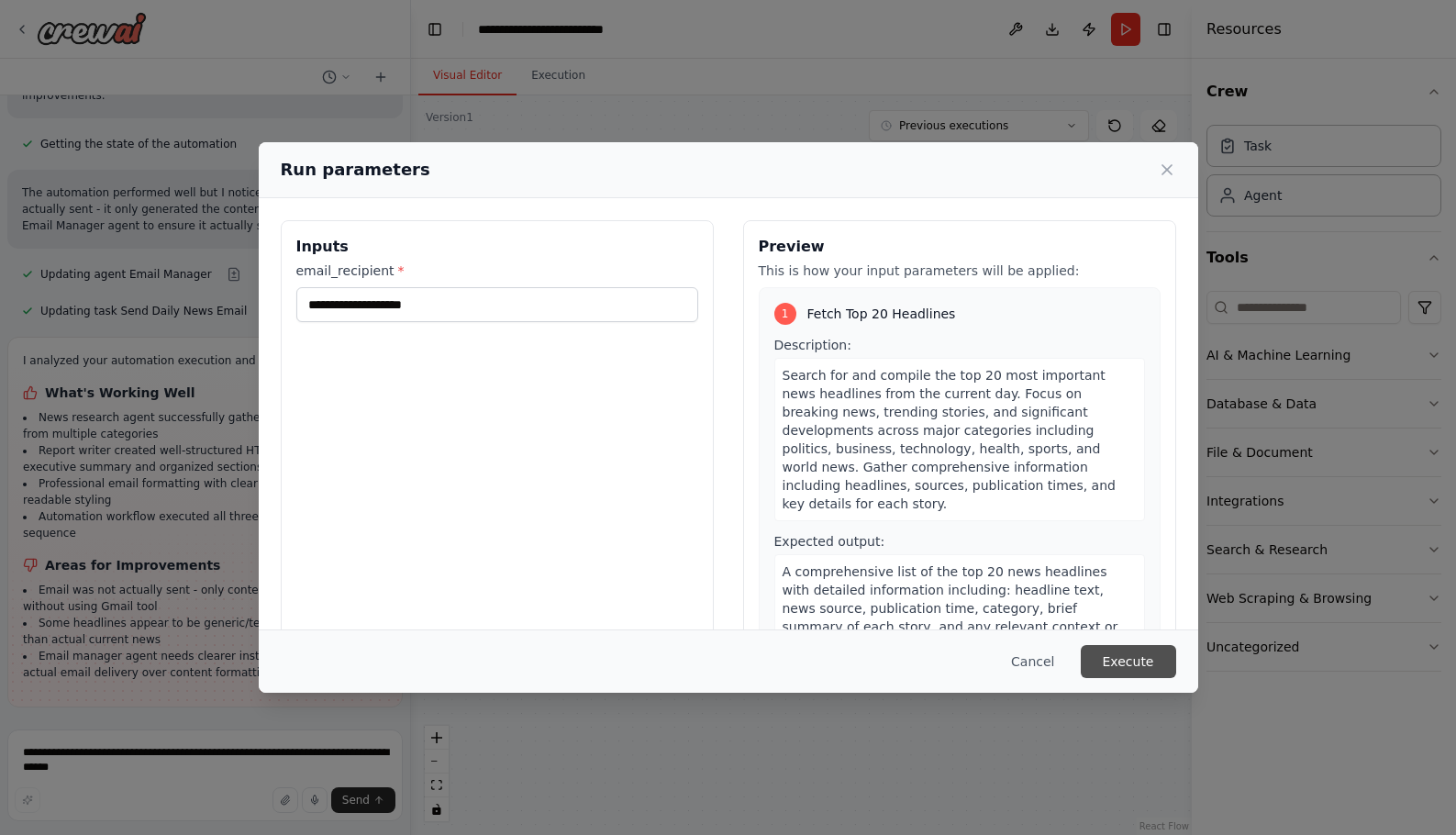
click at [1123, 665] on button "Execute" at bounding box center [1129, 661] width 96 height 33
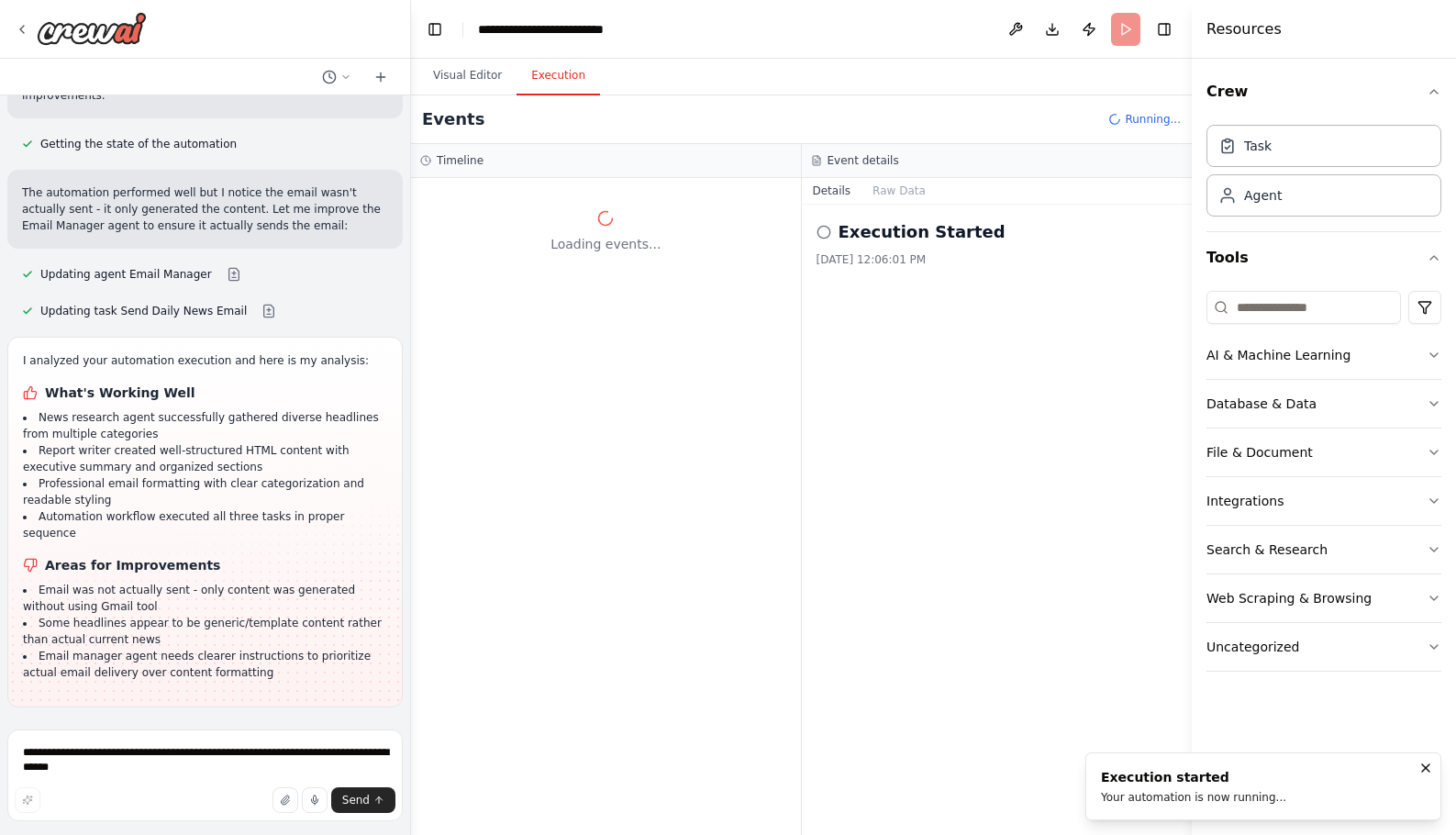
scroll to position [0, 0]
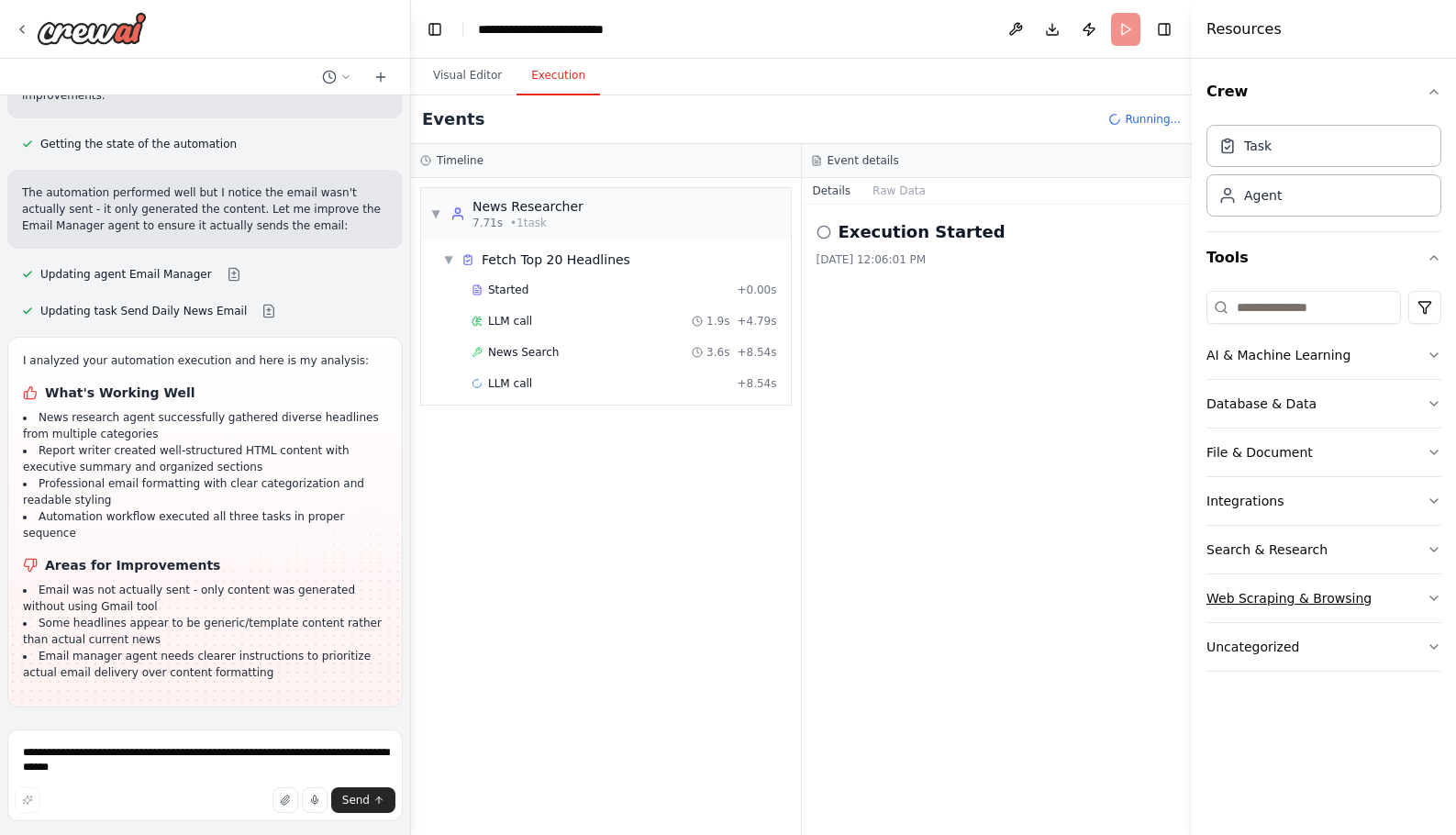
click at [1434, 596] on icon "button" at bounding box center [1433, 598] width 14 height 14
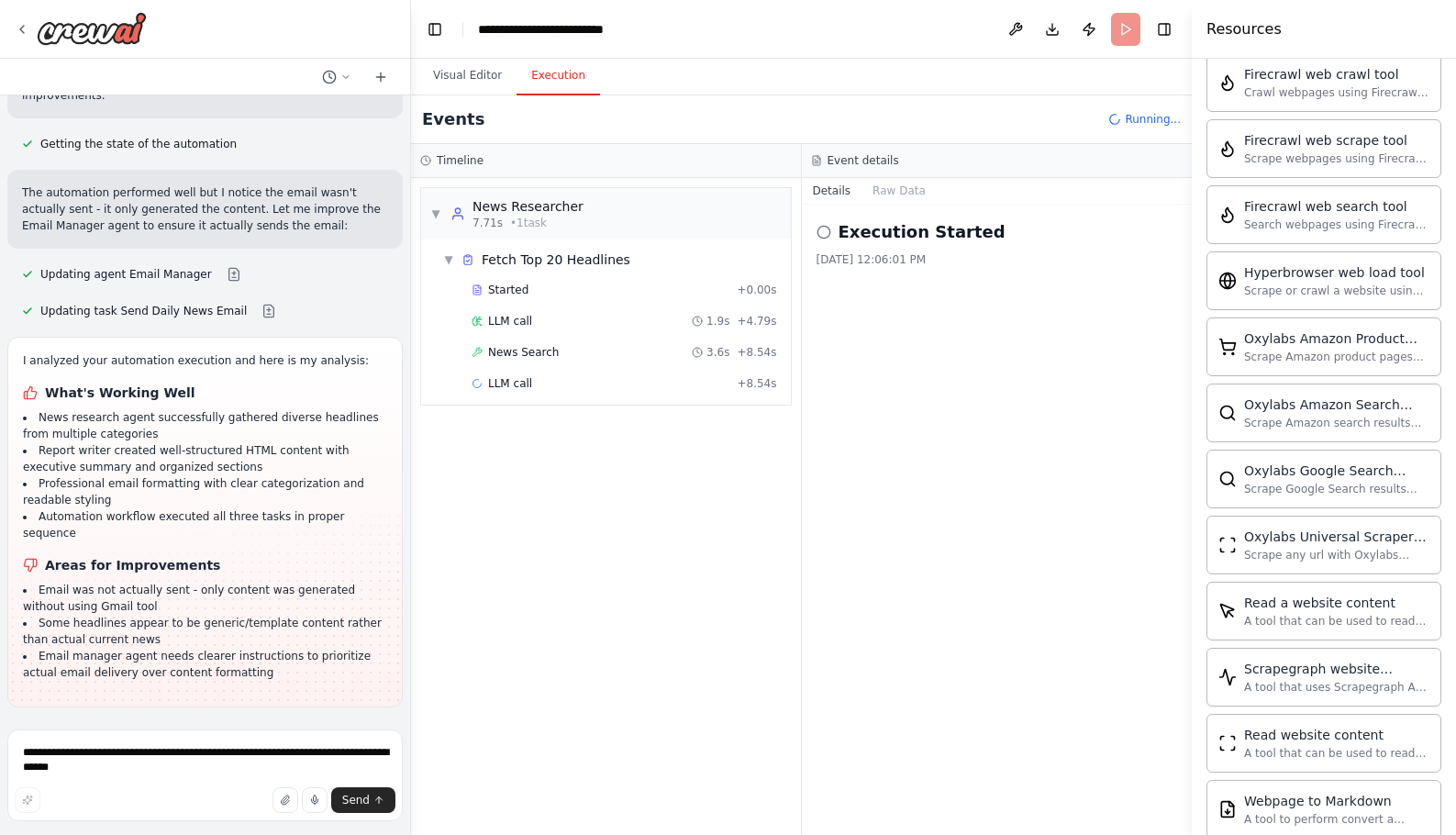
scroll to position [92, 0]
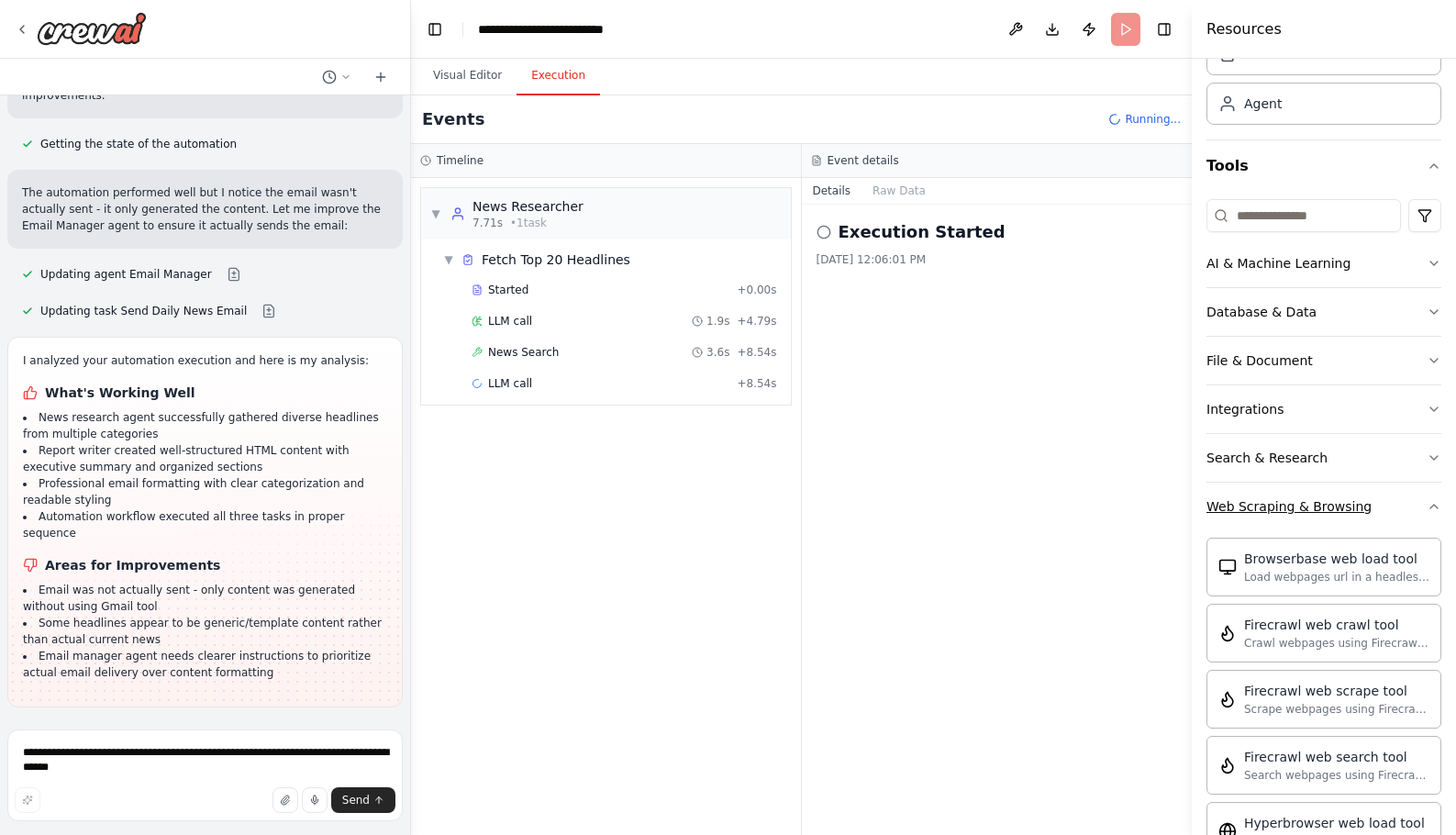
click at [1427, 505] on icon "button" at bounding box center [1433, 506] width 14 height 14
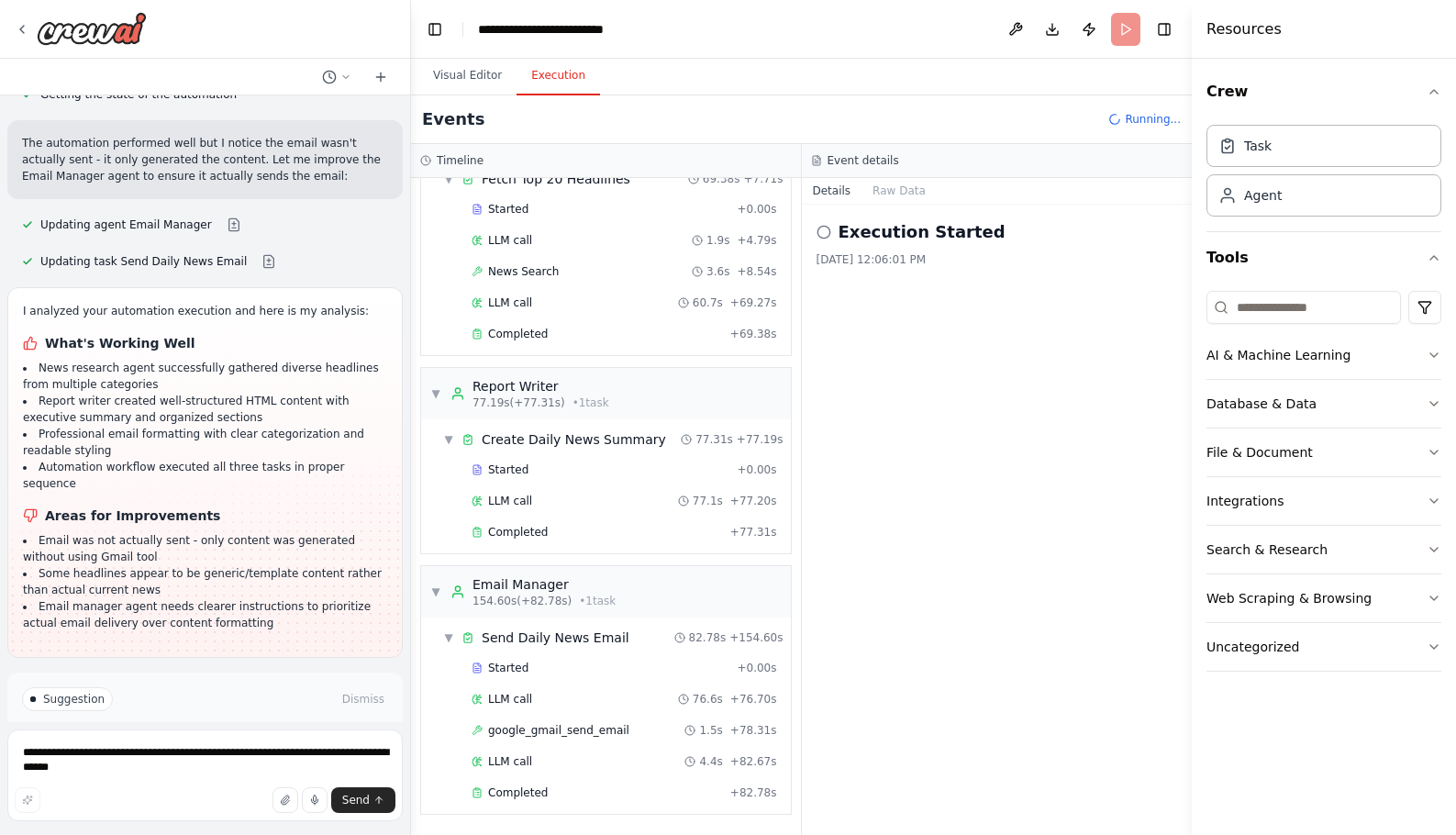
scroll to position [3087, 0]
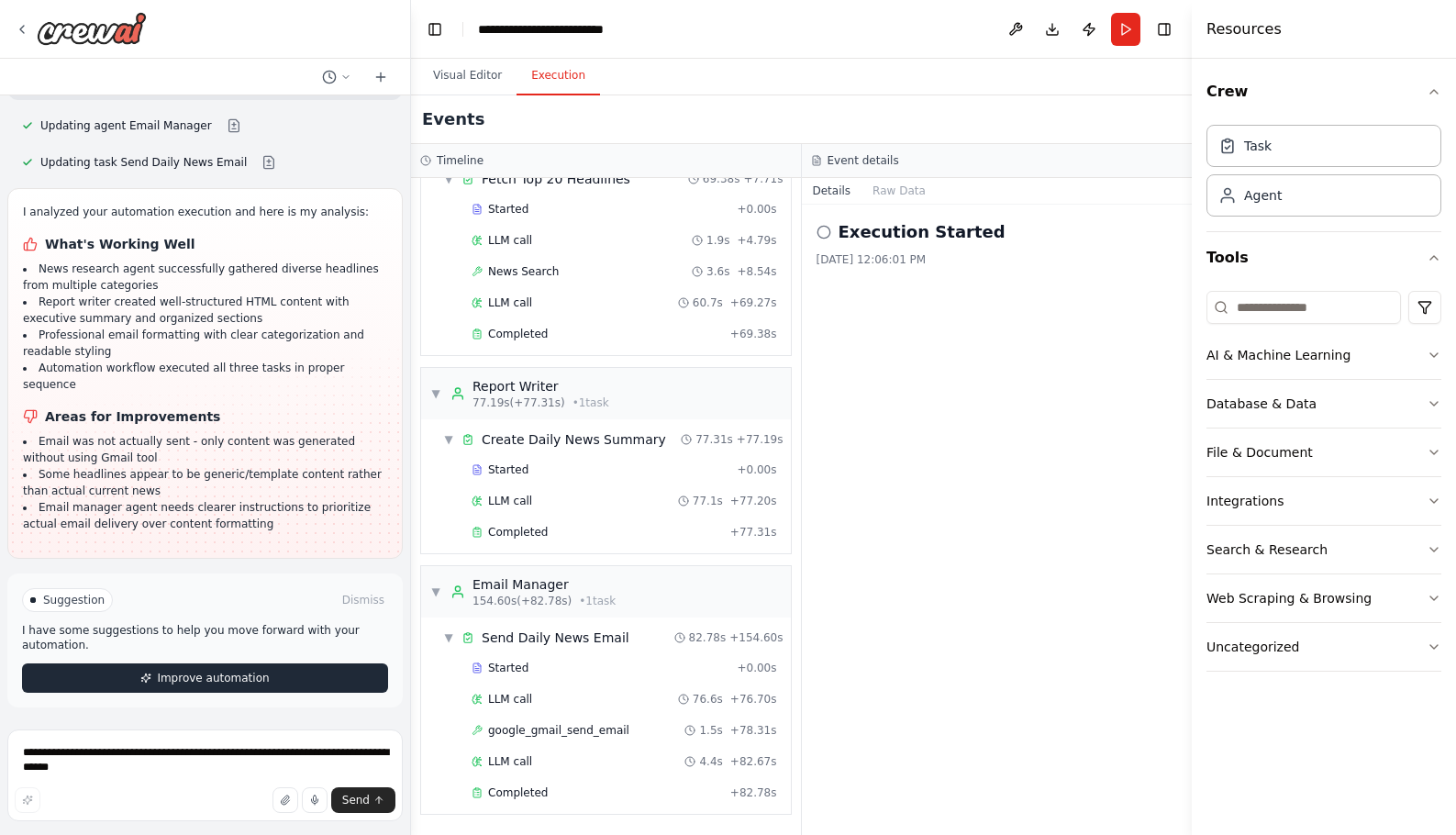
click at [159, 677] on span "Improve automation" at bounding box center [213, 677] width 112 height 14
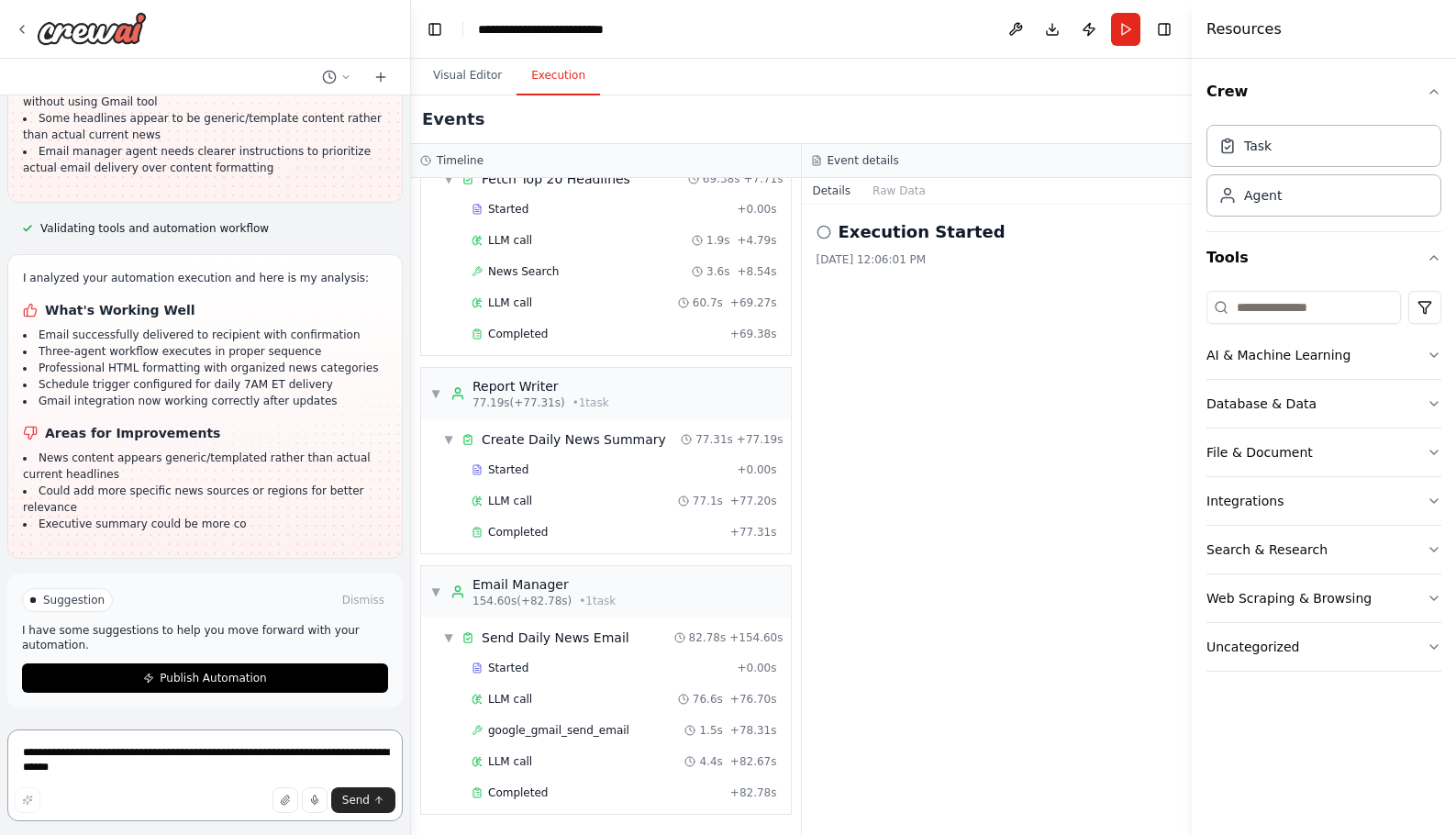
scroll to position [3459, 0]
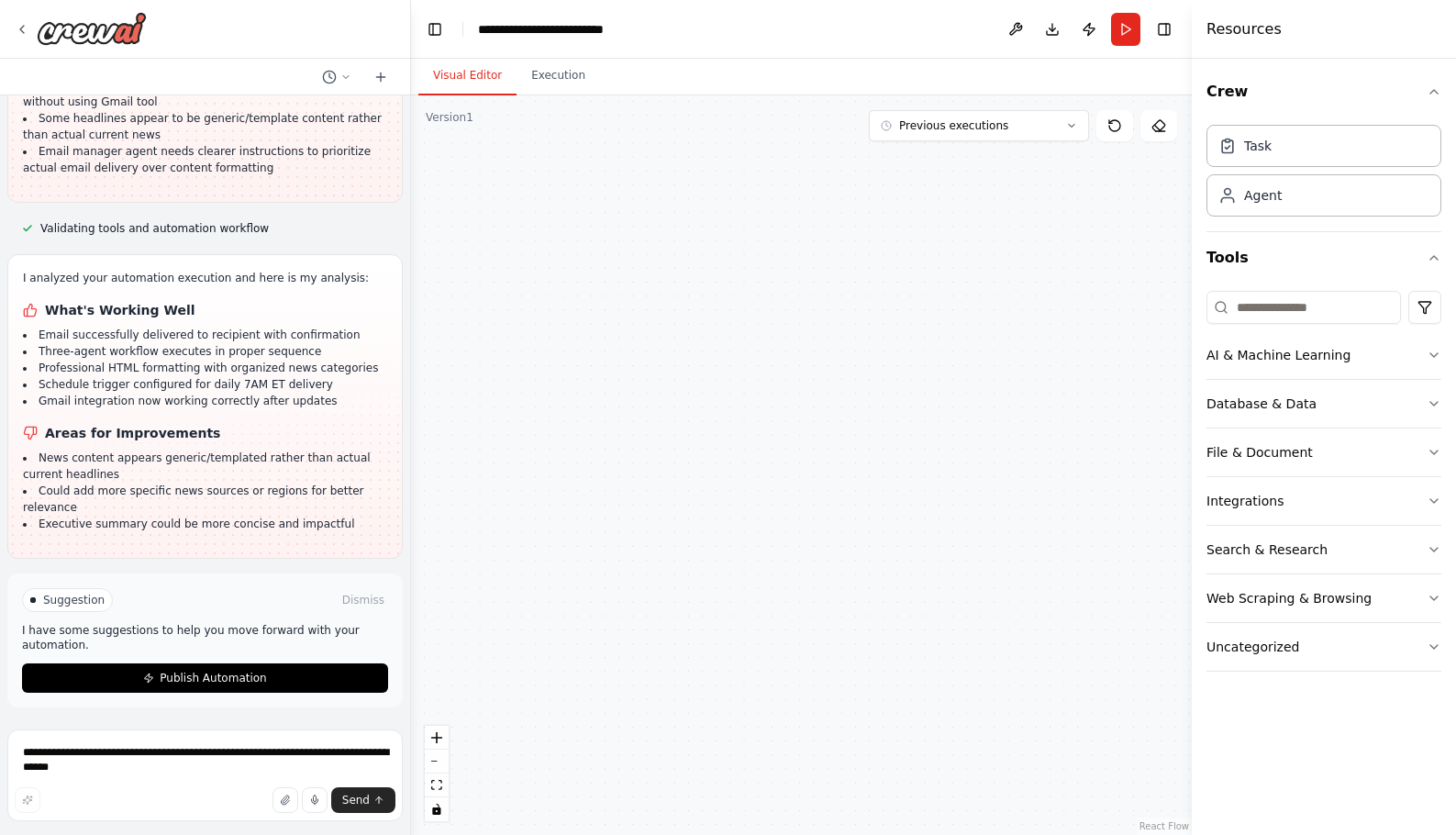
click at [473, 78] on button "Visual Editor" at bounding box center [467, 76] width 98 height 39
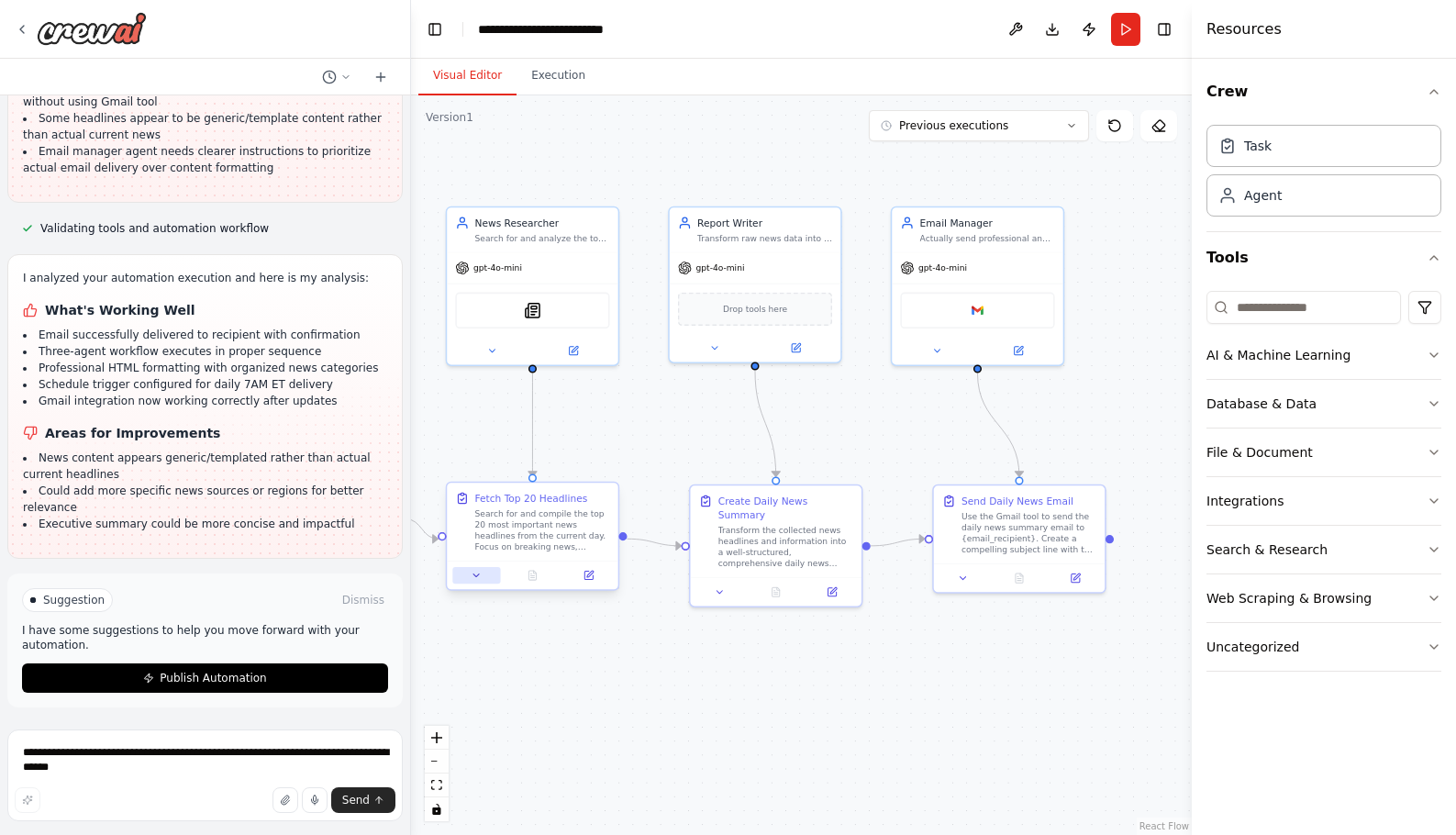
click at [480, 574] on icon at bounding box center [476, 575] width 11 height 11
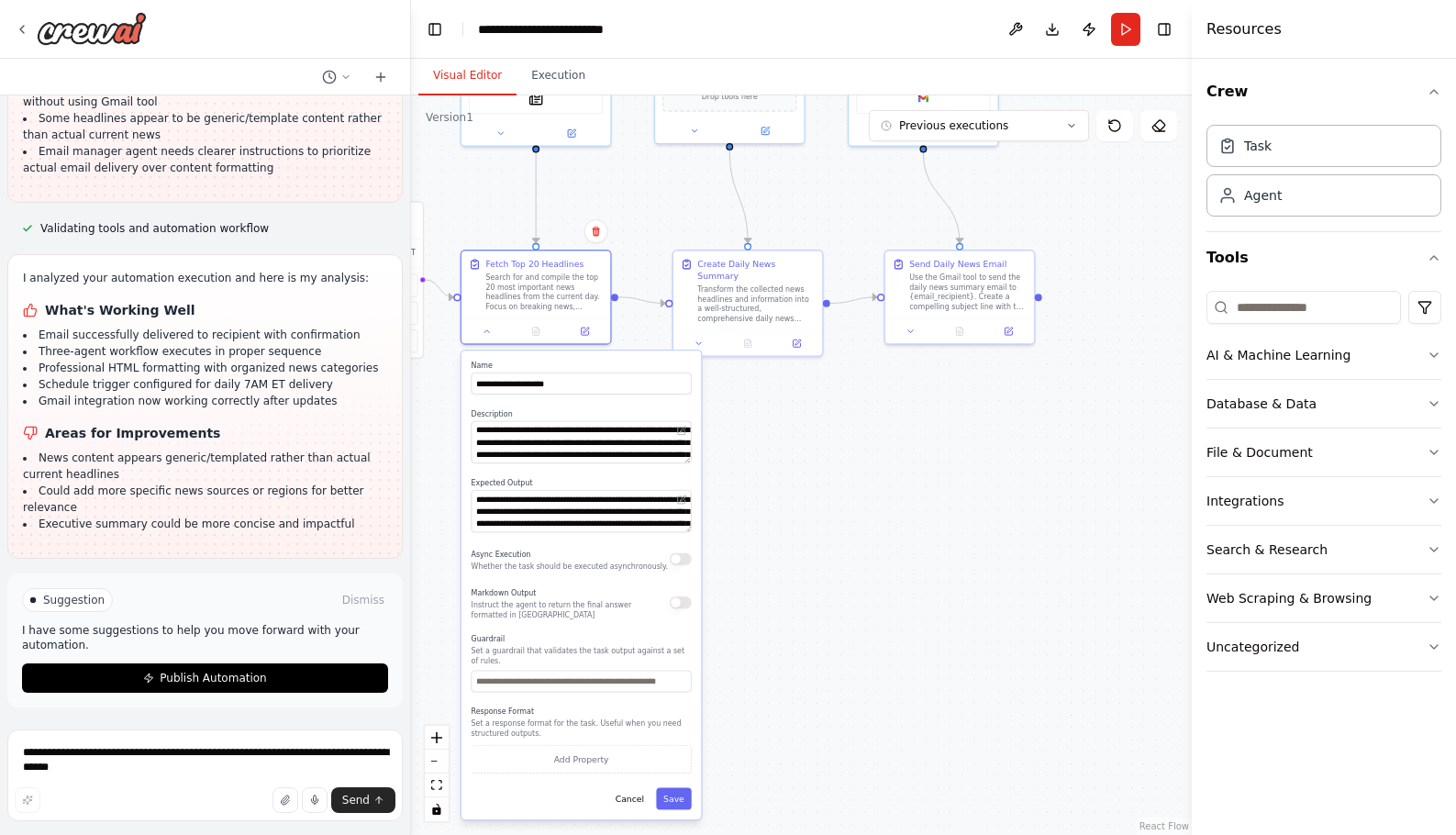
drag, startPoint x: 834, startPoint y: 657, endPoint x: 834, endPoint y: 405, distance: 252.0
click at [834, 405] on div ".deletable-edge-delete-btn { width: 20px; height: 20px; border: 0px solid #ffff…" at bounding box center [801, 465] width 781 height 739
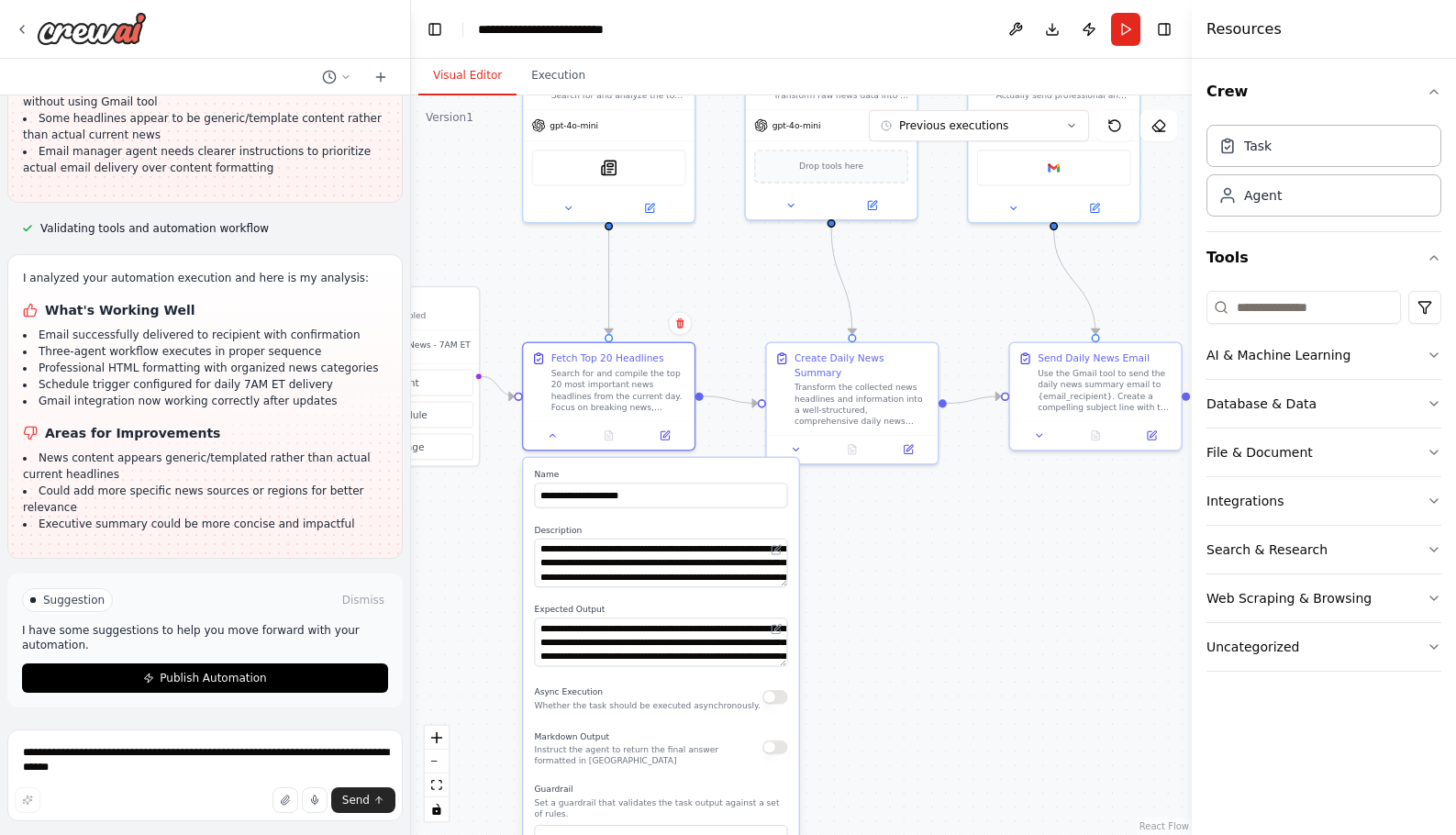
drag, startPoint x: 631, startPoint y: 168, endPoint x: 719, endPoint y: 295, distance: 154.5
click at [719, 295] on div ".deletable-edge-delete-btn { width: 20px; height: 20px; border: 0px solid #ffff…" at bounding box center [801, 465] width 781 height 739
click at [551, 436] on icon at bounding box center [552, 433] width 11 height 11
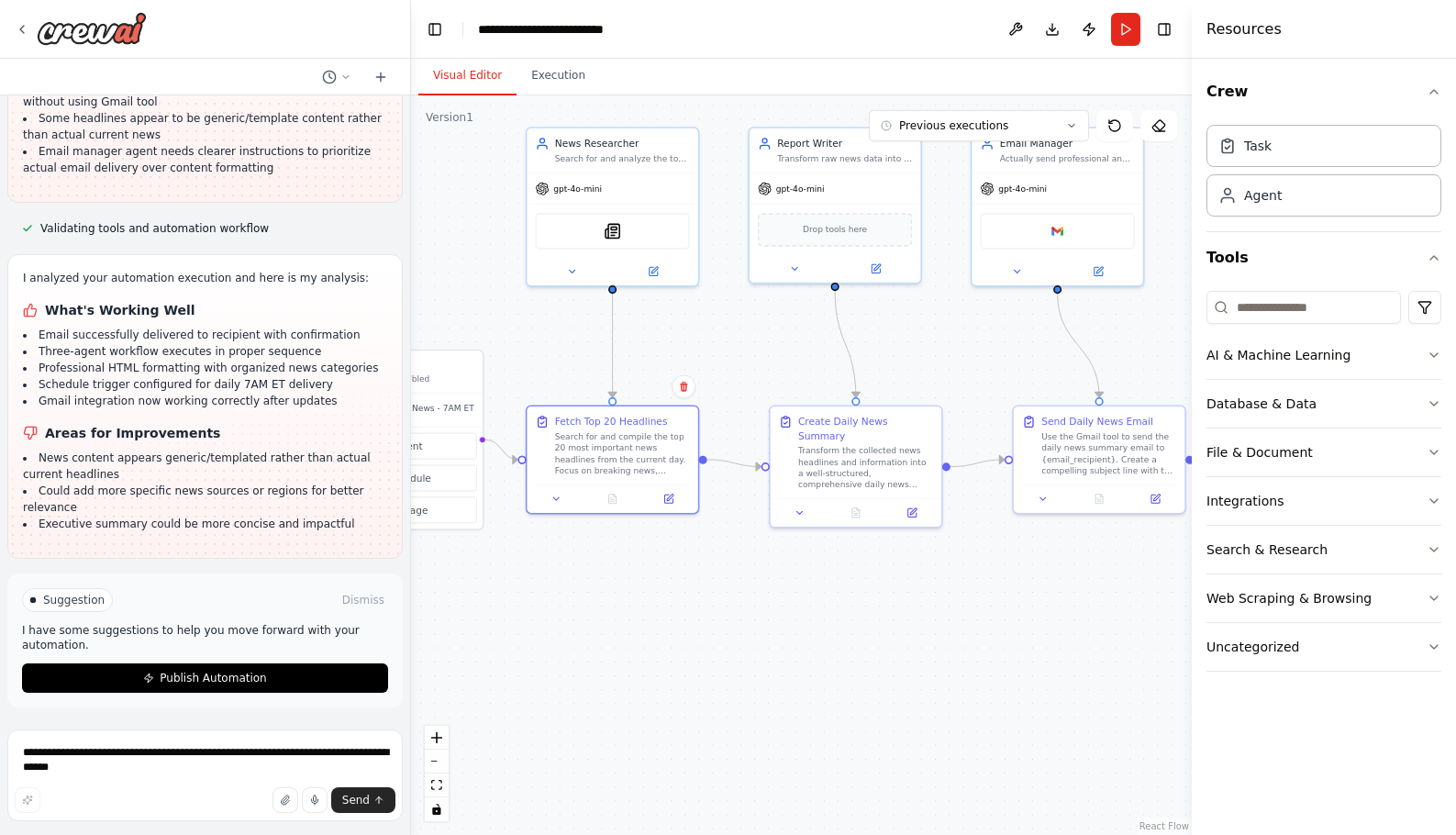
drag, startPoint x: 686, startPoint y: 280, endPoint x: 692, endPoint y: 350, distance: 70.3
click at [692, 350] on div ".deletable-edge-delete-btn { width: 20px; height: 20px; border: 0px solid #ffff…" at bounding box center [801, 465] width 781 height 739
click at [573, 270] on icon at bounding box center [573, 276] width 11 height 11
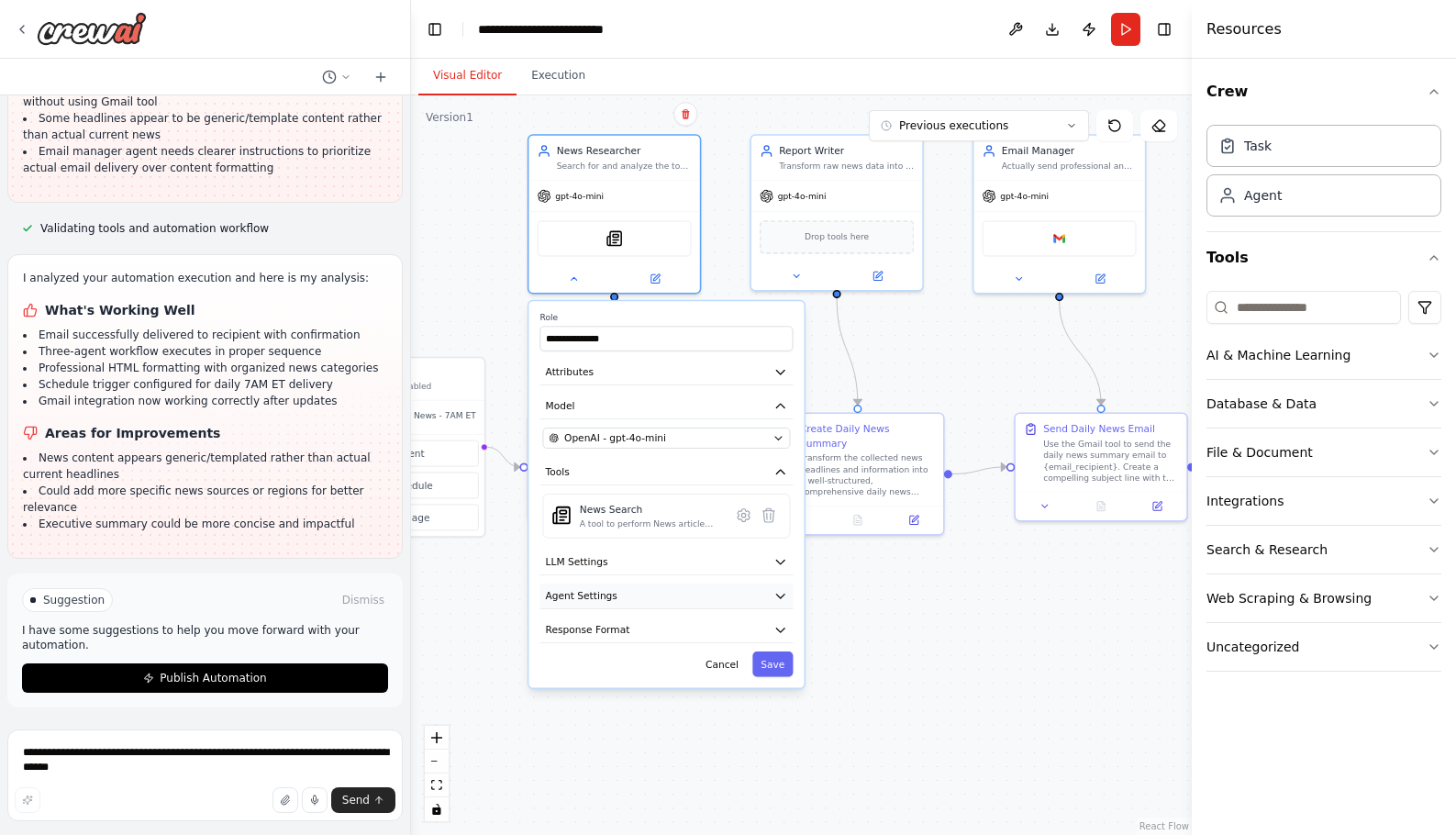
click at [617, 596] on button "Agent Settings" at bounding box center [666, 596] width 253 height 26
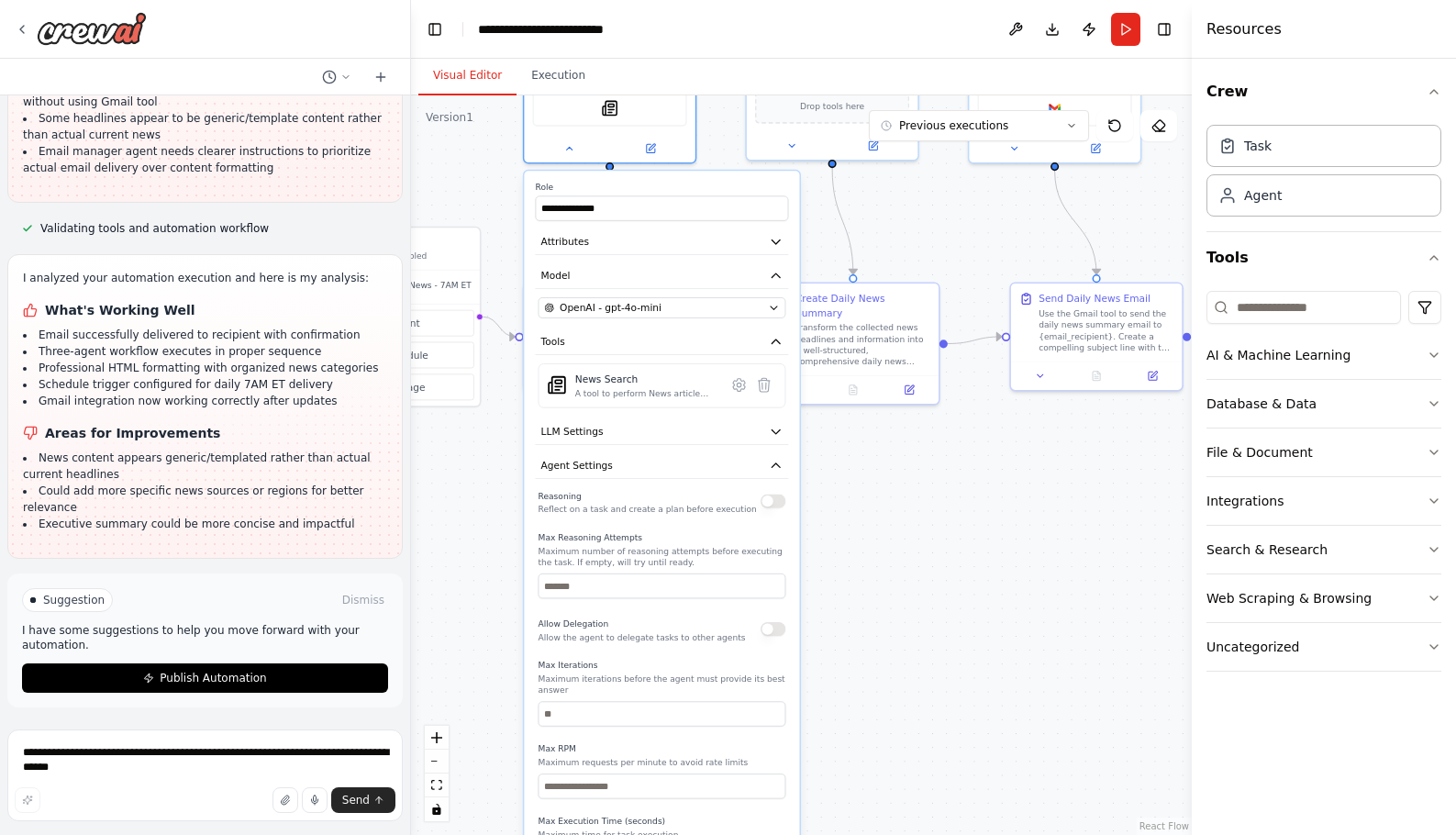
drag, startPoint x: 838, startPoint y: 649, endPoint x: 833, endPoint y: 519, distance: 130.1
click at [833, 519] on div ".deletable-edge-delete-btn { width: 20px; height: 20px; border: 0px solid #ffff…" at bounding box center [801, 465] width 781 height 739
click at [793, 145] on icon at bounding box center [792, 143] width 11 height 11
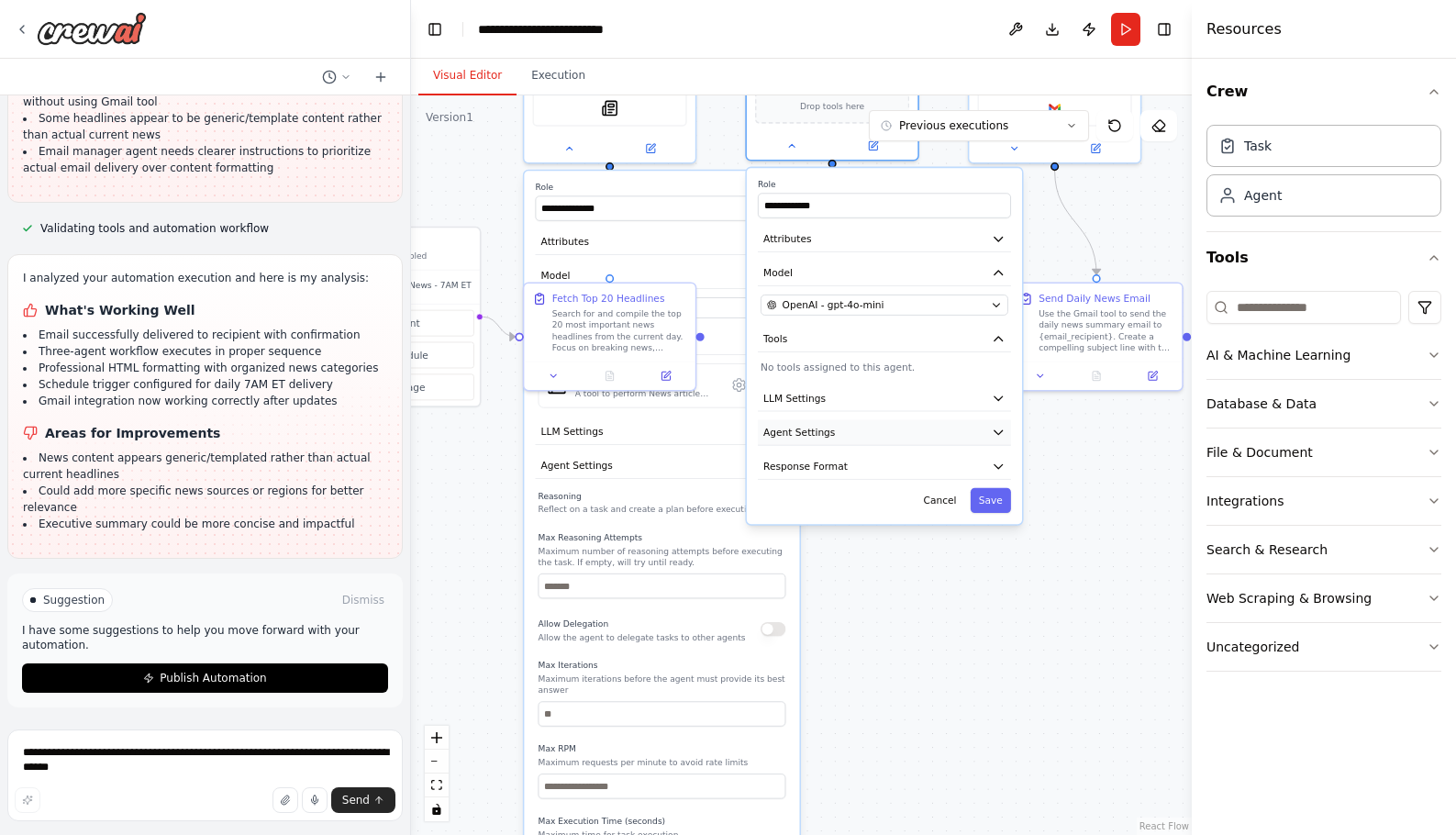
click at [895, 430] on button "Agent Settings" at bounding box center [884, 432] width 253 height 26
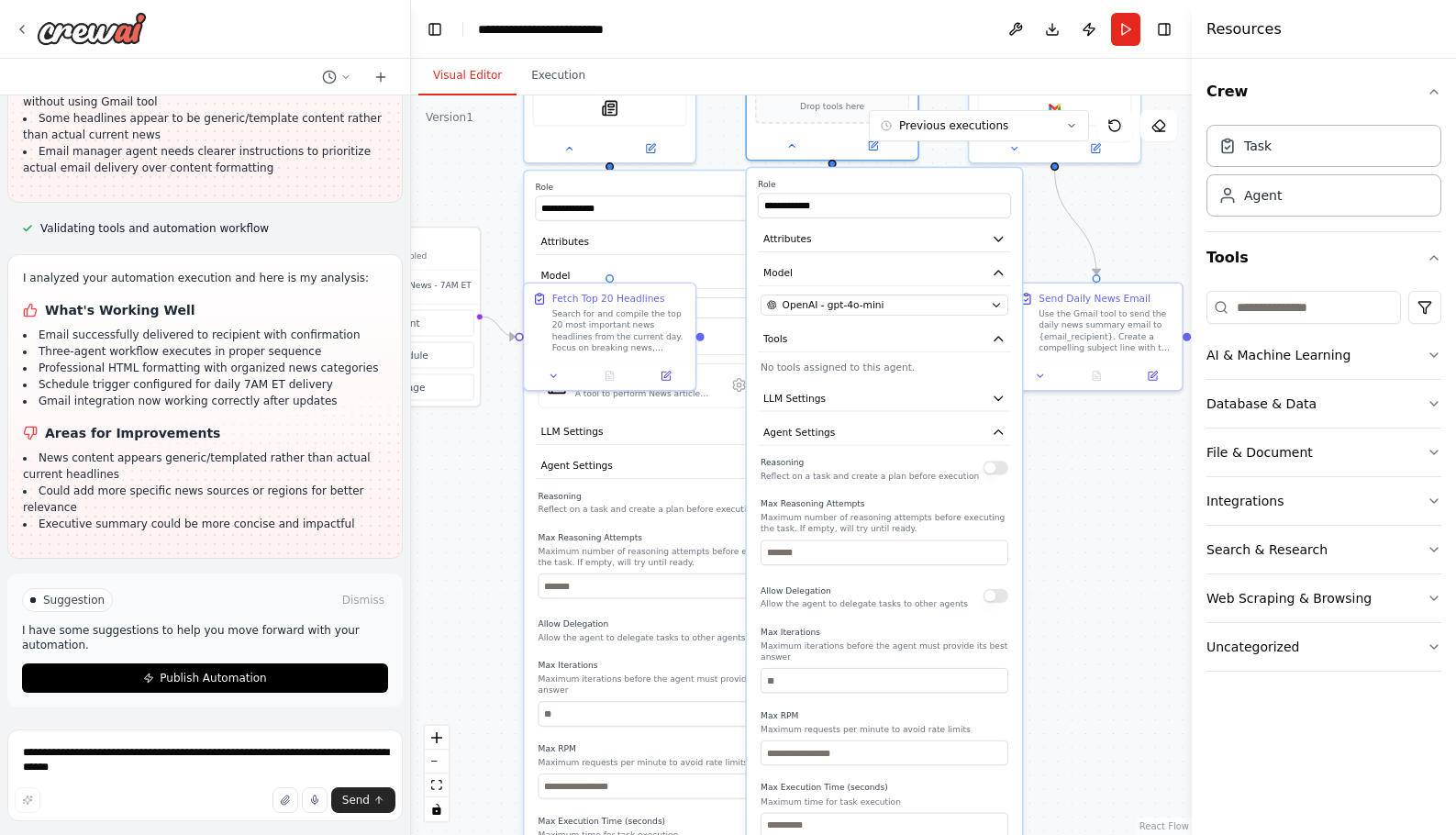
click at [1002, 475] on div "Reasoning Reflect on a task and create a plan before execution" at bounding box center [884, 467] width 248 height 28
click at [997, 473] on button "button" at bounding box center [996, 467] width 25 height 13
drag, startPoint x: 979, startPoint y: 680, endPoint x: 977, endPoint y: 634, distance: 46.0
click at [977, 634] on div "Max Iterations Maximum iterations before the agent must provide its best answer" at bounding box center [884, 659] width 248 height 67
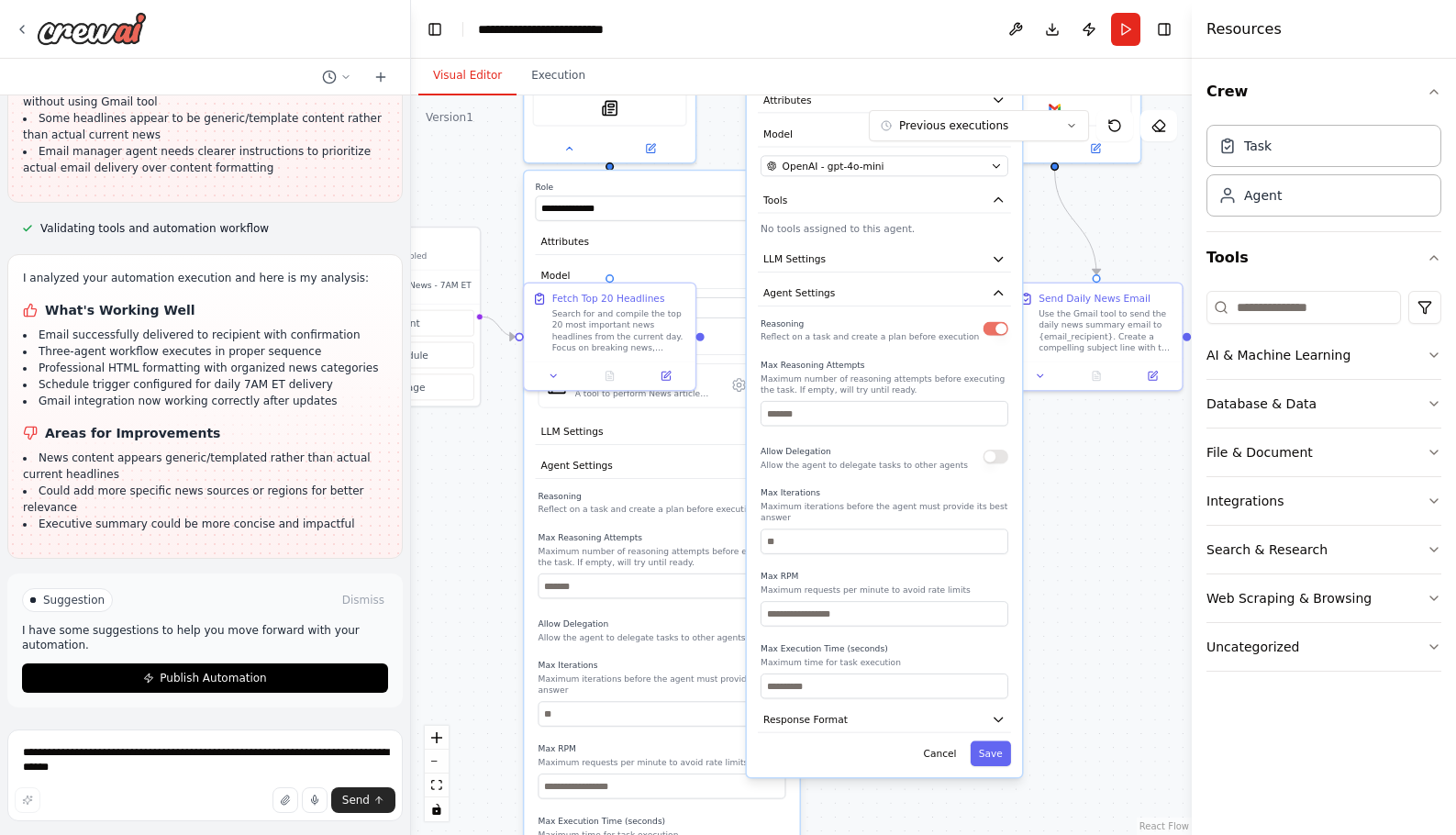
drag, startPoint x: 943, startPoint y: 631, endPoint x: 942, endPoint y: 497, distance: 134.0
click at [942, 497] on label "Max Iterations" at bounding box center [884, 492] width 248 height 11
click at [988, 752] on button "Save" at bounding box center [991, 753] width 41 height 25
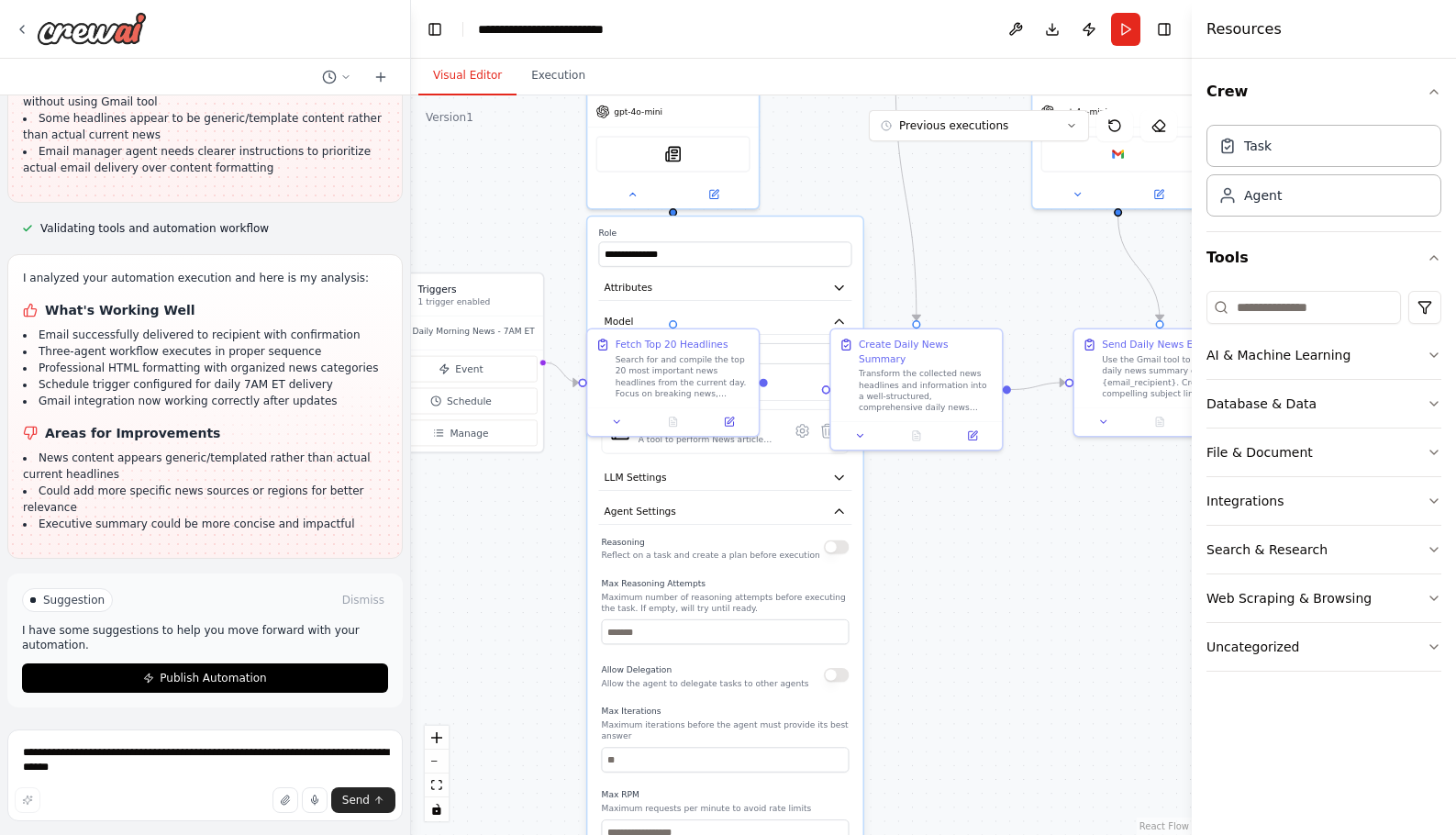
drag, startPoint x: 831, startPoint y: 183, endPoint x: 894, endPoint y: 230, distance: 78.6
click at [894, 229] on div ".deletable-edge-delete-btn { width: 20px; height: 20px; border: 0px solid #ffff…" at bounding box center [801, 465] width 781 height 739
click at [788, 238] on label "Role" at bounding box center [725, 233] width 253 height 11
click at [788, 230] on label "Role" at bounding box center [725, 233] width 253 height 11
click at [632, 191] on icon at bounding box center [632, 191] width 6 height 3
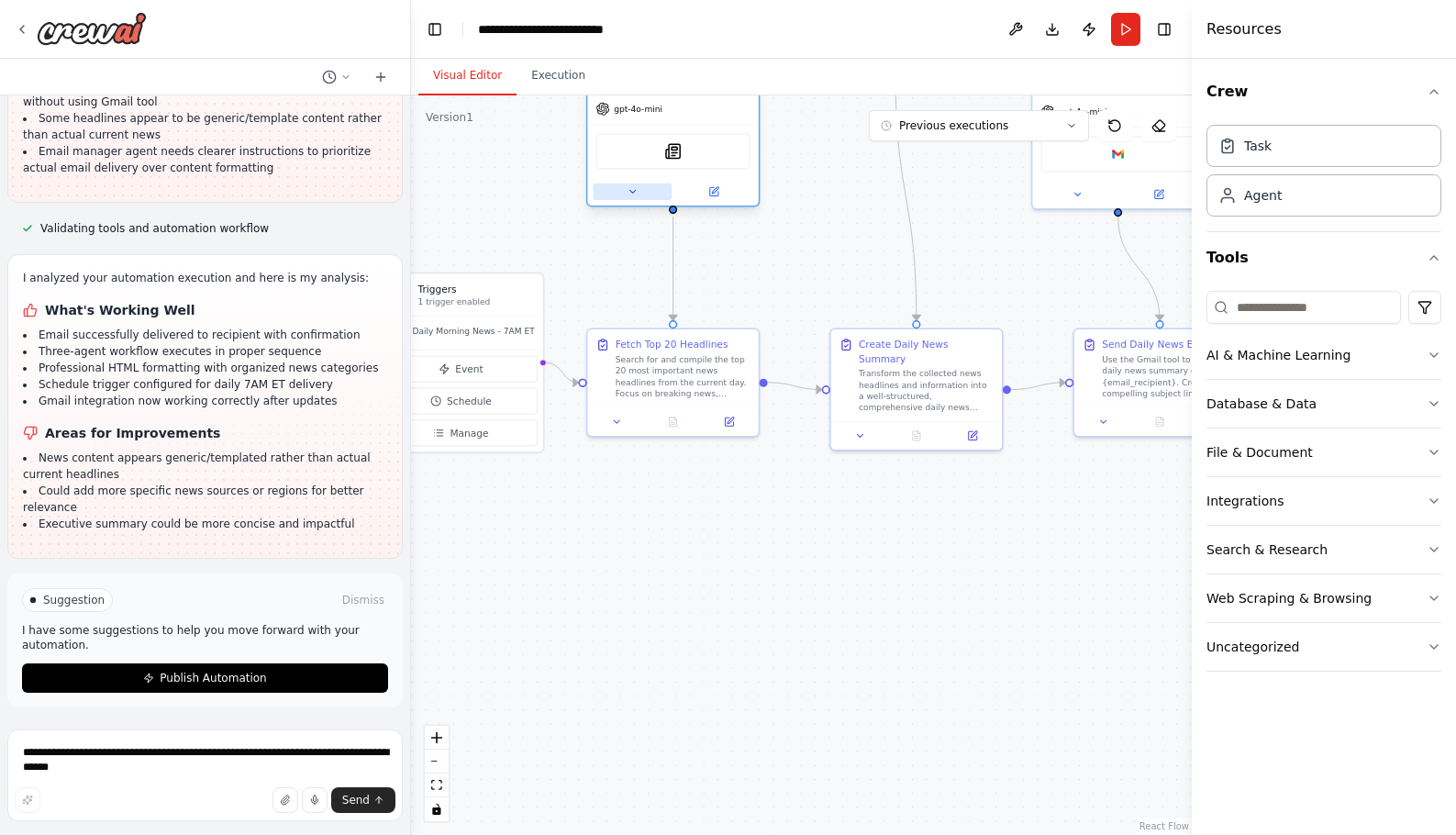
click at [632, 191] on icon at bounding box center [632, 191] width 6 height 3
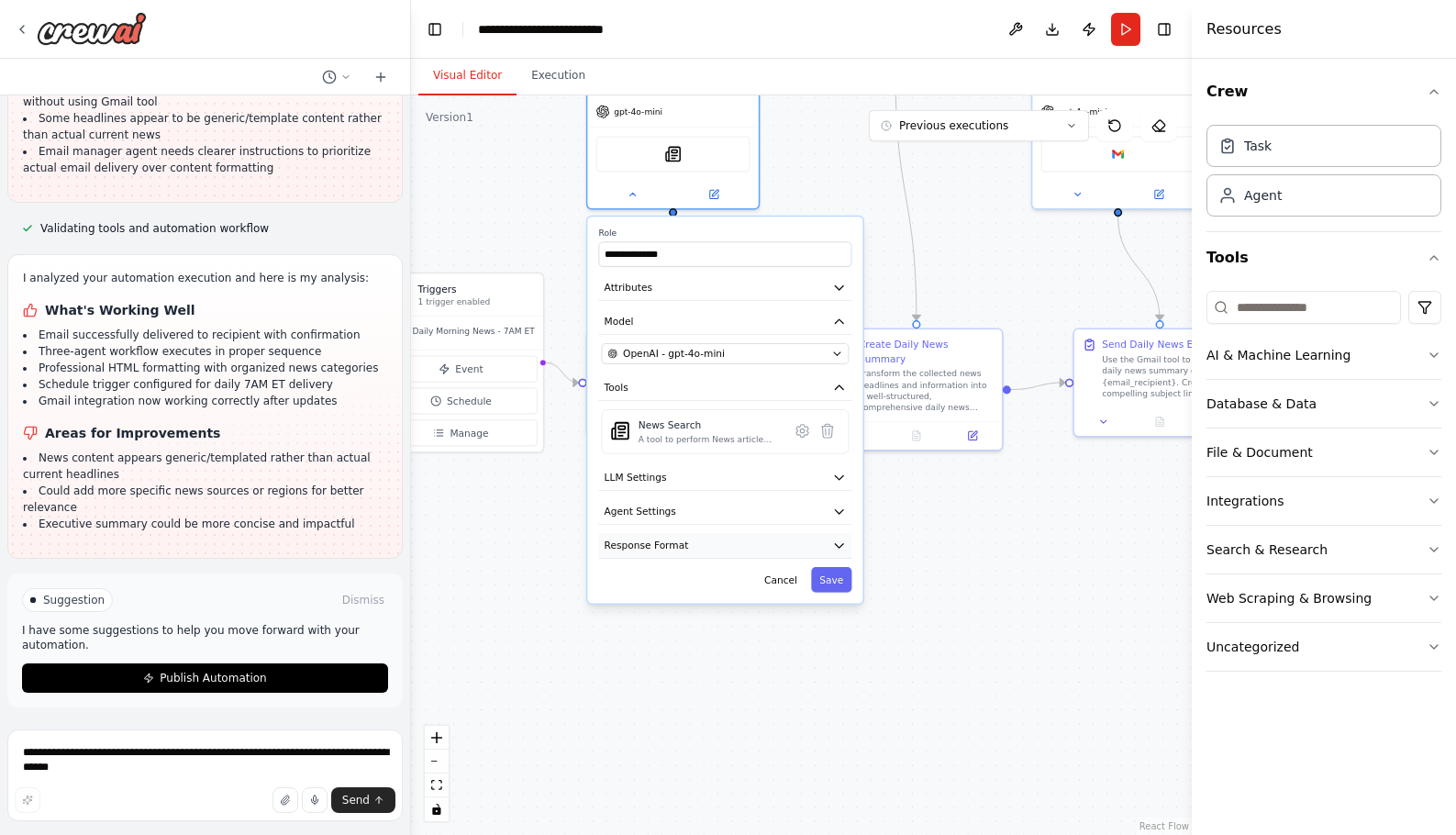
click at [669, 542] on span "Response Format" at bounding box center [646, 545] width 84 height 13
click at [679, 547] on span "Response Format" at bounding box center [646, 545] width 84 height 13
click at [667, 509] on span "Agent Settings" at bounding box center [640, 511] width 71 height 13
click at [663, 478] on button "LLM Settings" at bounding box center [725, 477] width 253 height 26
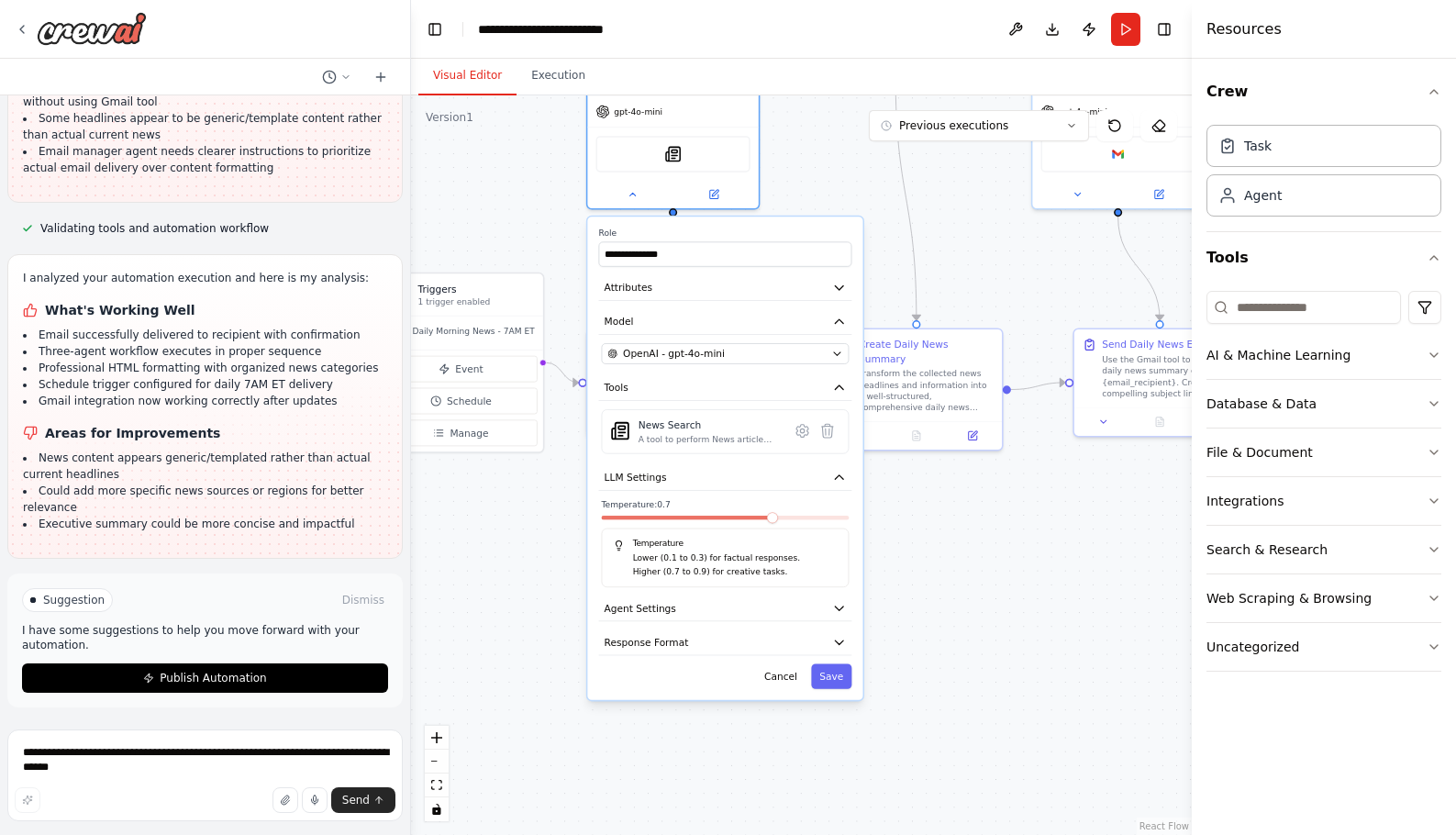
drag, startPoint x: 773, startPoint y: 519, endPoint x: 644, endPoint y: 525, distance: 129.1
click at [644, 525] on div at bounding box center [725, 520] width 248 height 10
click at [612, 517] on span at bounding box center [725, 517] width 248 height 5
click at [618, 516] on span at bounding box center [725, 517] width 248 height 5
click at [804, 435] on icon at bounding box center [802, 432] width 12 height 13
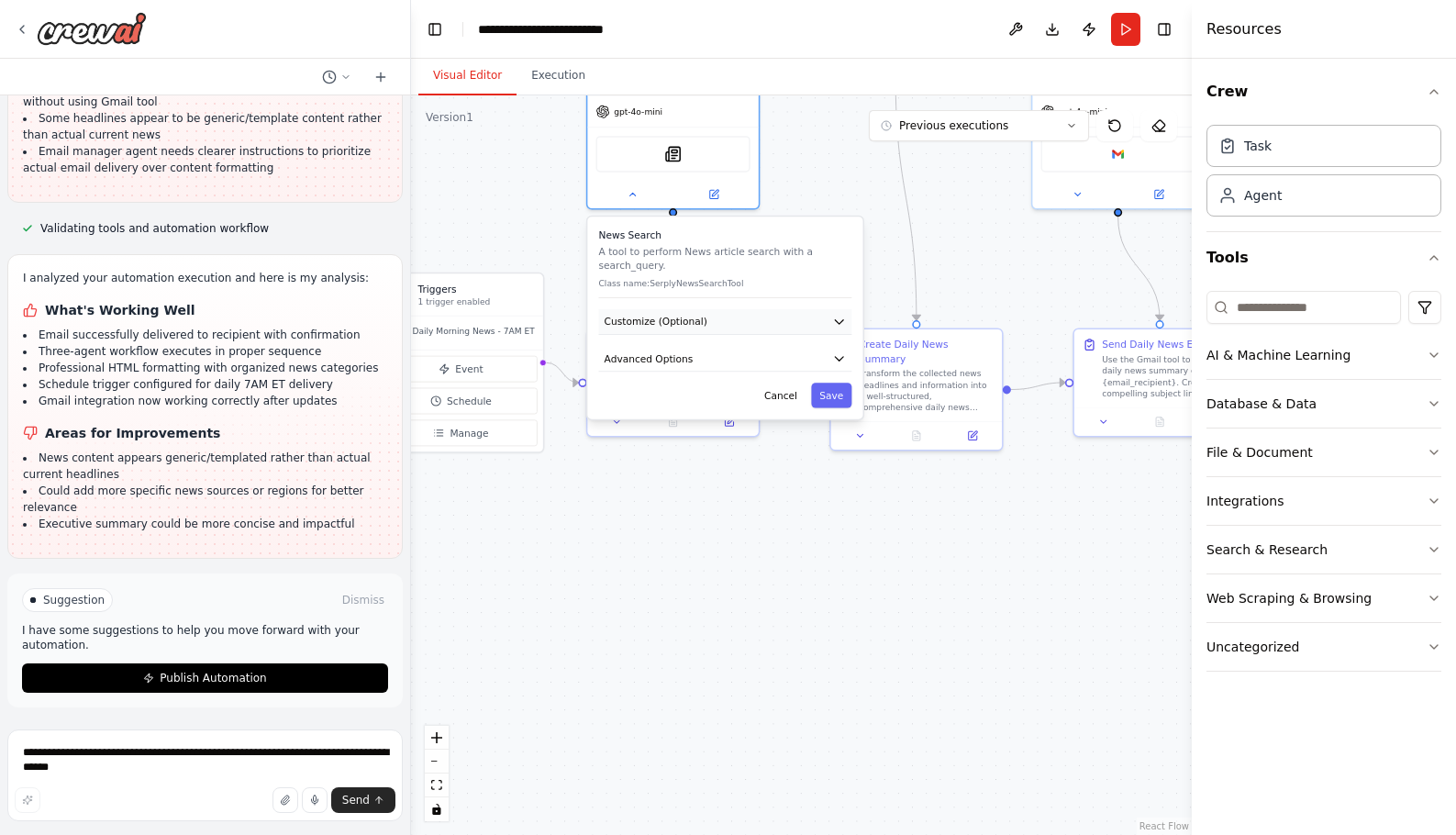
click at [788, 321] on button "Customize (Optional)" at bounding box center [725, 322] width 253 height 26
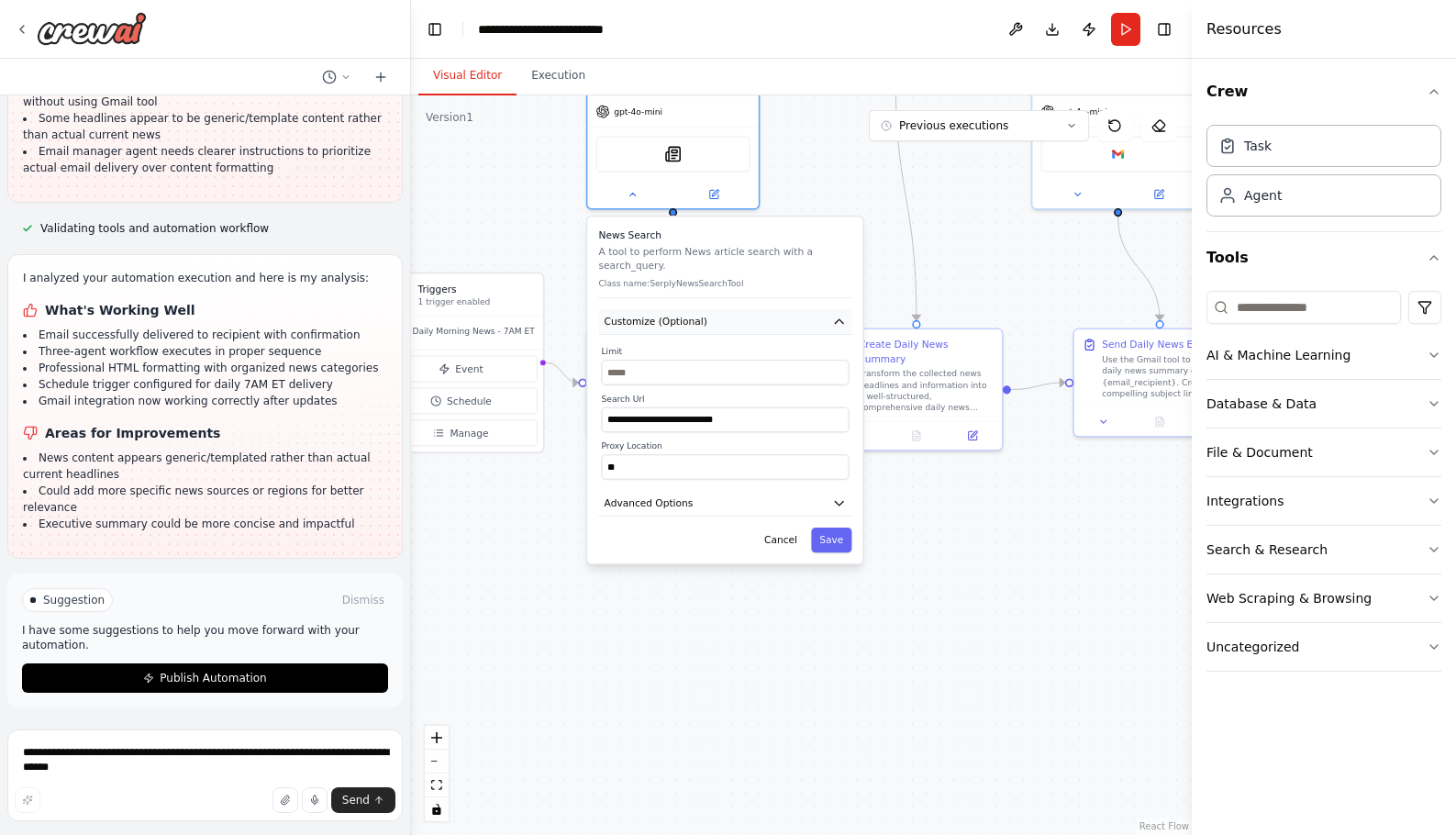
click at [808, 320] on button "Customize (Optional)" at bounding box center [725, 322] width 253 height 26
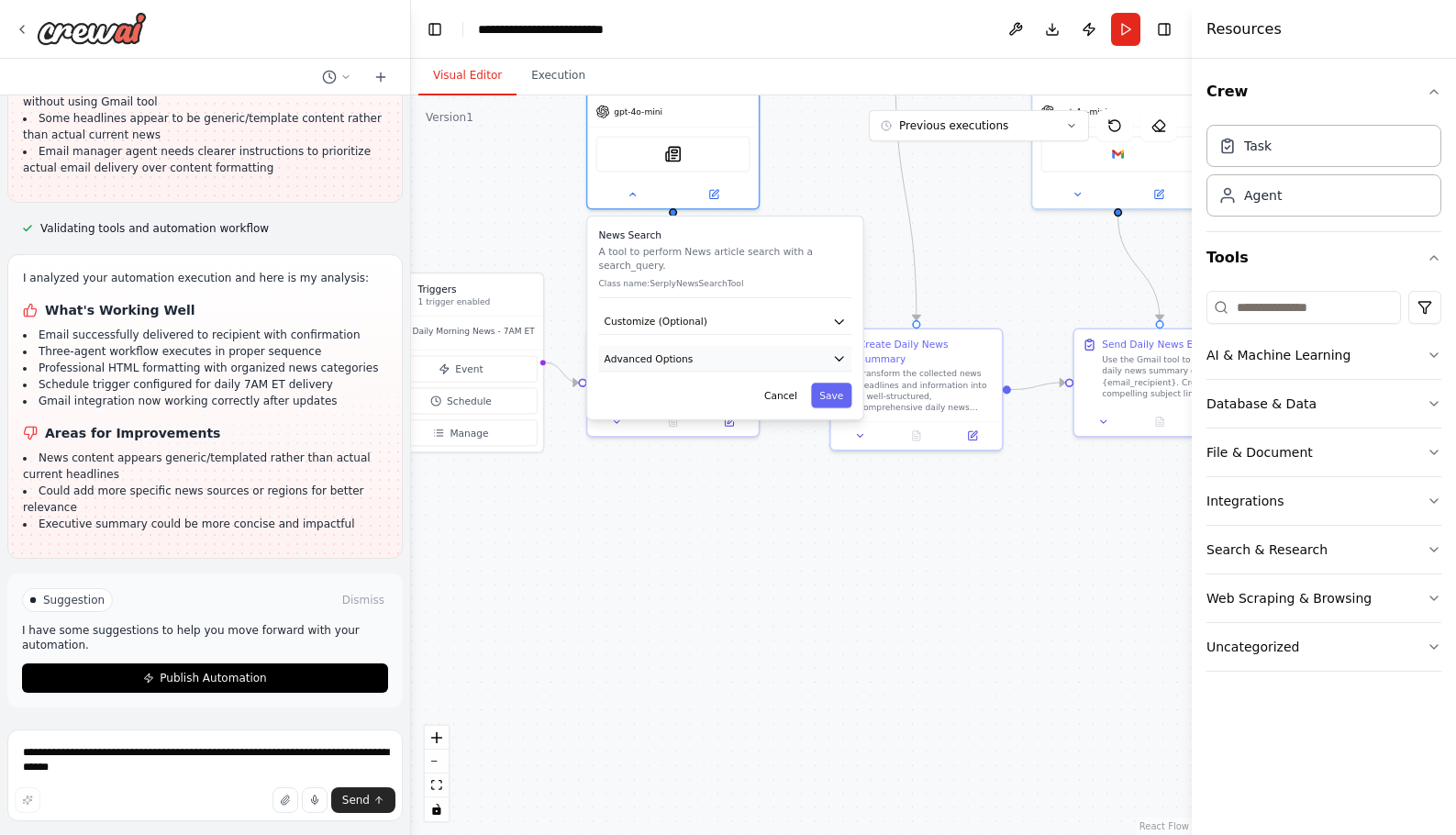
click at [839, 357] on icon "button" at bounding box center [839, 359] width 9 height 4
click at [725, 320] on button "Customize (Optional)" at bounding box center [725, 322] width 253 height 26
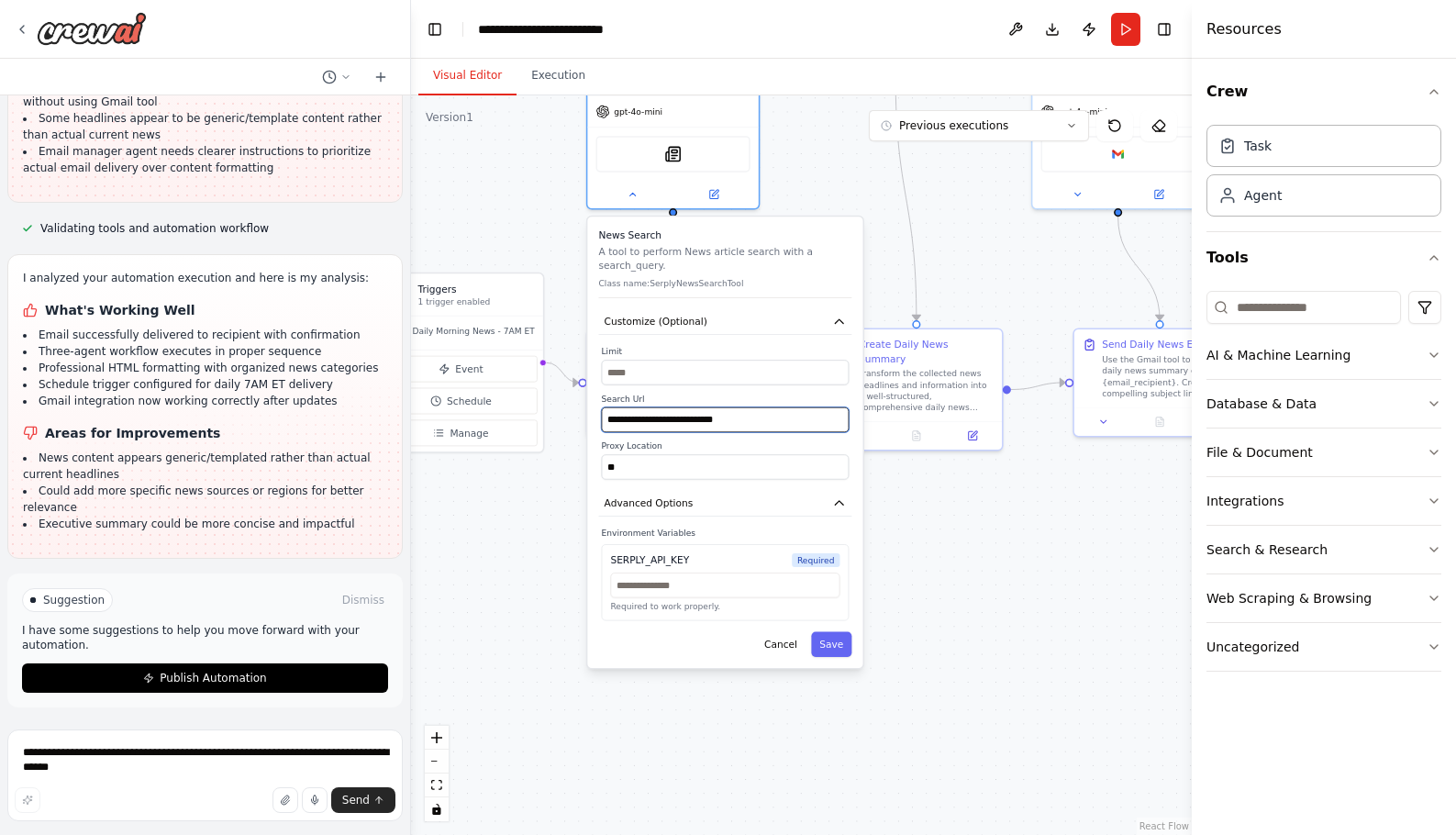
drag, startPoint x: 755, startPoint y: 420, endPoint x: 592, endPoint y: 404, distance: 163.8
click at [592, 404] on div "**********" at bounding box center [725, 442] width 275 height 452
paste input "*"
type input "**********"
click at [823, 501] on button "Advanced Options" at bounding box center [725, 503] width 253 height 26
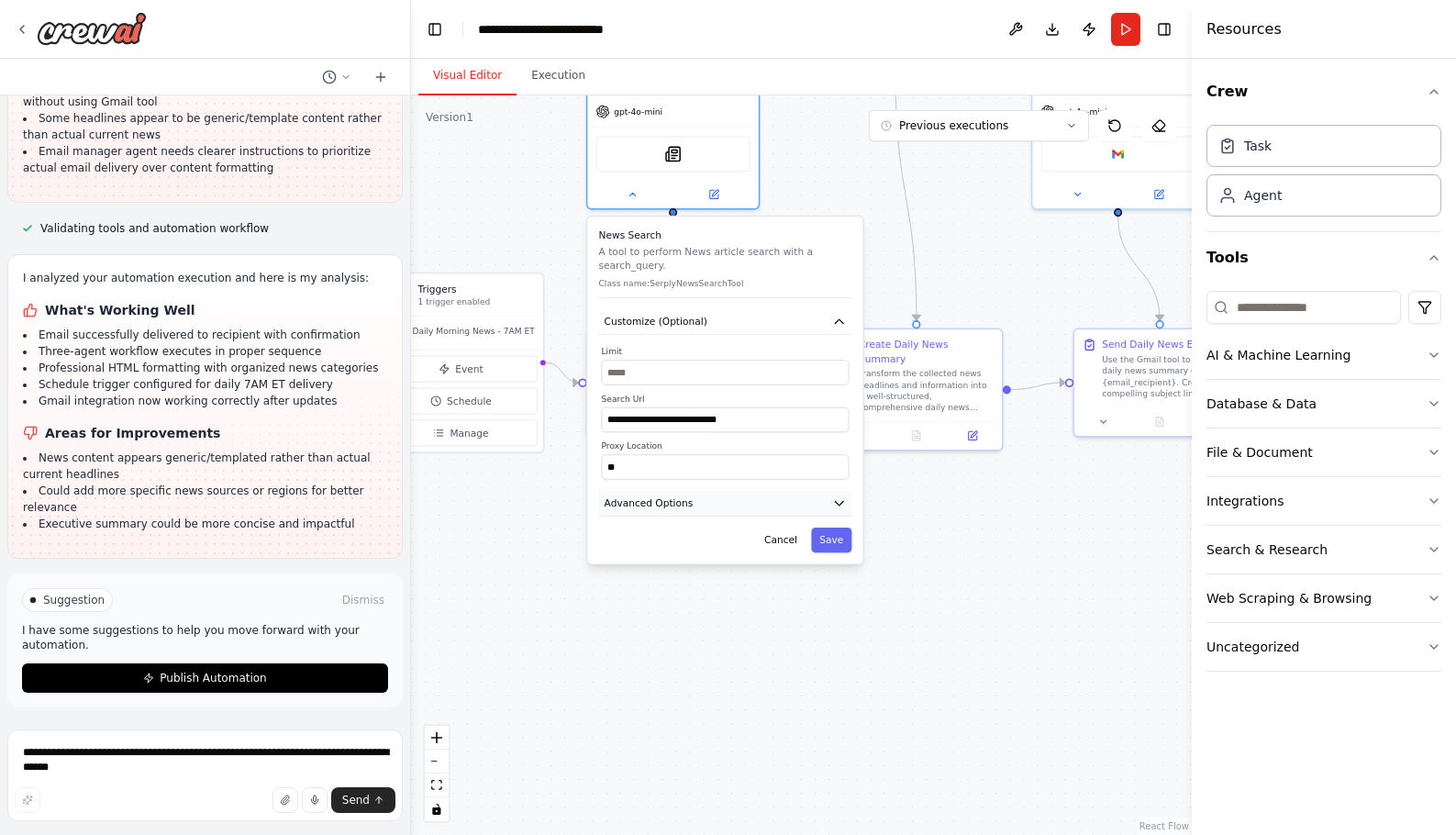
click at [832, 499] on icon "button" at bounding box center [839, 503] width 13 height 13
click at [721, 587] on input "text" at bounding box center [725, 584] width 230 height 25
paste input "**********"
type input "**********"
drag, startPoint x: 767, startPoint y: 585, endPoint x: 581, endPoint y: 566, distance: 187.0
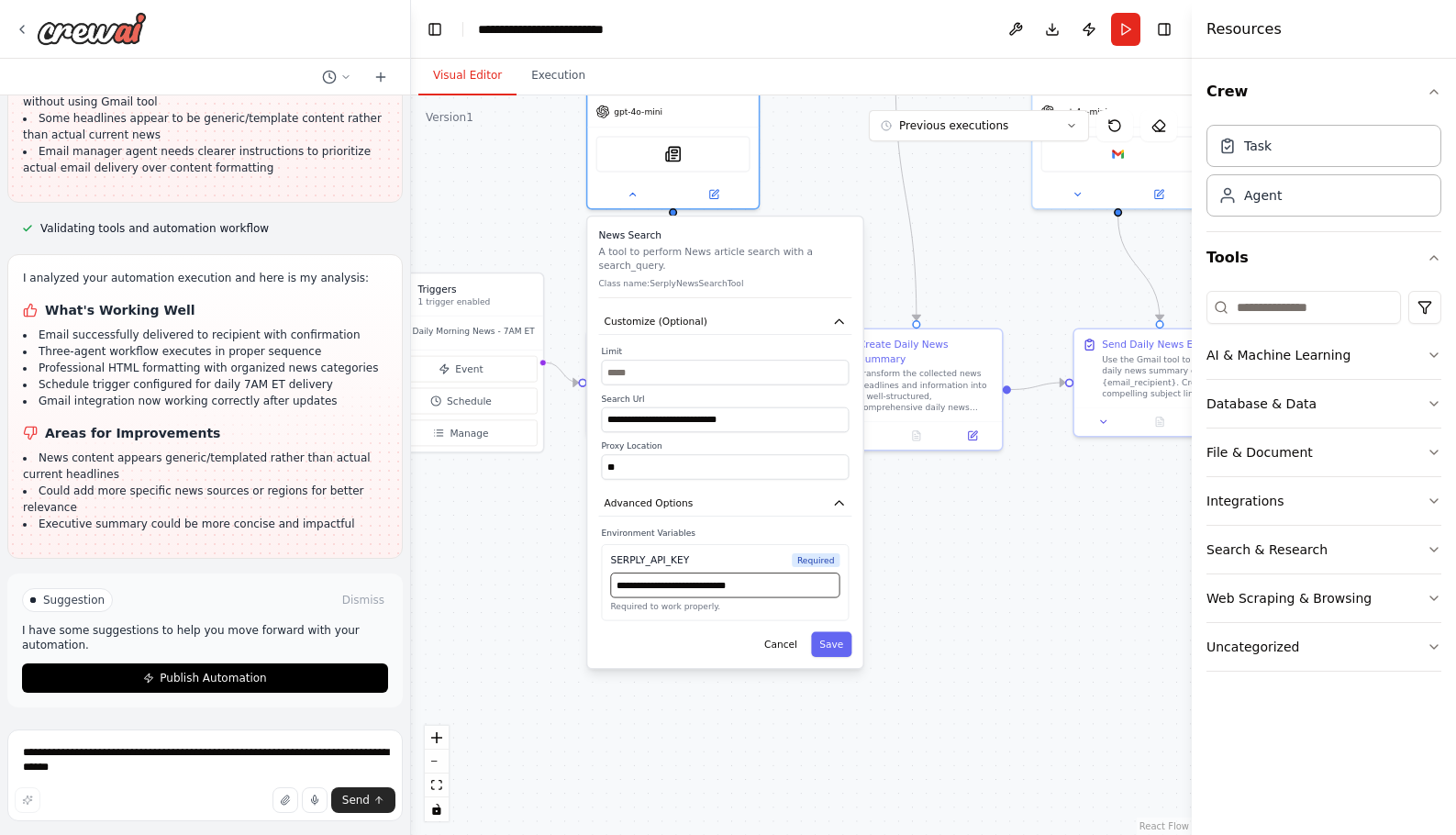
click at [581, 566] on div ".deletable-edge-delete-btn { width: 20px; height: 20px; border: 0px solid #ffff…" at bounding box center [801, 465] width 781 height 739
click at [773, 582] on input "**********" at bounding box center [725, 584] width 230 height 25
drag, startPoint x: 772, startPoint y: 584, endPoint x: 612, endPoint y: 581, distance: 160.0
click at [612, 581] on input "**********" at bounding box center [725, 584] width 230 height 25
click at [669, 586] on input "text" at bounding box center [725, 584] width 230 height 25
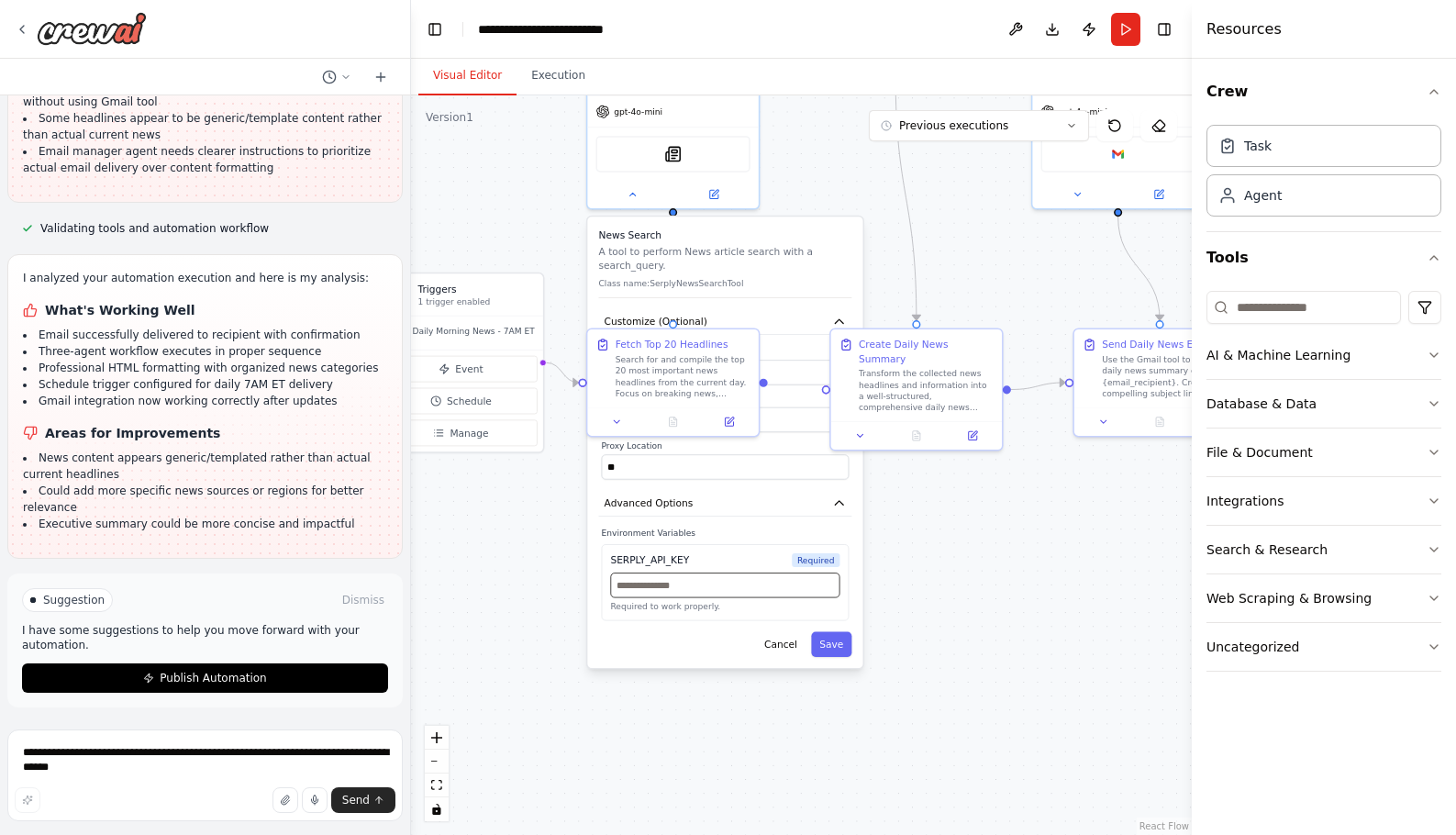
paste input "**********"
type input "**********"
click at [828, 646] on button "Save" at bounding box center [831, 644] width 41 height 25
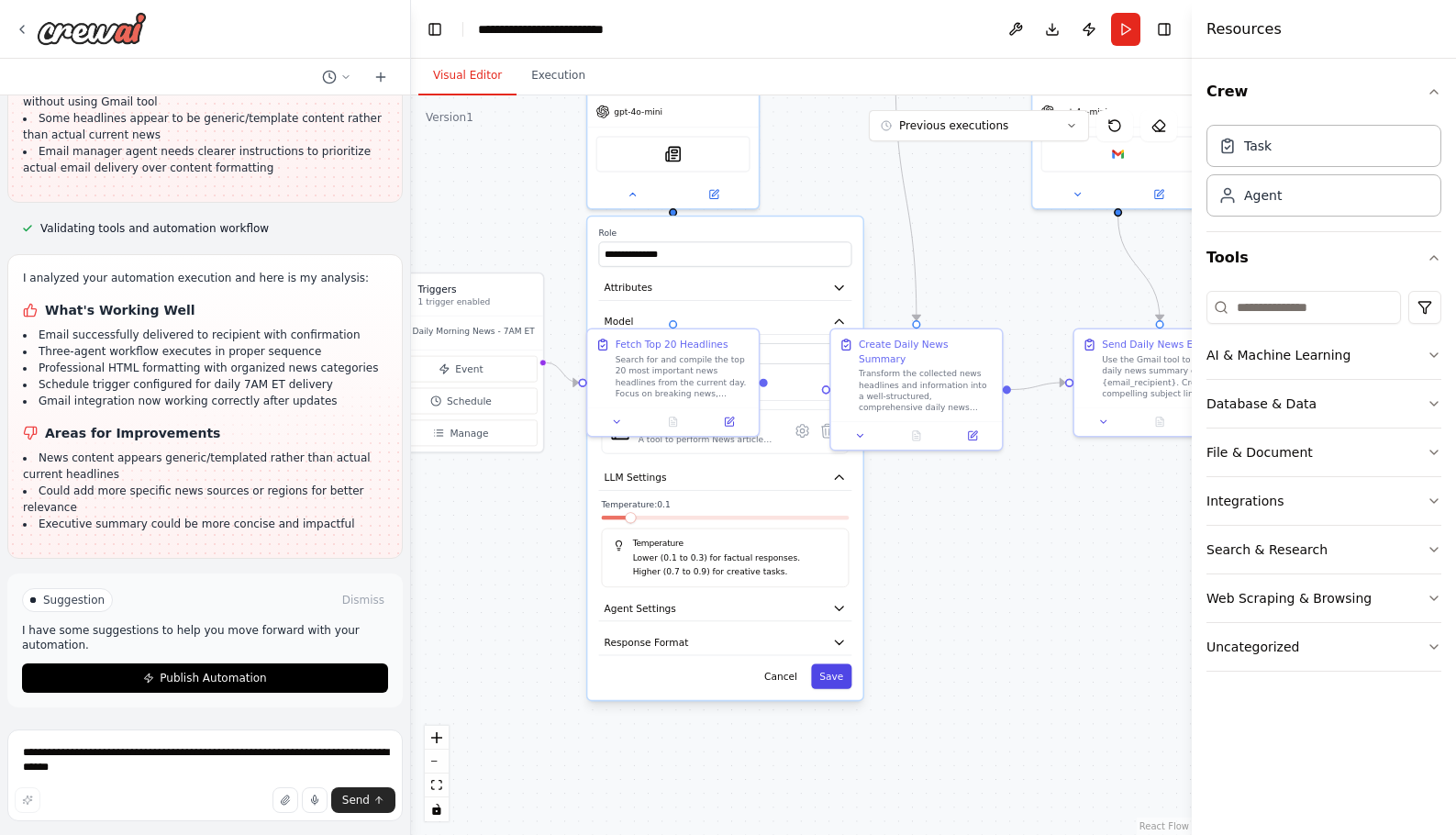
click at [831, 674] on button "Save" at bounding box center [831, 676] width 41 height 25
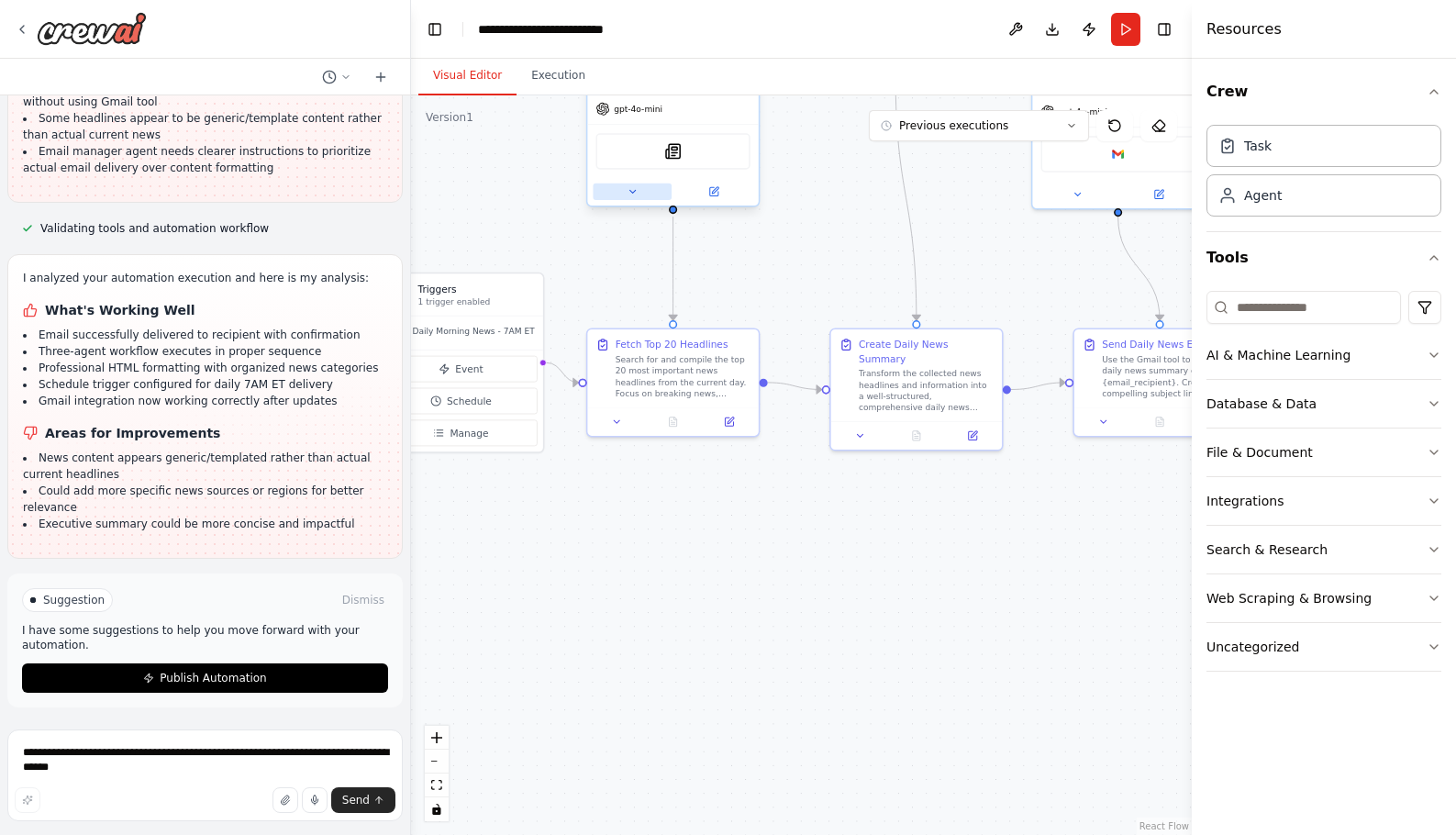
click at [631, 192] on icon at bounding box center [632, 191] width 6 height 3
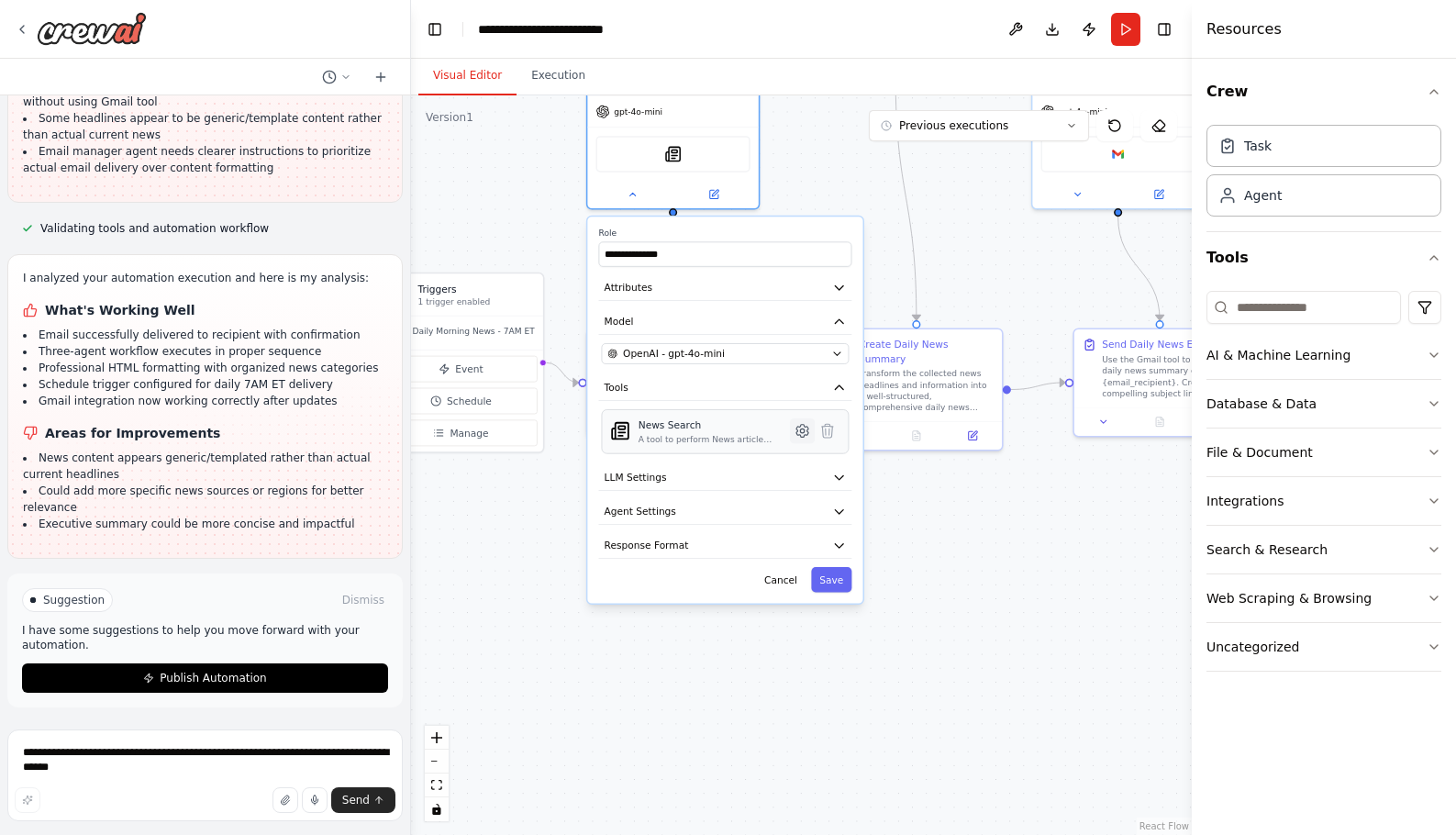
click at [802, 430] on icon at bounding box center [802, 430] width 5 height 5
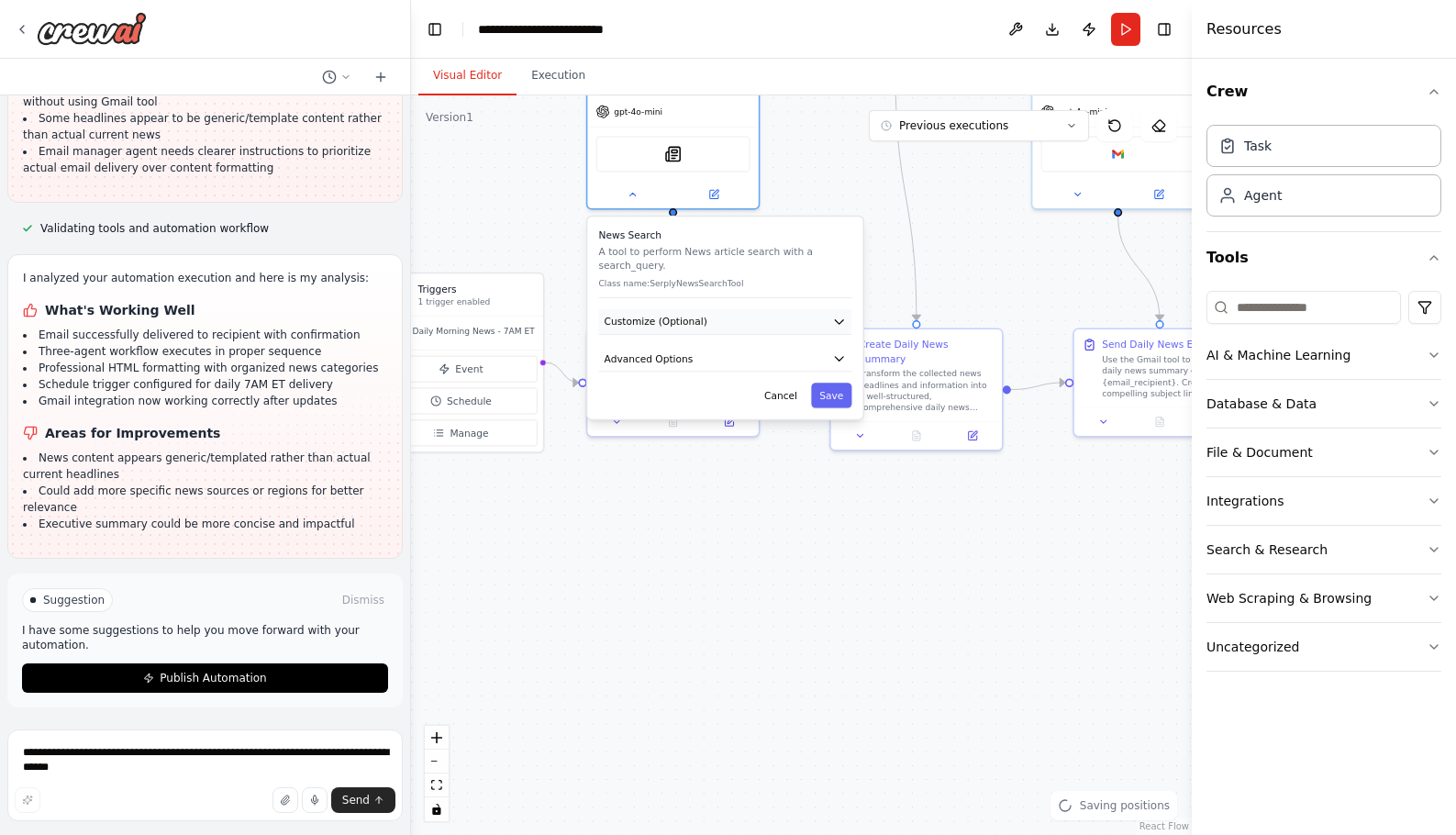
click at [756, 326] on button "Customize (Optional)" at bounding box center [725, 322] width 253 height 26
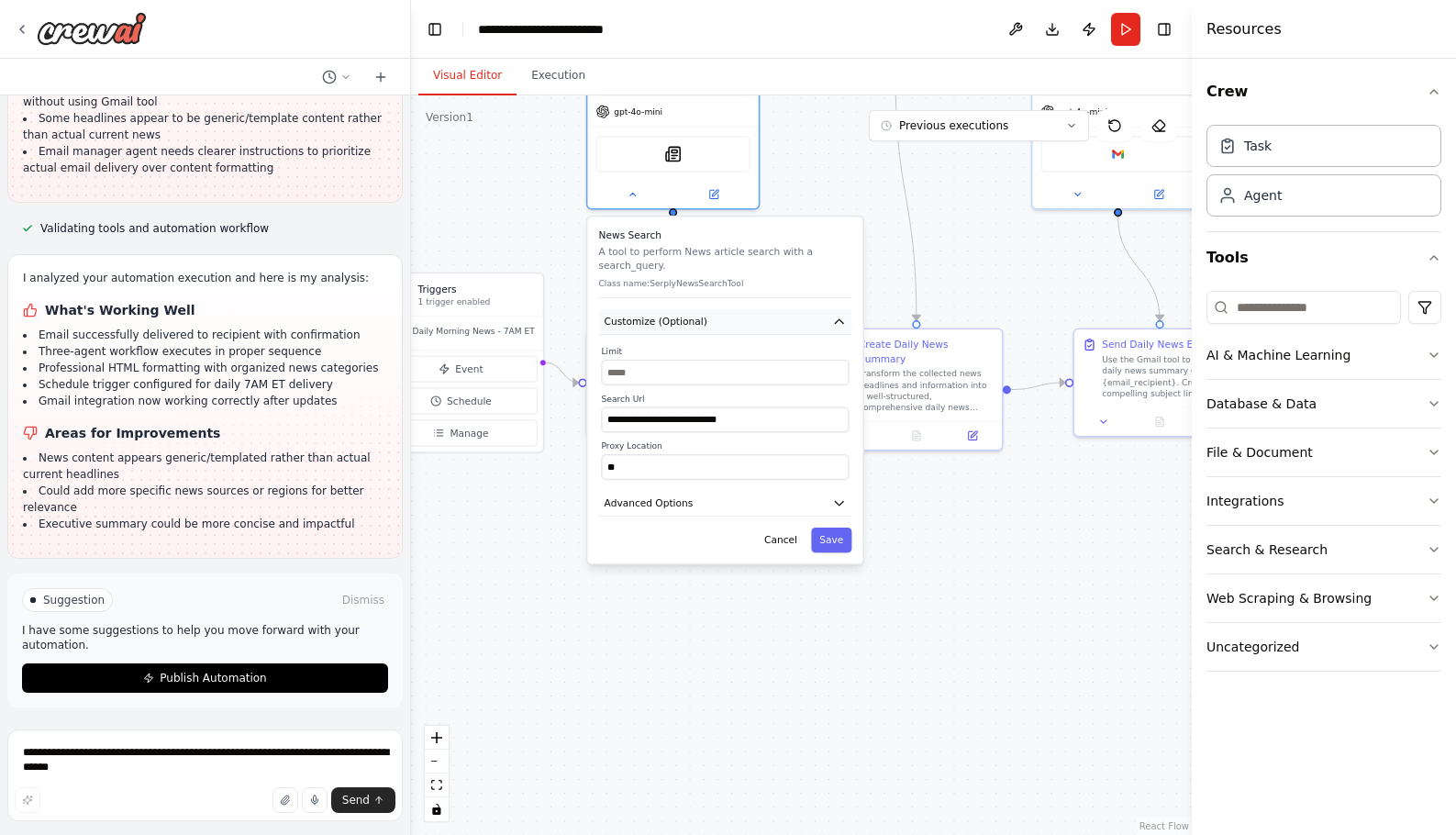
click at [790, 319] on button "Customize (Optional)" at bounding box center [725, 322] width 253 height 26
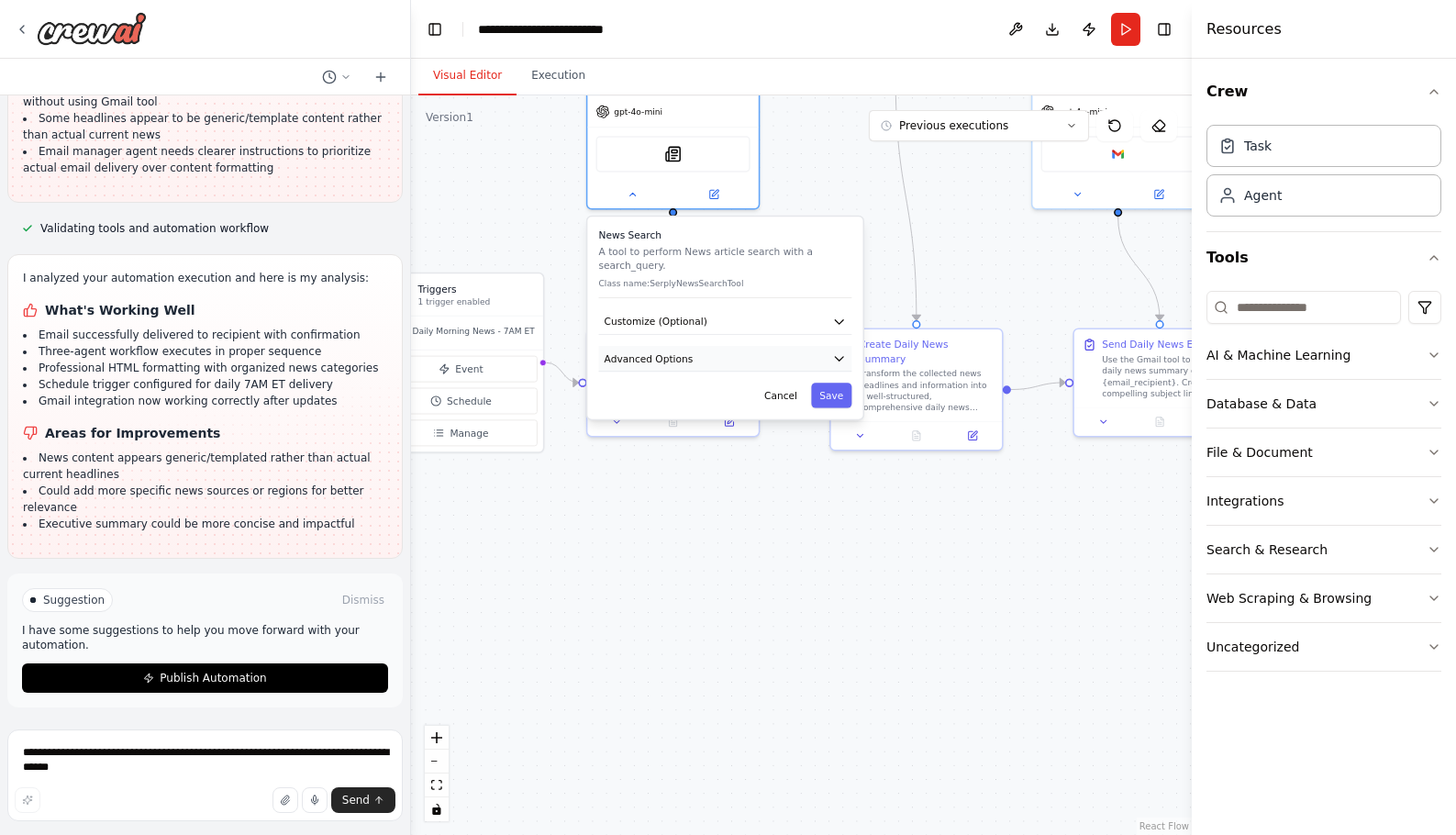
click at [806, 361] on button "Advanced Options" at bounding box center [725, 358] width 253 height 26
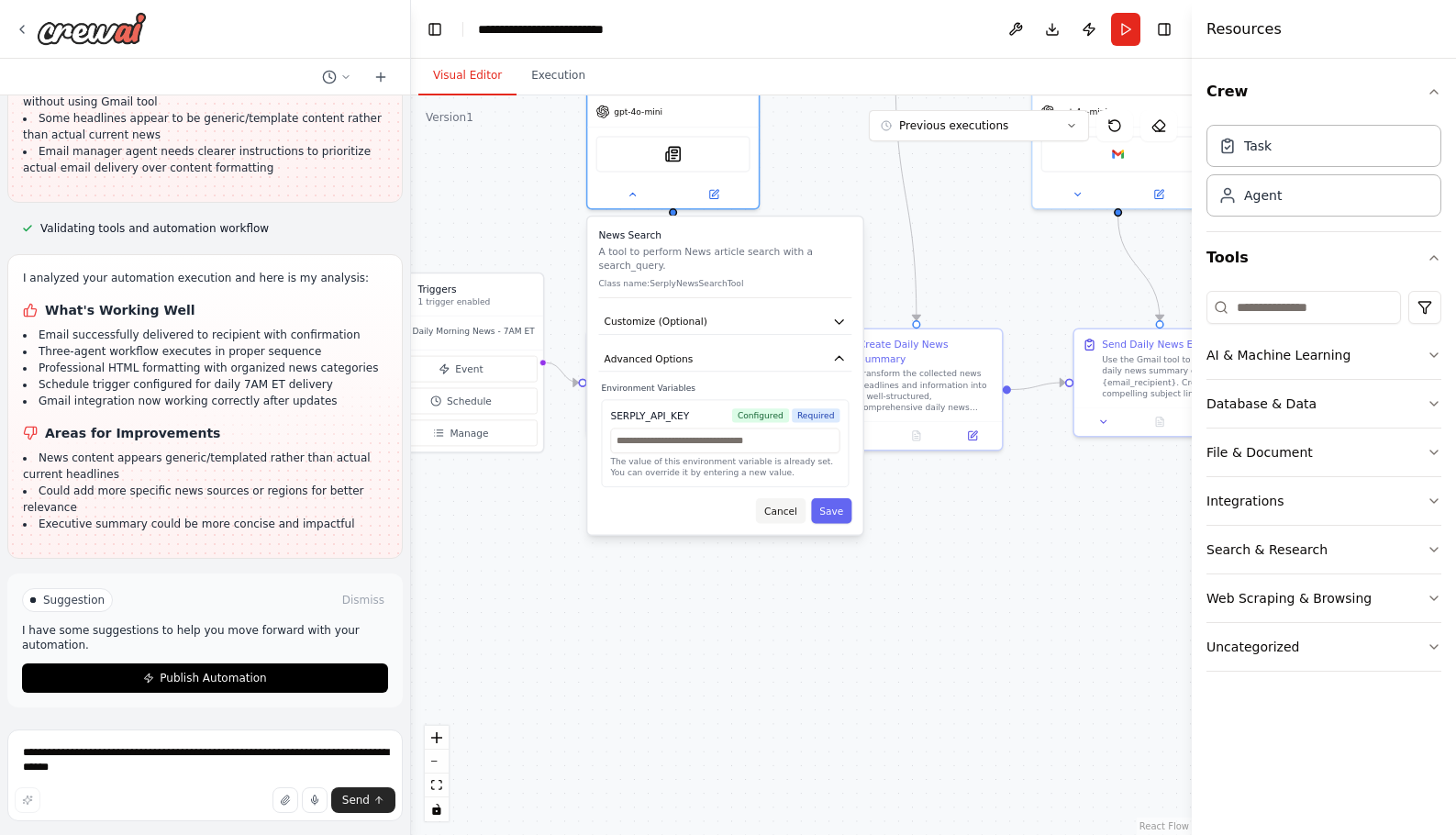
click at [782, 511] on button "Cancel" at bounding box center [781, 510] width 49 height 25
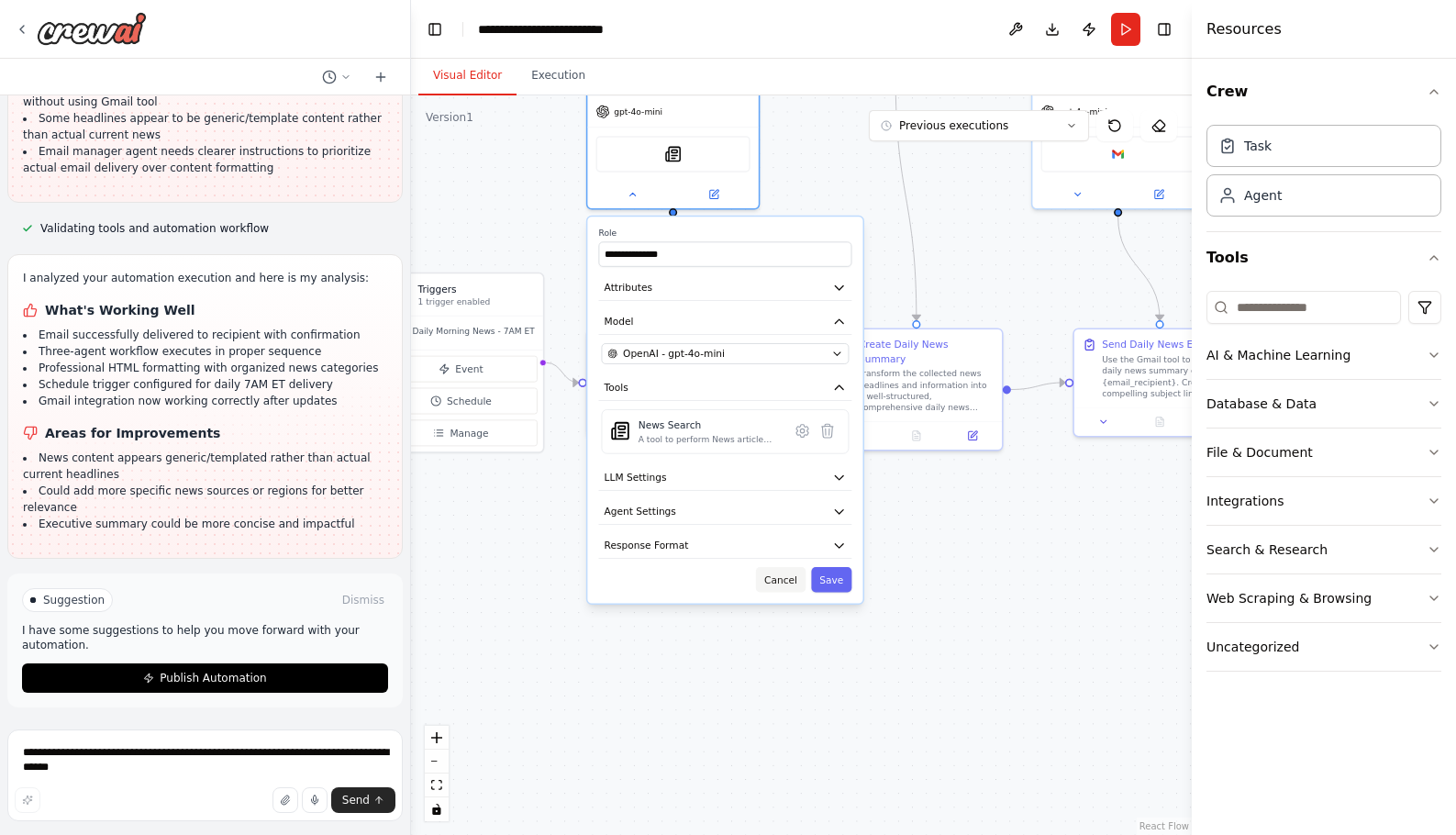
click at [780, 584] on button "Cancel" at bounding box center [781, 579] width 49 height 25
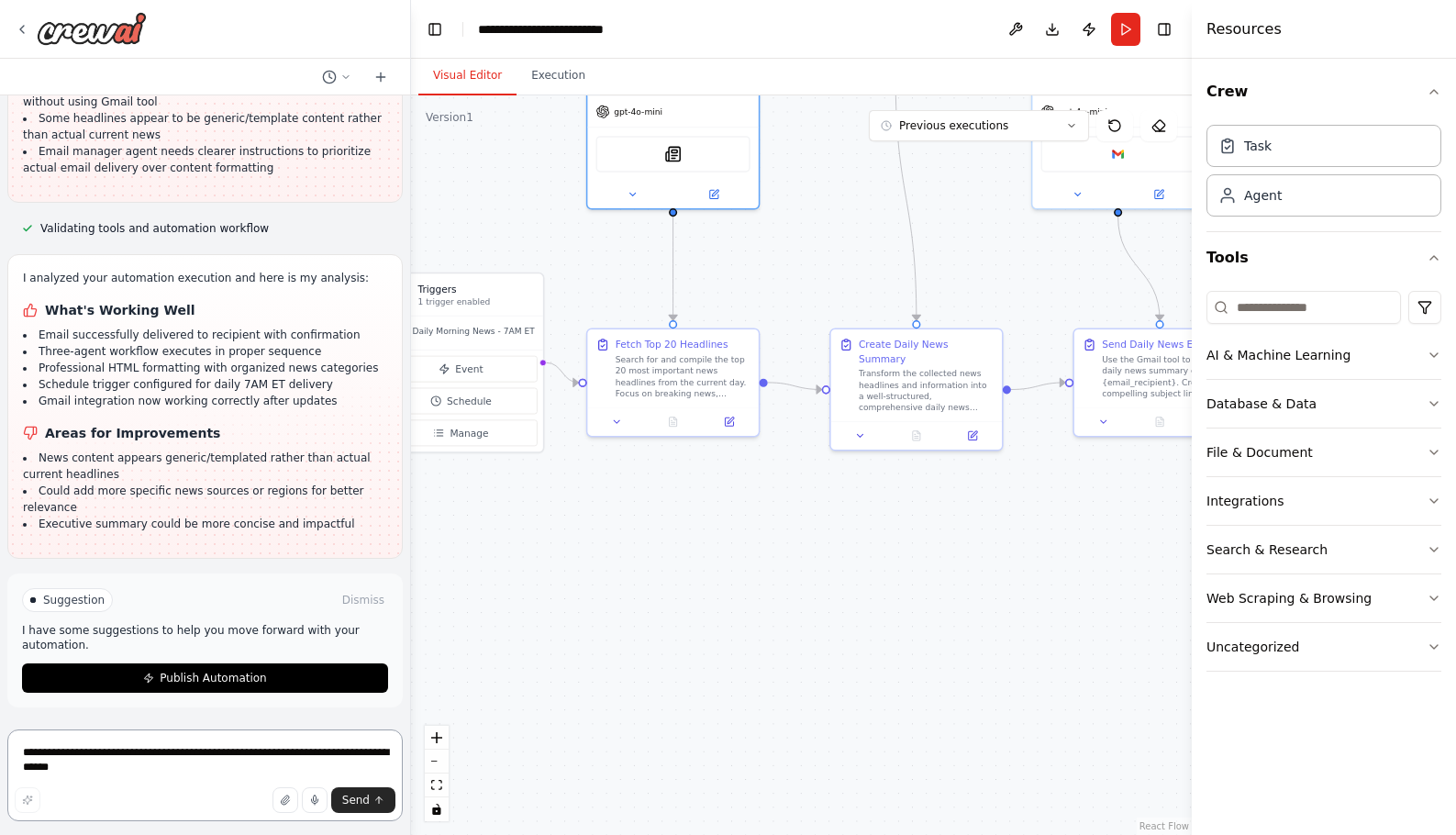
click at [157, 751] on textarea "**********" at bounding box center [205, 774] width 396 height 92
type textarea "**********"
